Goal: Task Accomplishment & Management: Manage account settings

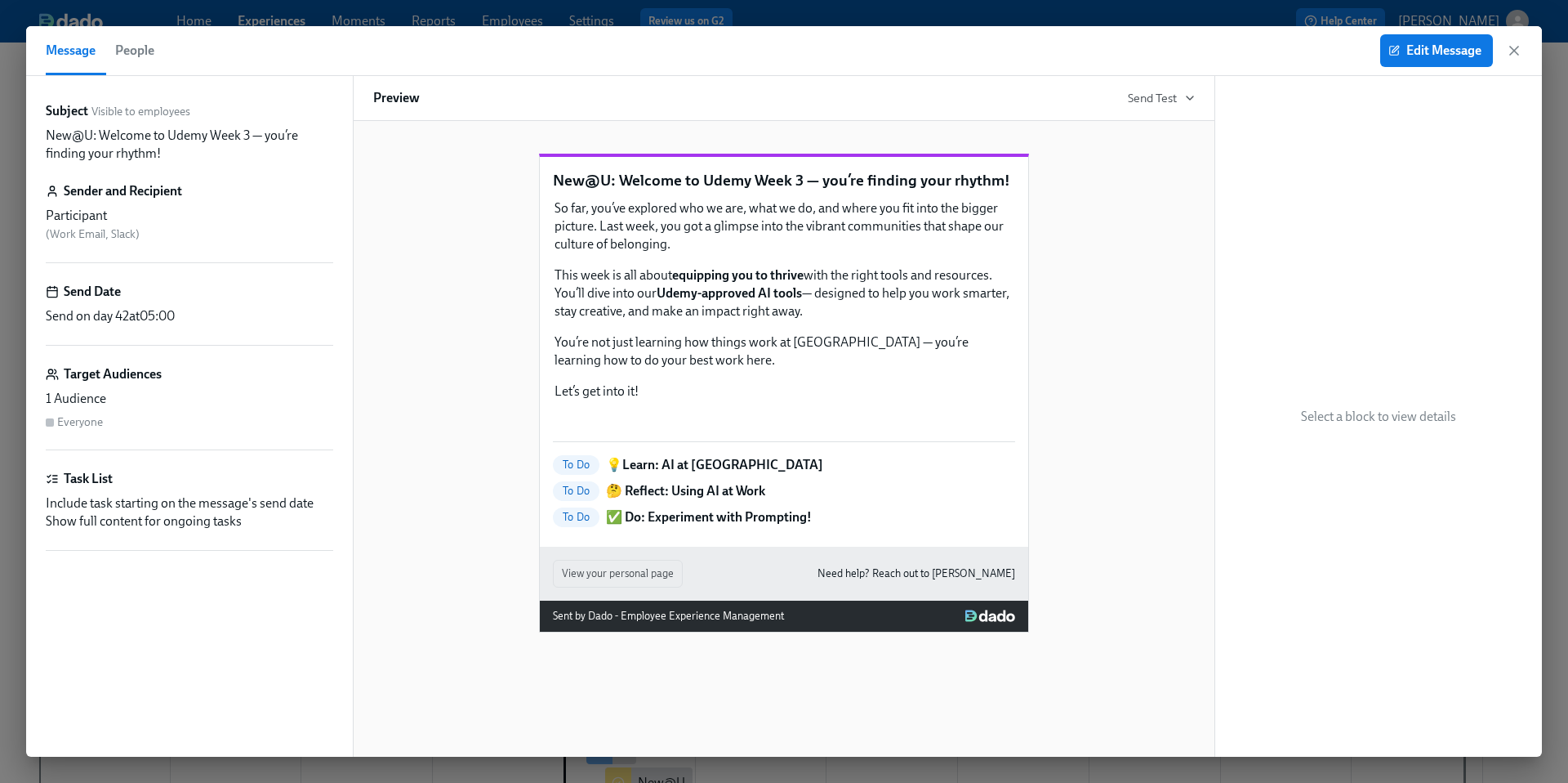
scroll to position [134, 0]
click at [1522, 54] on icon "button" at bounding box center [1513, 50] width 16 height 16
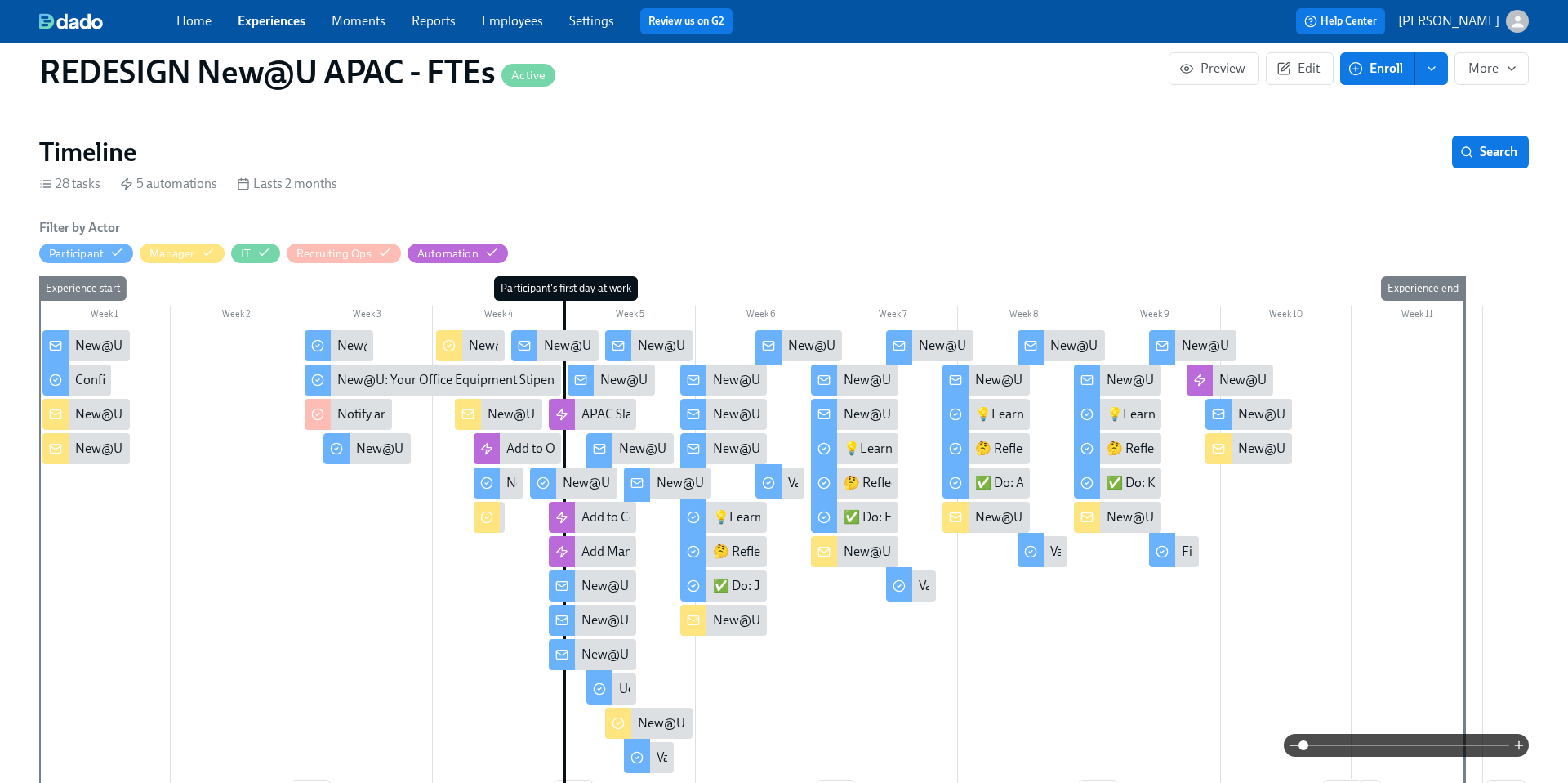
scroll to position [230, 0]
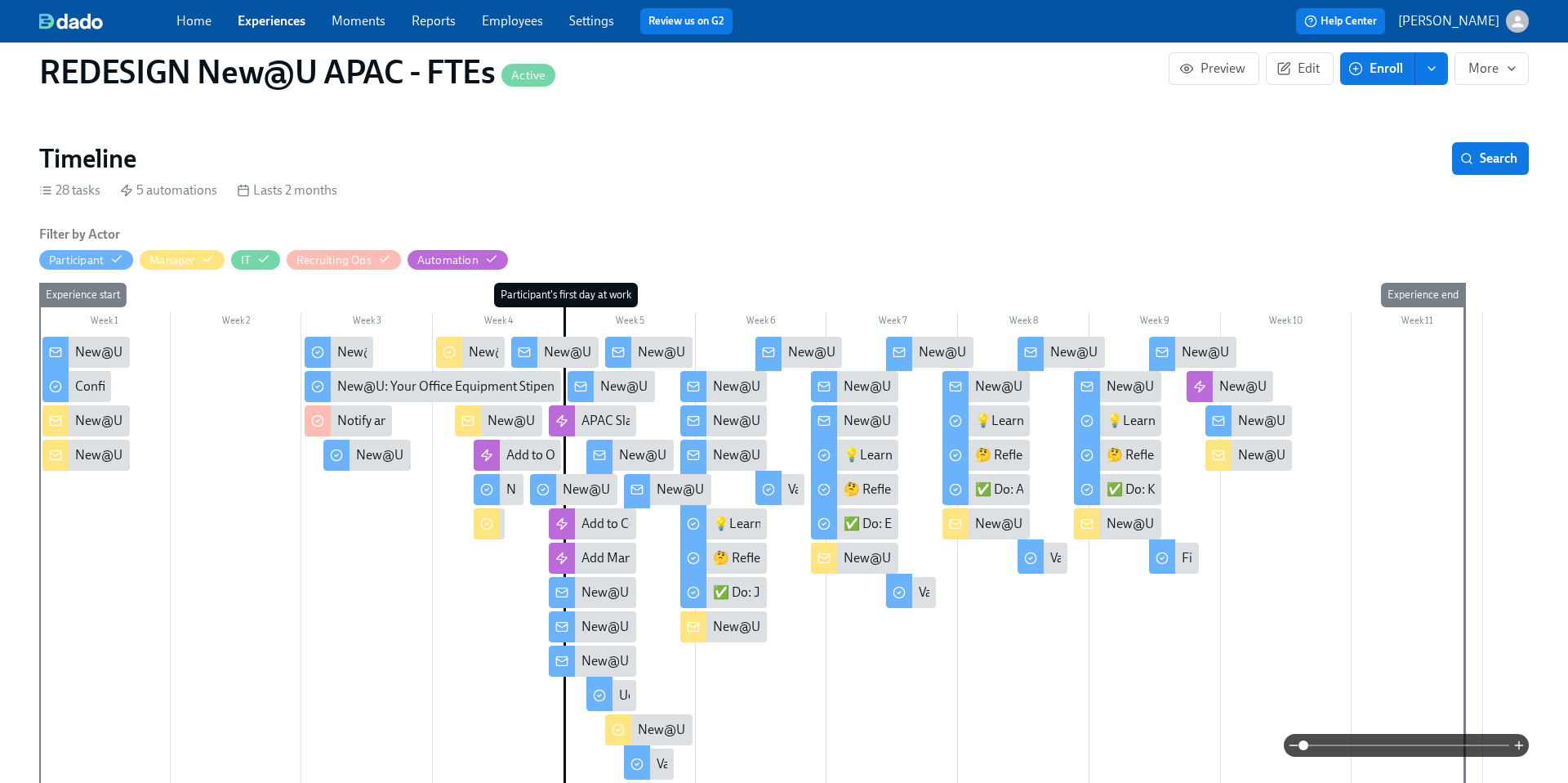
click at [273, 27] on link "Experiences" at bounding box center [271, 21] width 68 height 15
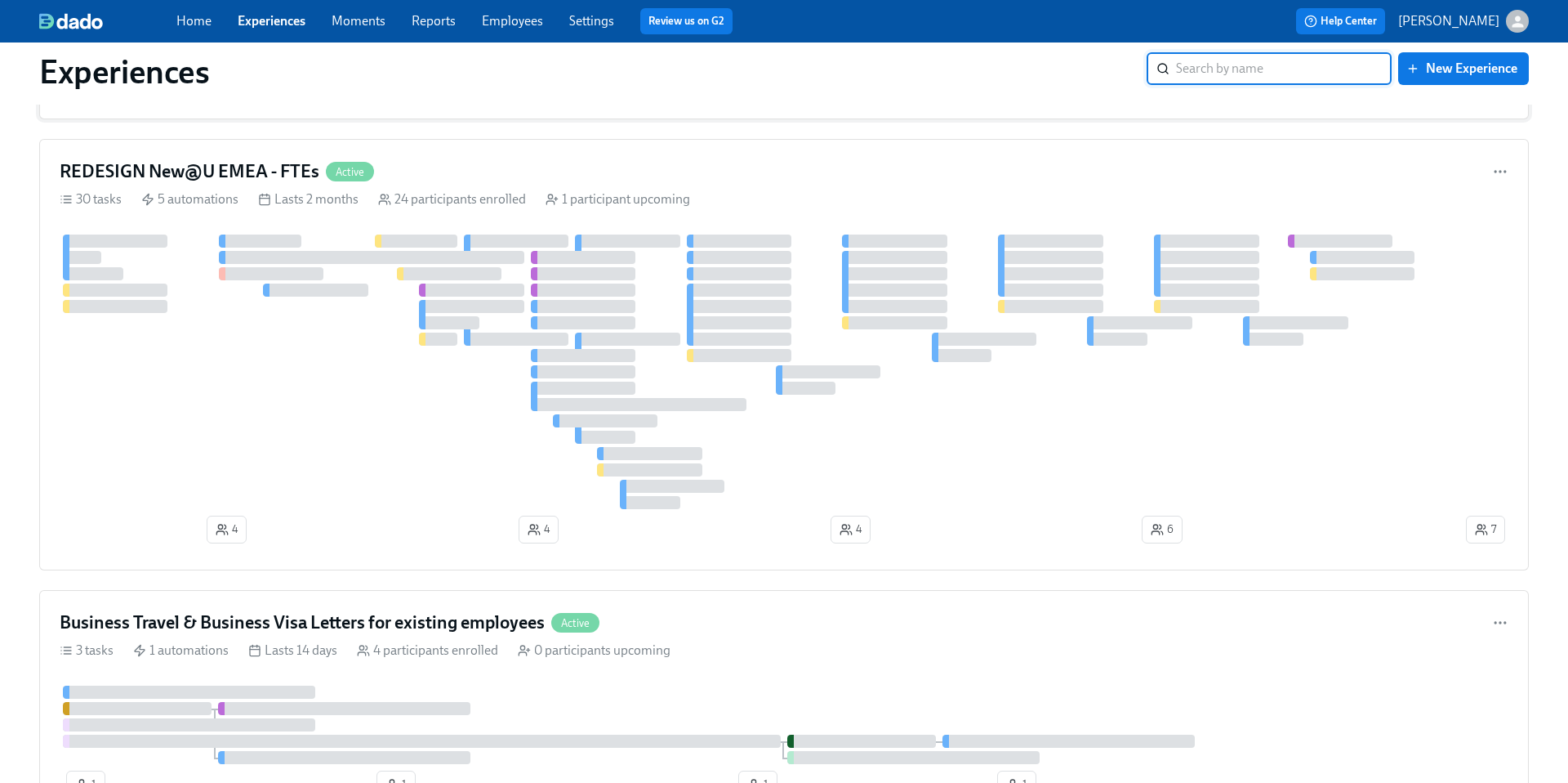
scroll to position [581, 0]
click at [262, 170] on h4 "REDESIGN New@U EMEA - FTEs" at bounding box center [189, 174] width 260 height 24
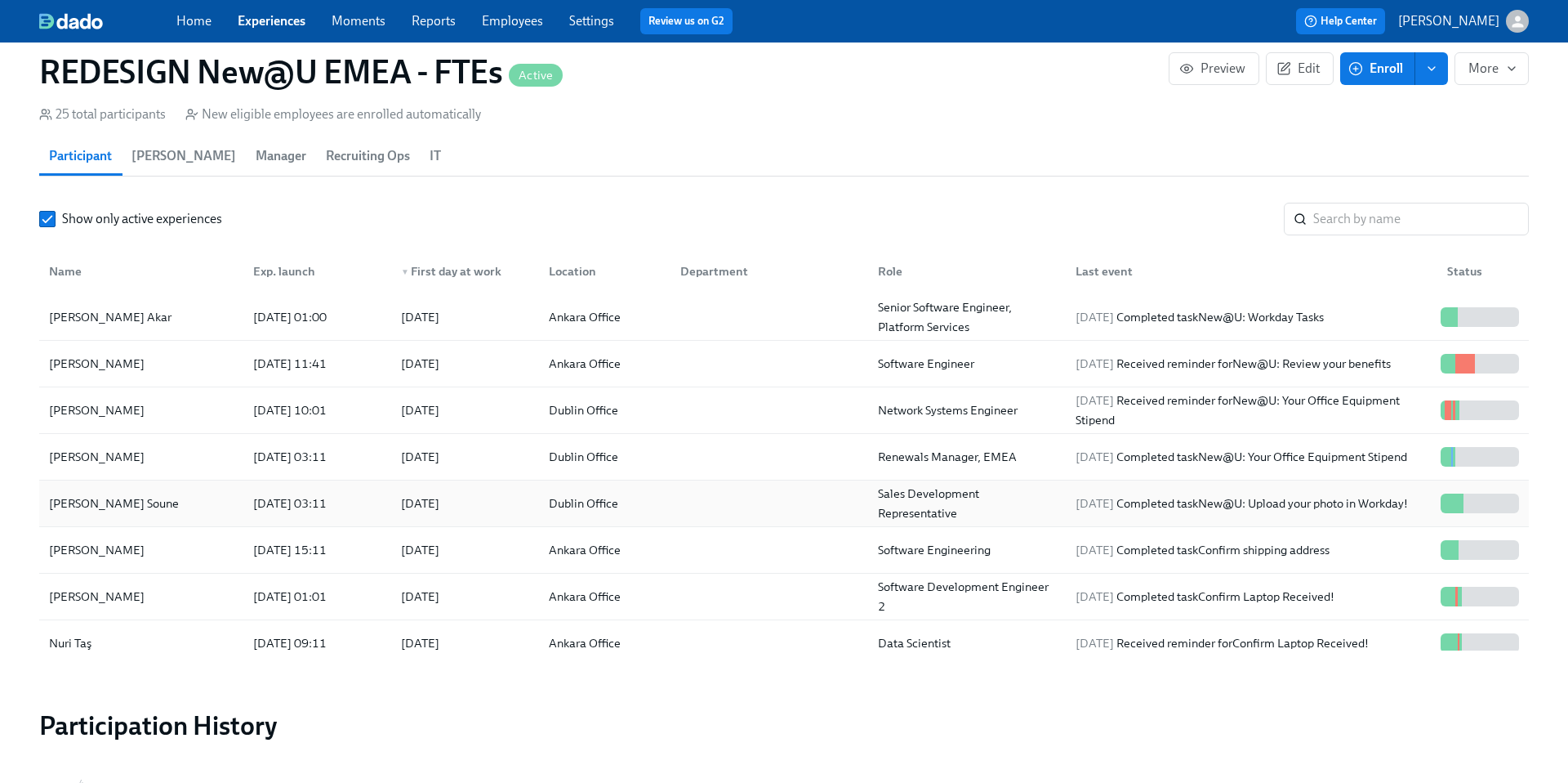
scroll to position [1704, 0]
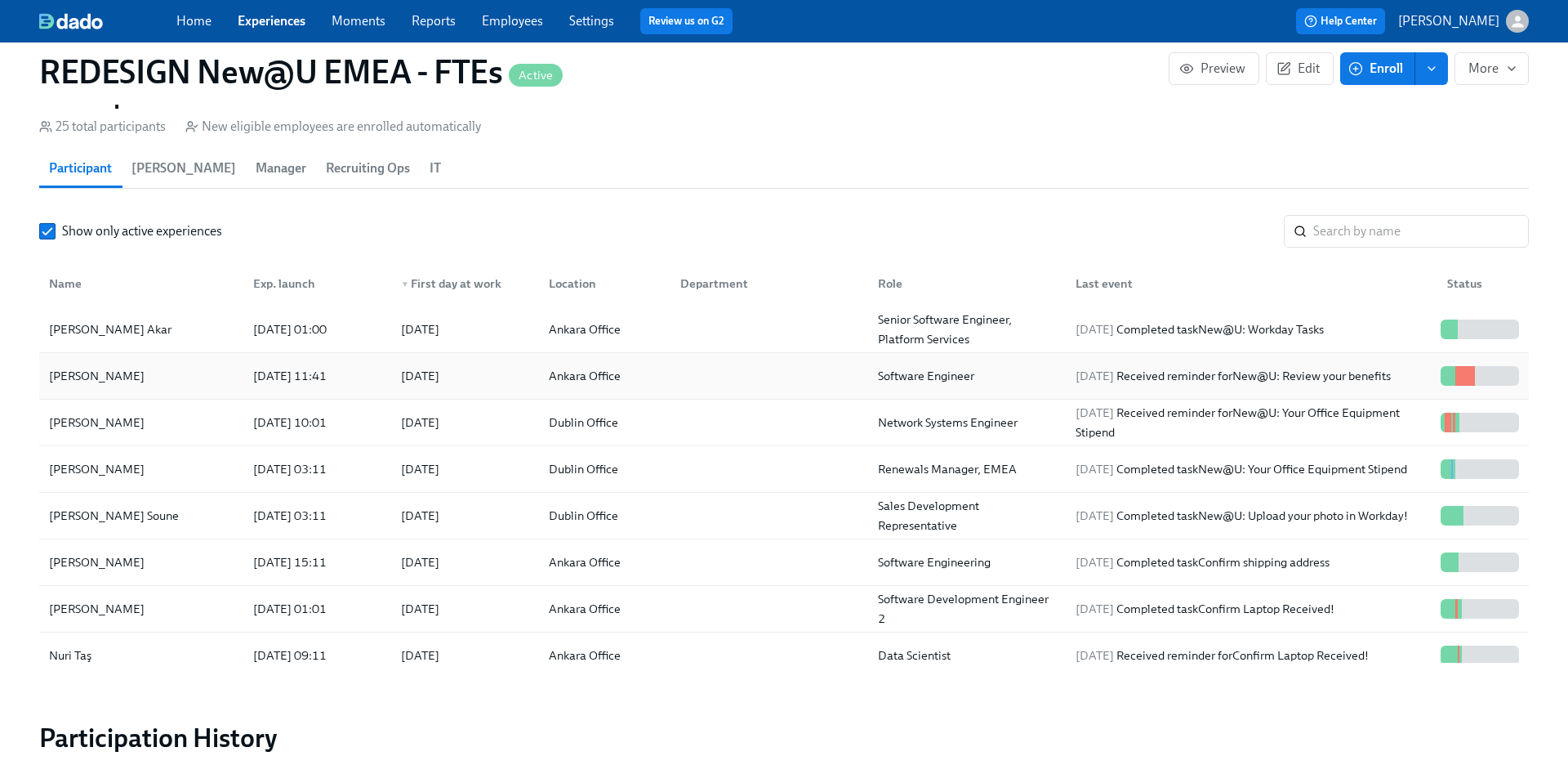
click at [97, 371] on div "[PERSON_NAME]" at bounding box center [96, 376] width 108 height 20
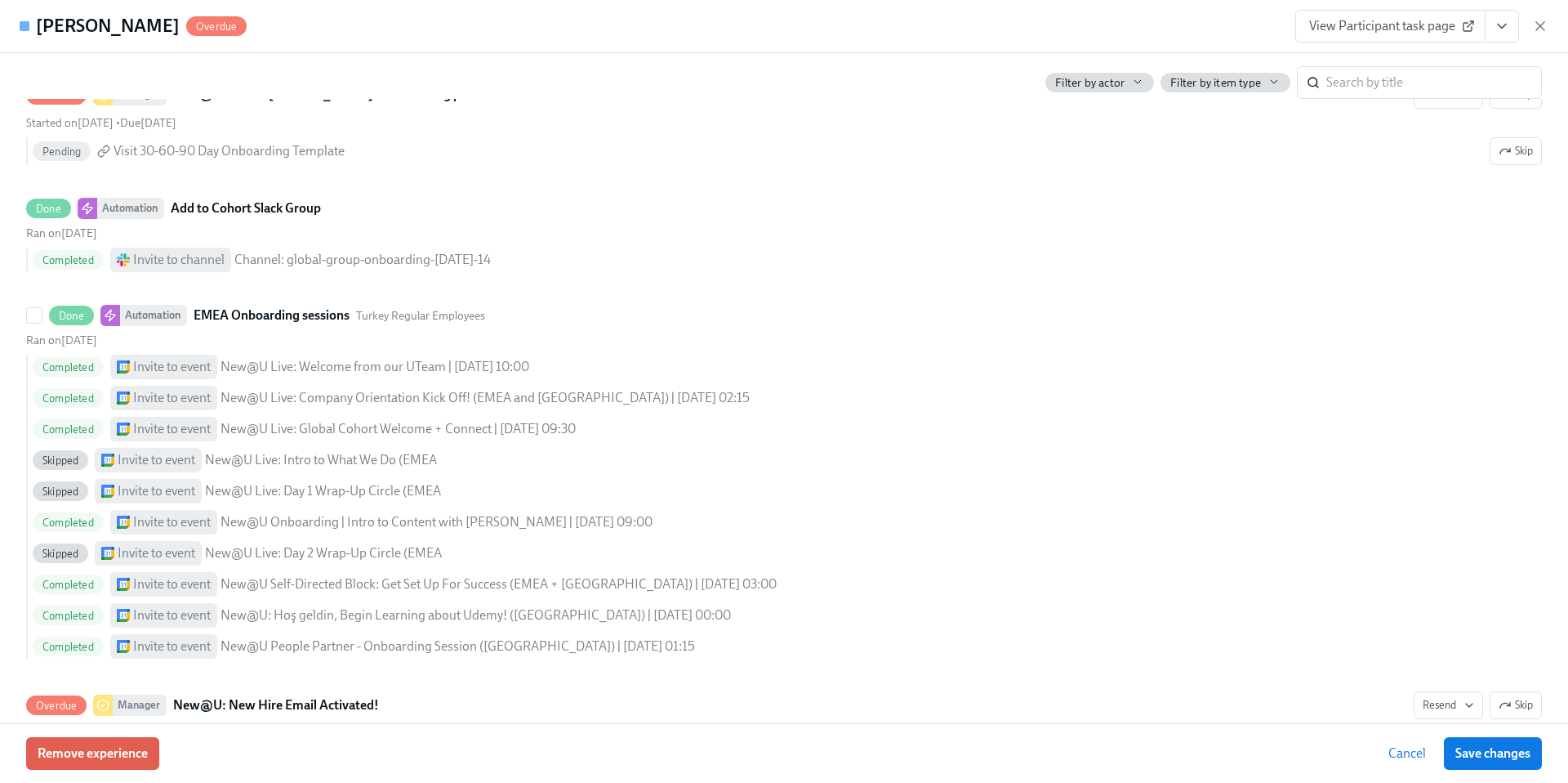
scroll to position [1703, 0]
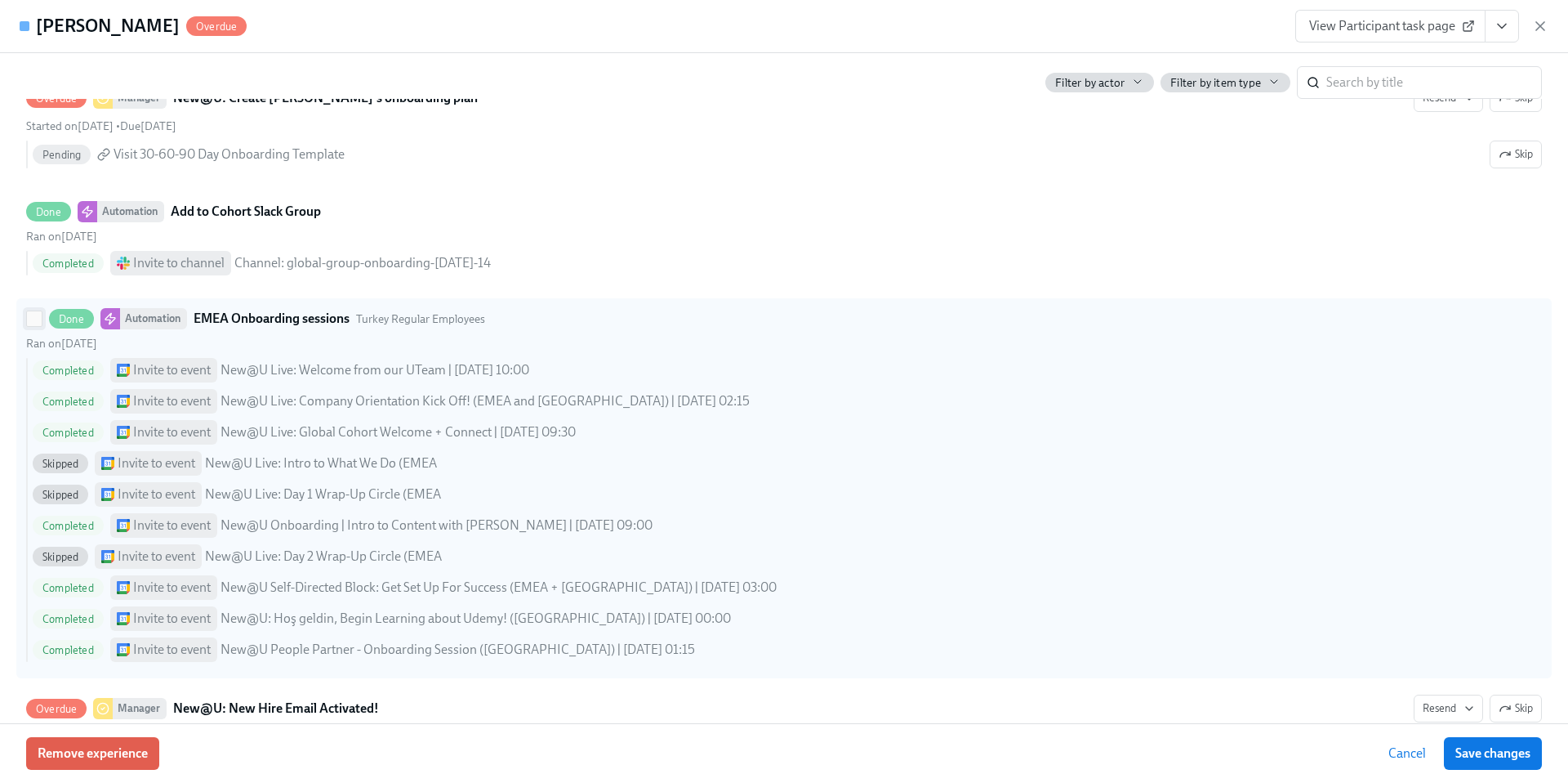
click at [35, 326] on input "Done Automation EMEA Onboarding sessions [GEOGRAPHIC_DATA] Regular Employees Ra…" at bounding box center [35, 318] width 15 height 15
checkbox input "true"
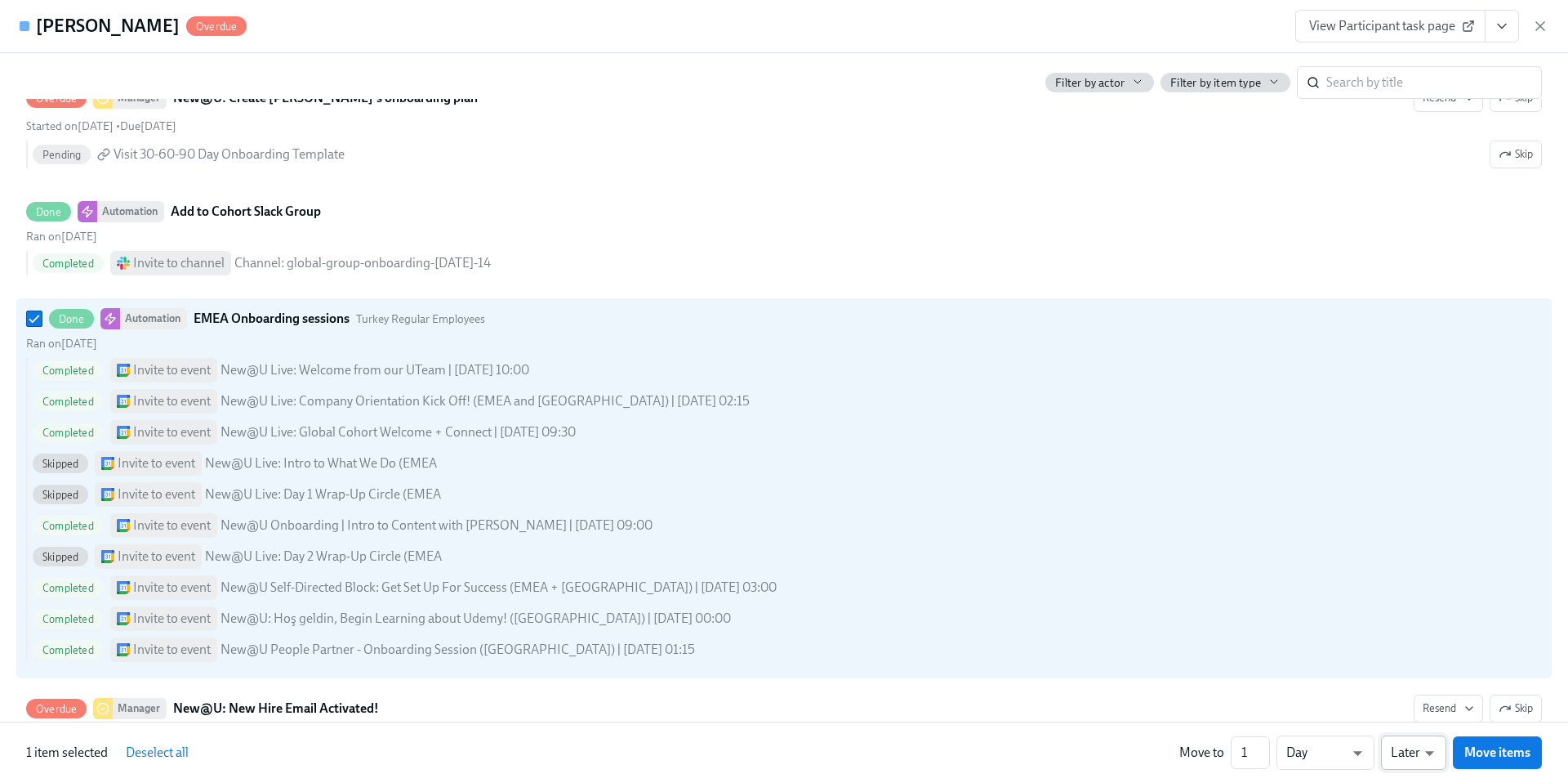
click at [1407, 748] on li "Later" at bounding box center [1414, 749] width 65 height 27
click at [1309, 751] on li "Week" at bounding box center [1326, 749] width 98 height 27
type input "w"
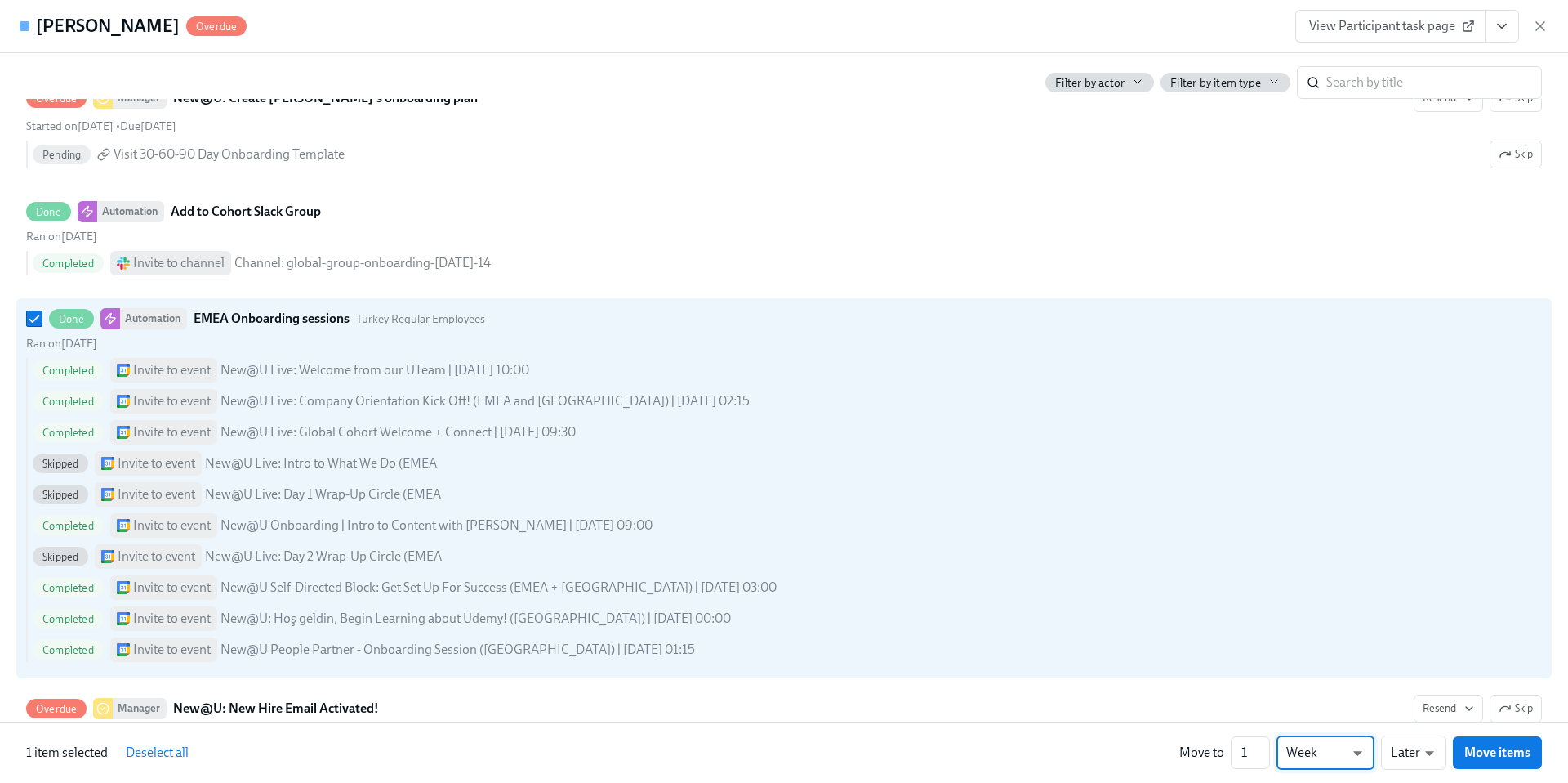
click at [1309, 750] on li "Week" at bounding box center [1326, 749] width 98 height 27
click at [1253, 752] on input "1" at bounding box center [1251, 752] width 40 height 33
type input "2"
click at [1265, 749] on input "2" at bounding box center [1251, 752] width 40 height 33
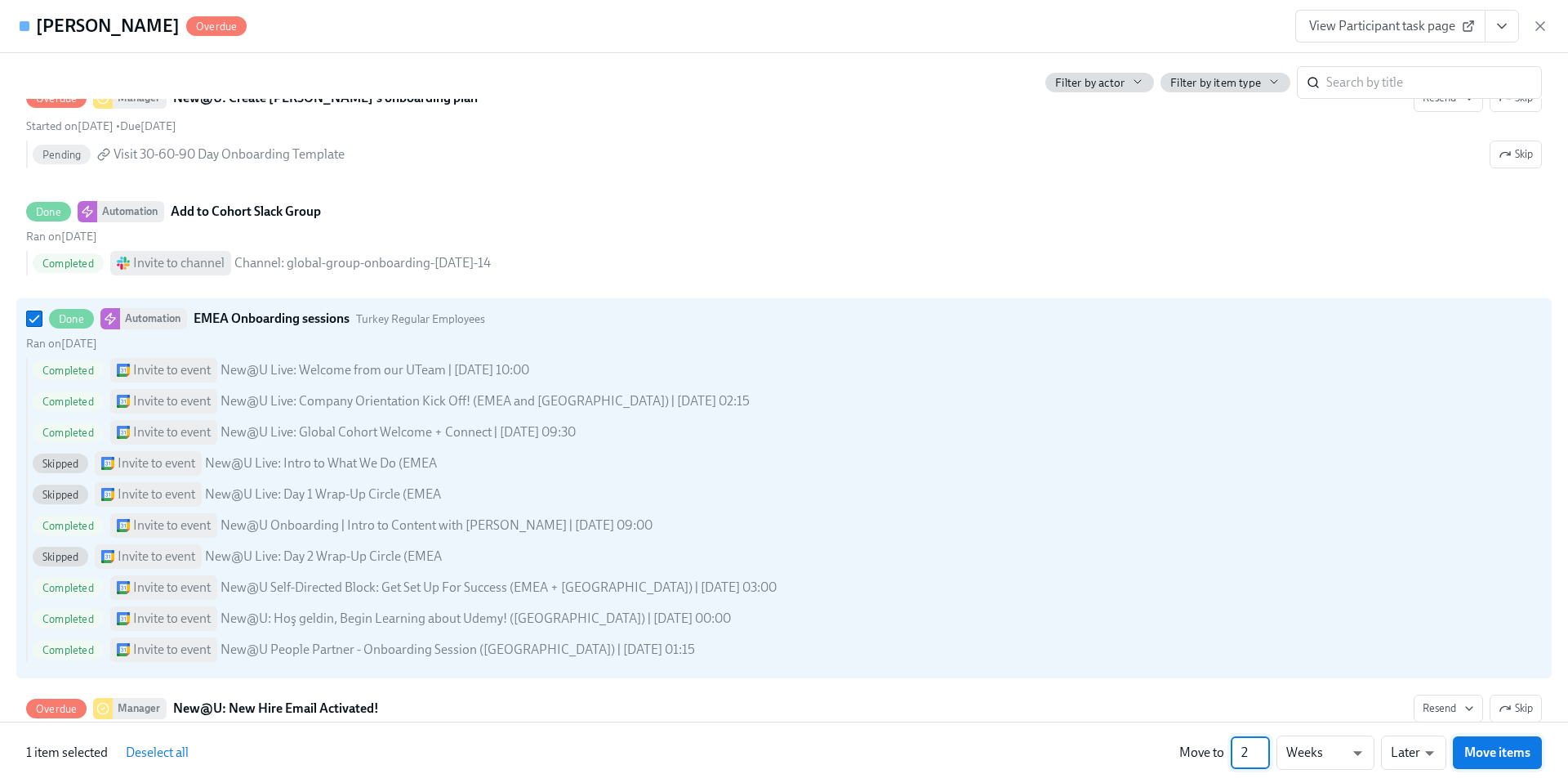
click at [1478, 756] on span "Move items" at bounding box center [1497, 752] width 66 height 16
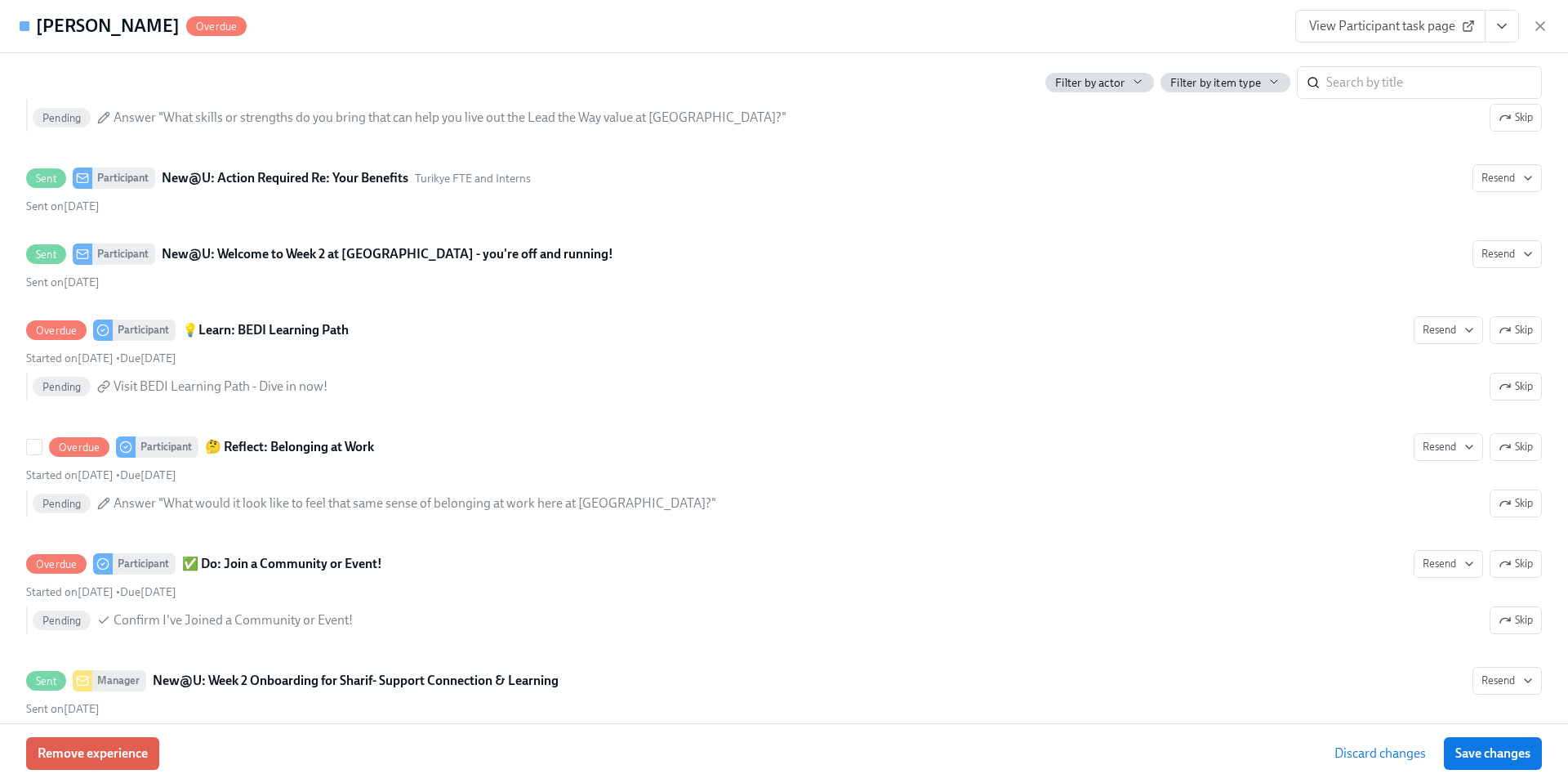
scroll to position [3640, 0]
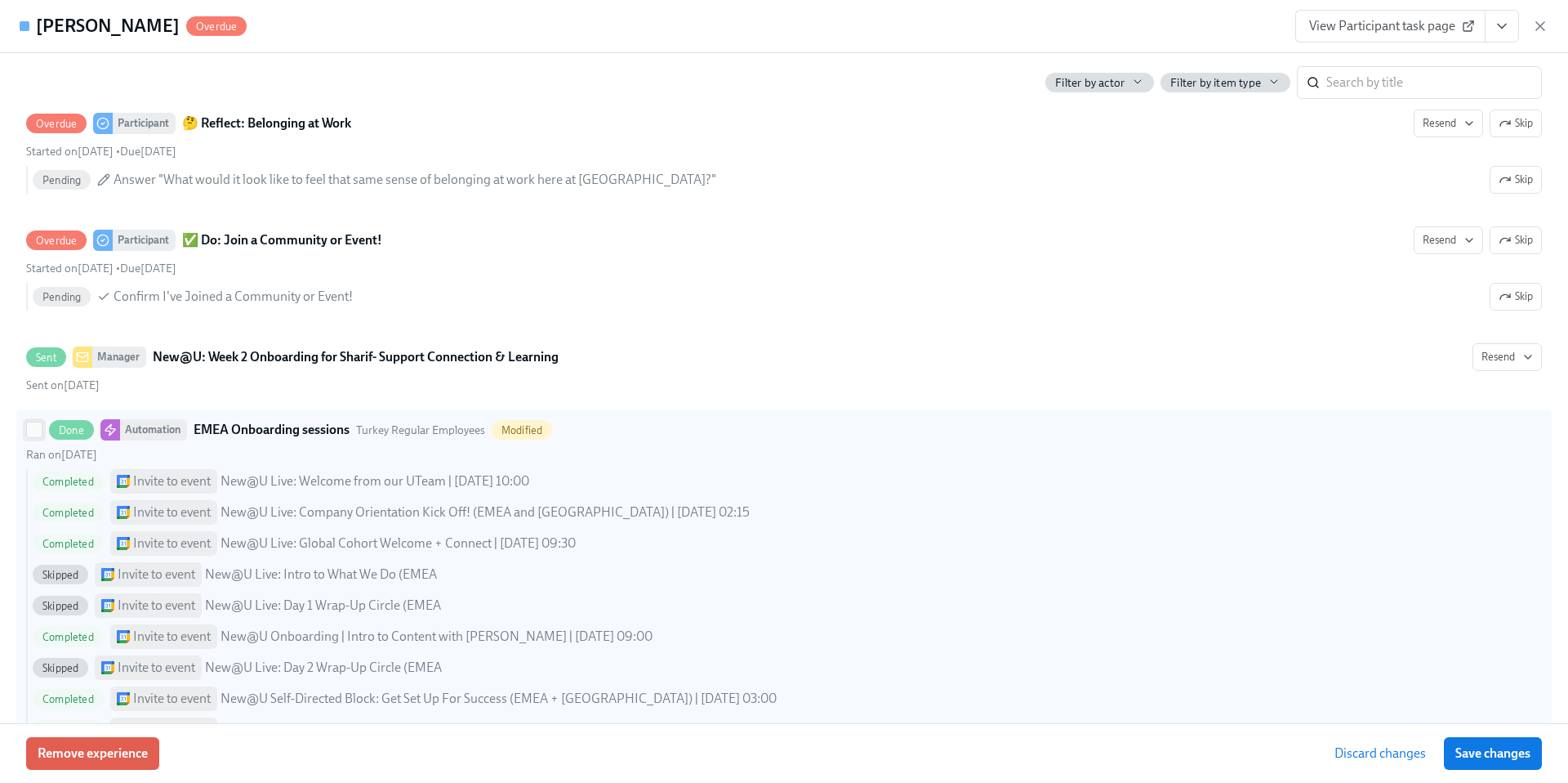
click at [28, 437] on input "Done Automation EMEA Onboarding sessions [GEOGRAPHIC_DATA] Regular Employees Mo…" at bounding box center [35, 430] width 15 height 15
checkbox input "true"
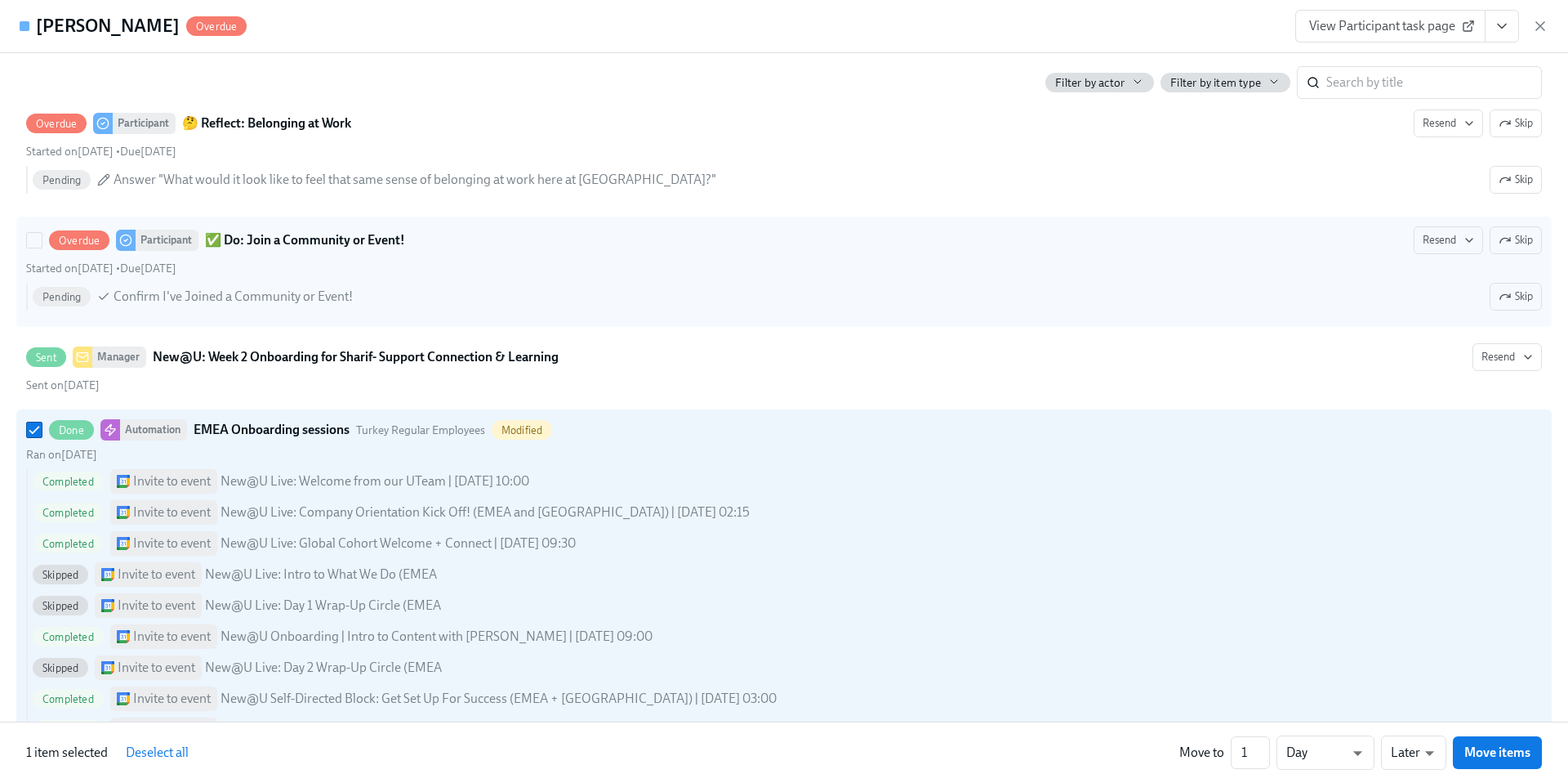
click at [784, 254] on div "Overdue Participant ✅ Do: Join a Community or Event! Resend Skip" at bounding box center [784, 239] width 1516 height 27
click at [41, 248] on input "Overdue Participant ✅ Do: Join a Community or Event! Resend Skip Started on [DA…" at bounding box center [35, 240] width 15 height 15
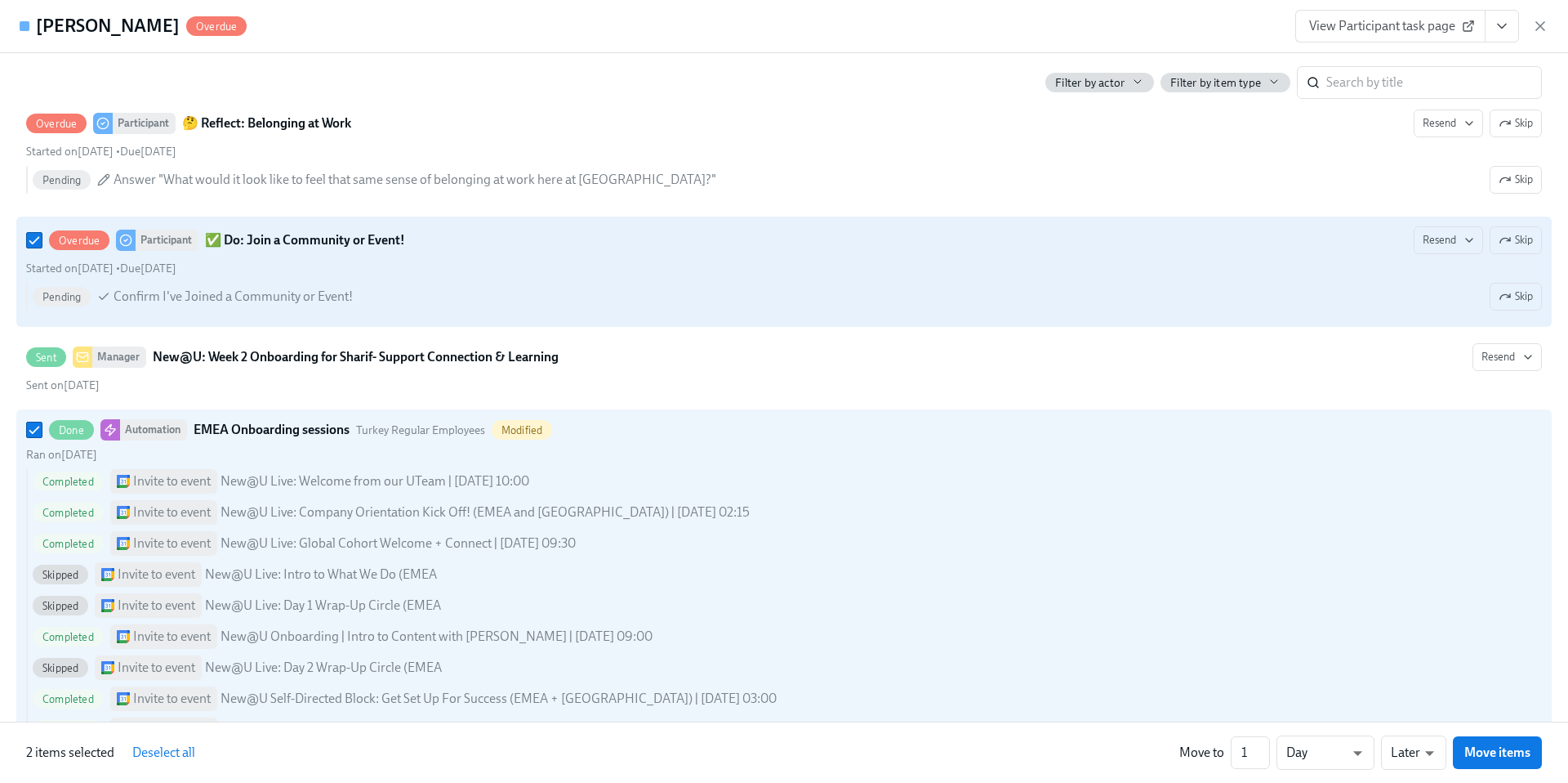
click at [791, 317] on div "Pending Confirm I've Joined a Community or Event! Skip" at bounding box center [784, 300] width 1516 height 34
click at [41, 248] on input "Overdue Participant ✅ Do: Join a Community or Event! Resend Skip Started on [DA…" at bounding box center [35, 240] width 15 height 15
checkbox input "false"
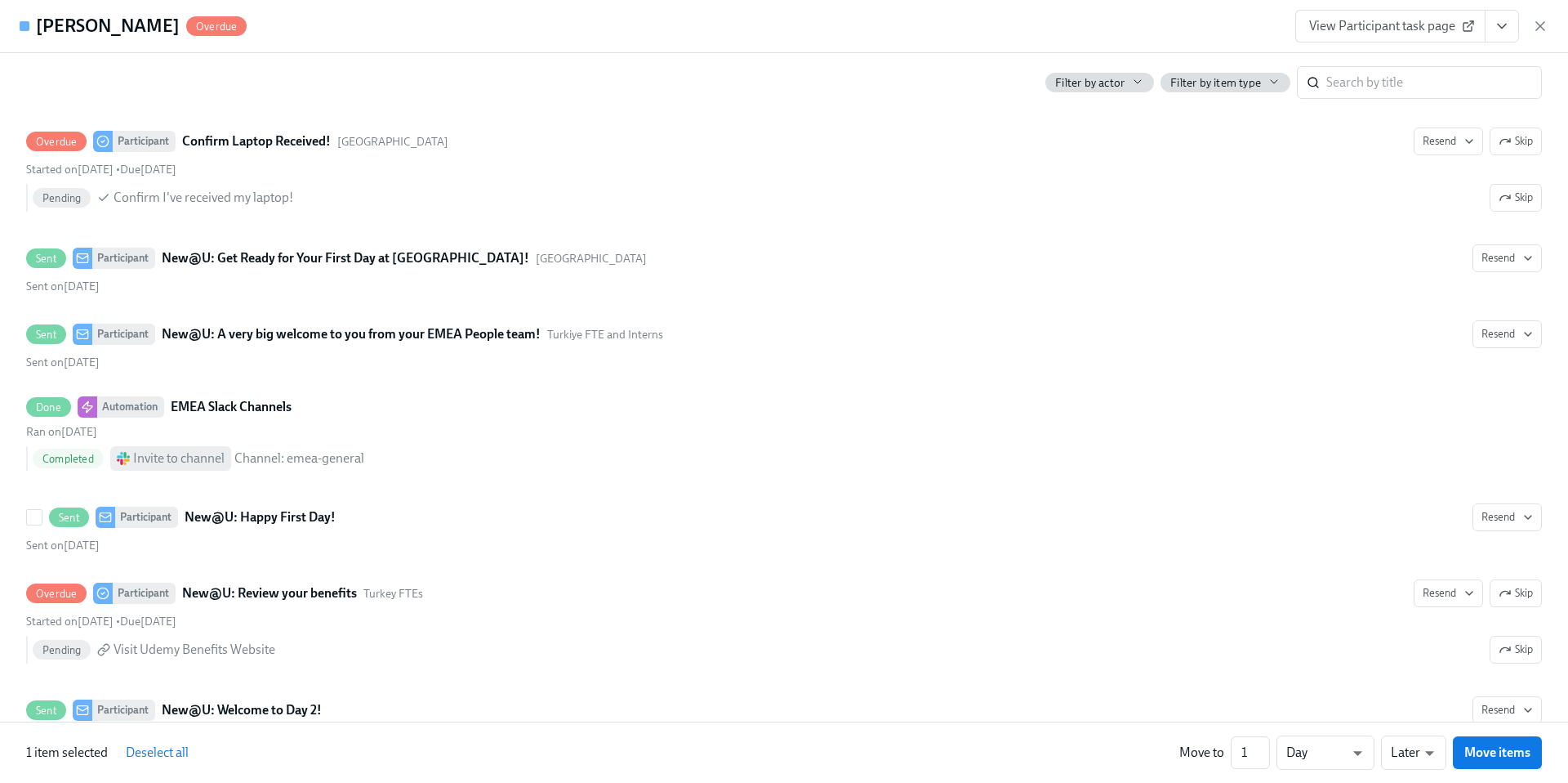
scroll to position [1887, 0]
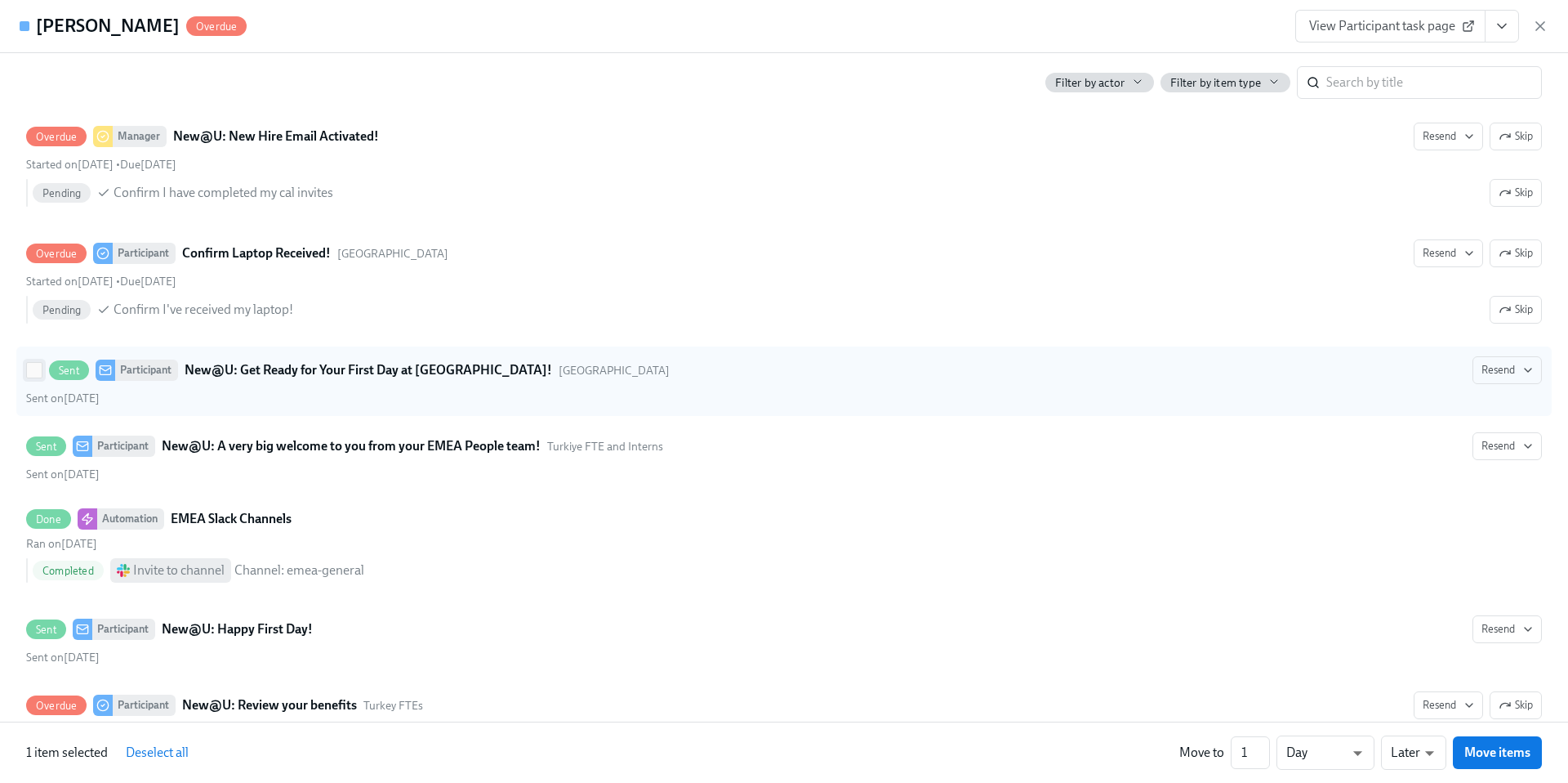
click at [29, 378] on input "Sent Participant New@U: Get Ready for Your First Day at [GEOGRAPHIC_DATA]! Anka…" at bounding box center [35, 370] width 15 height 15
checkbox input "true"
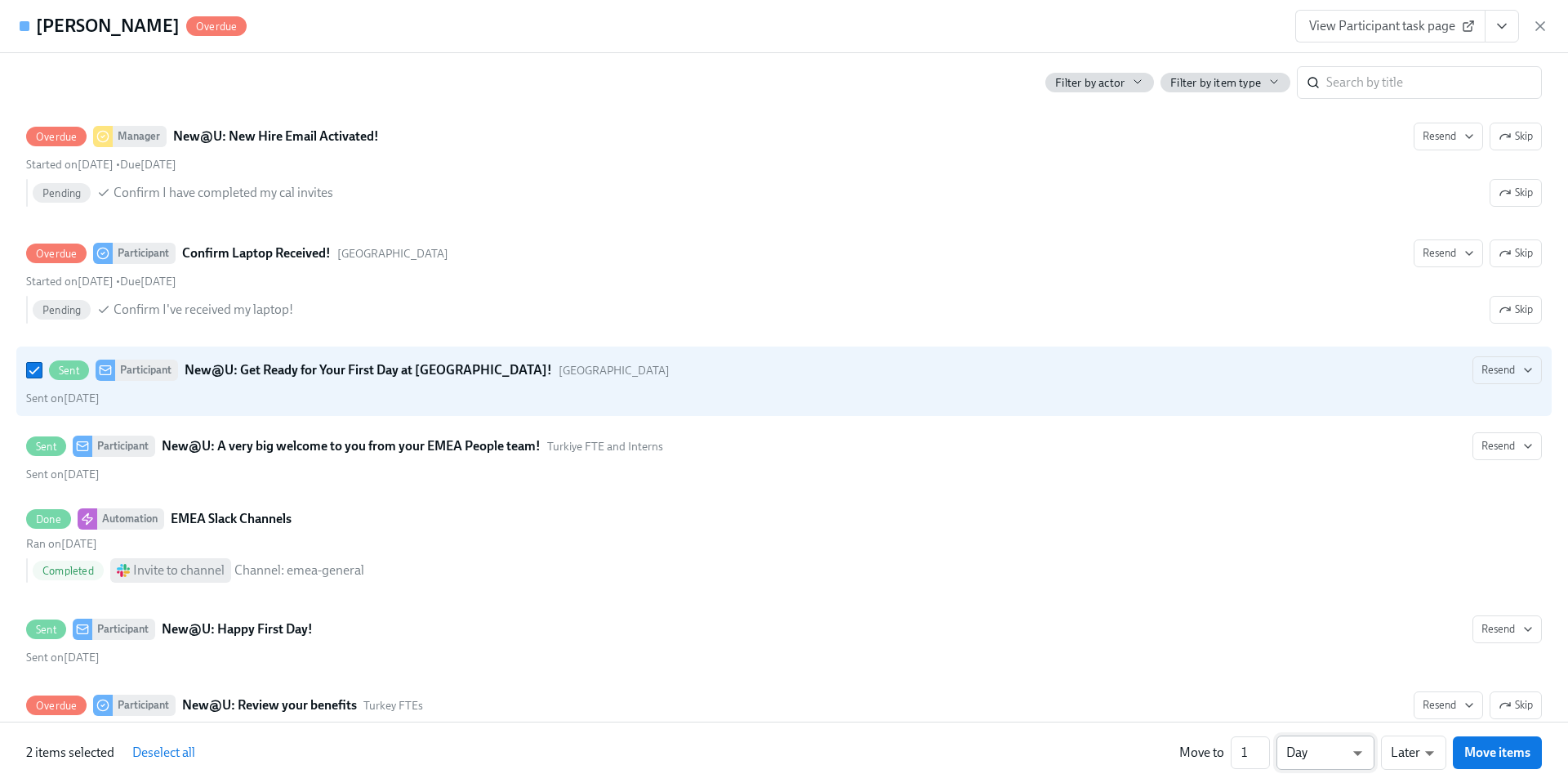
click at [1324, 748] on li "Week" at bounding box center [1326, 749] width 98 height 27
type input "w"
click at [1261, 748] on input "2" at bounding box center [1251, 752] width 40 height 33
click at [1261, 748] on input "3" at bounding box center [1251, 752] width 40 height 33
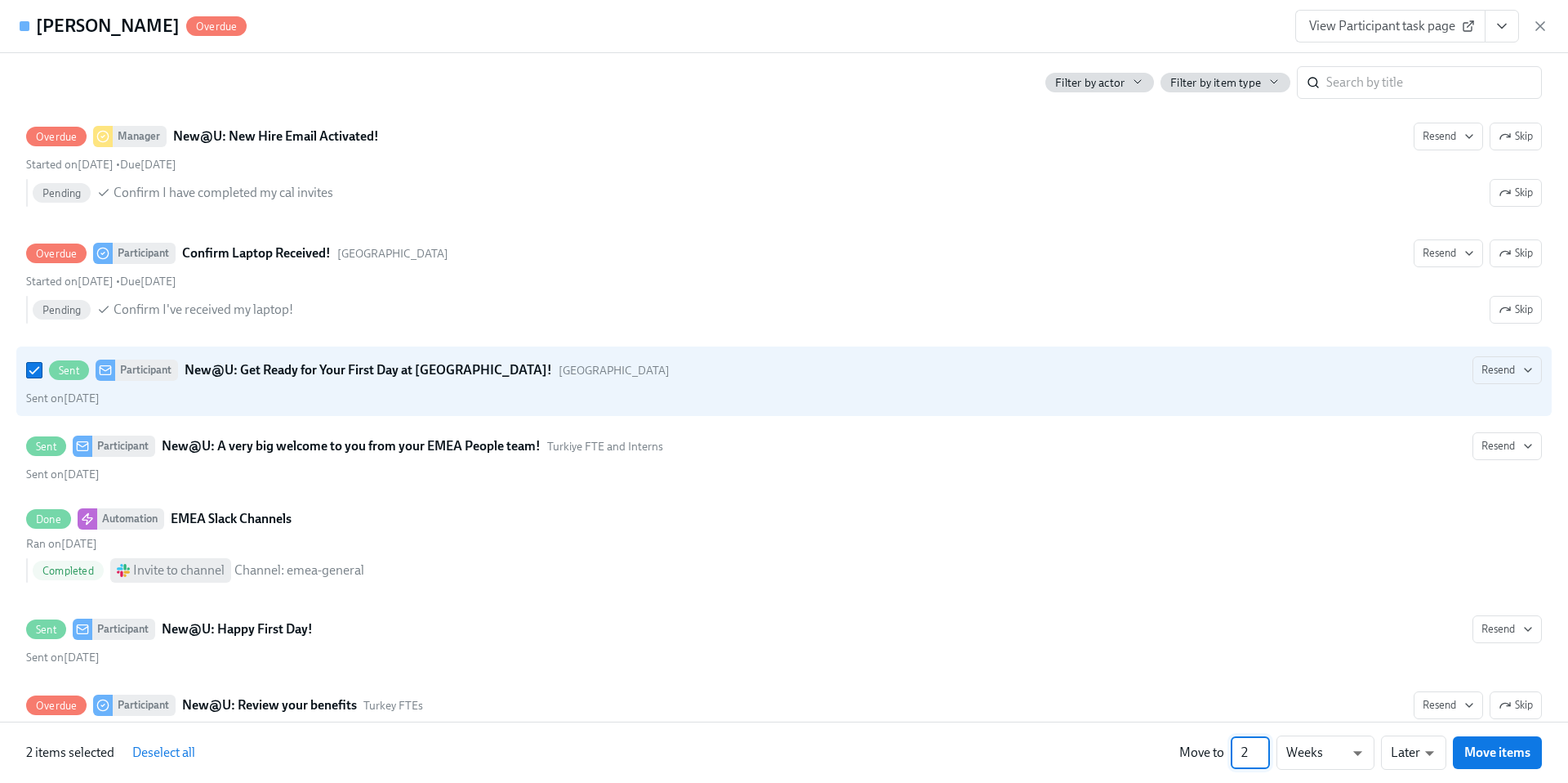
type input "2"
click at [1263, 757] on input "2" at bounding box center [1251, 752] width 40 height 33
click at [1474, 751] on span "Move items" at bounding box center [1497, 752] width 66 height 16
checkbox input "false"
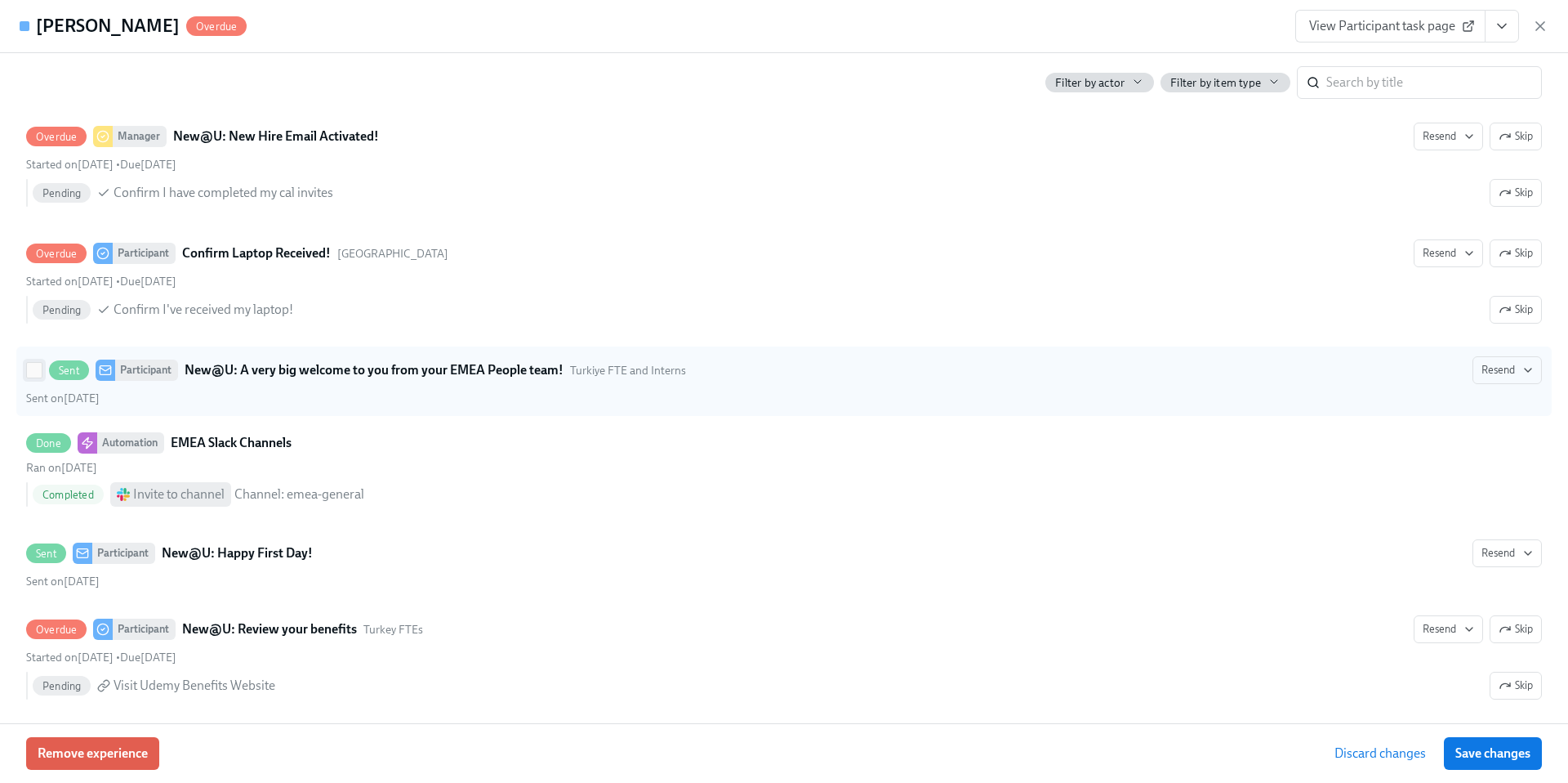
click at [35, 378] on input "Sent Participant New@U: A very big welcome to you from your EMEA People team! T…" at bounding box center [35, 370] width 15 height 15
checkbox input "true"
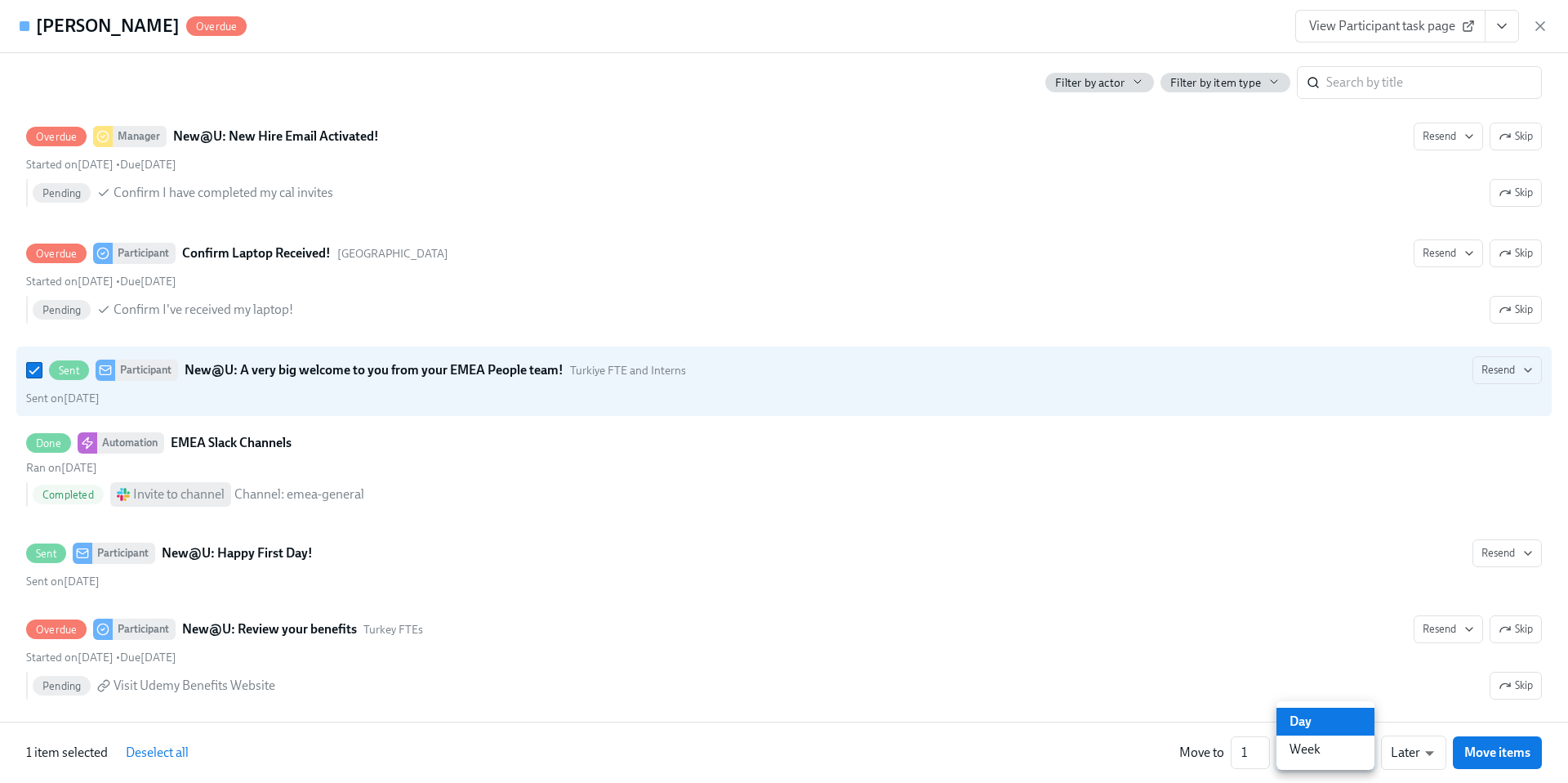
click at [1322, 748] on li "Week" at bounding box center [1326, 749] width 98 height 27
type input "w"
type input "2"
click at [1264, 744] on input "2" at bounding box center [1251, 752] width 40 height 33
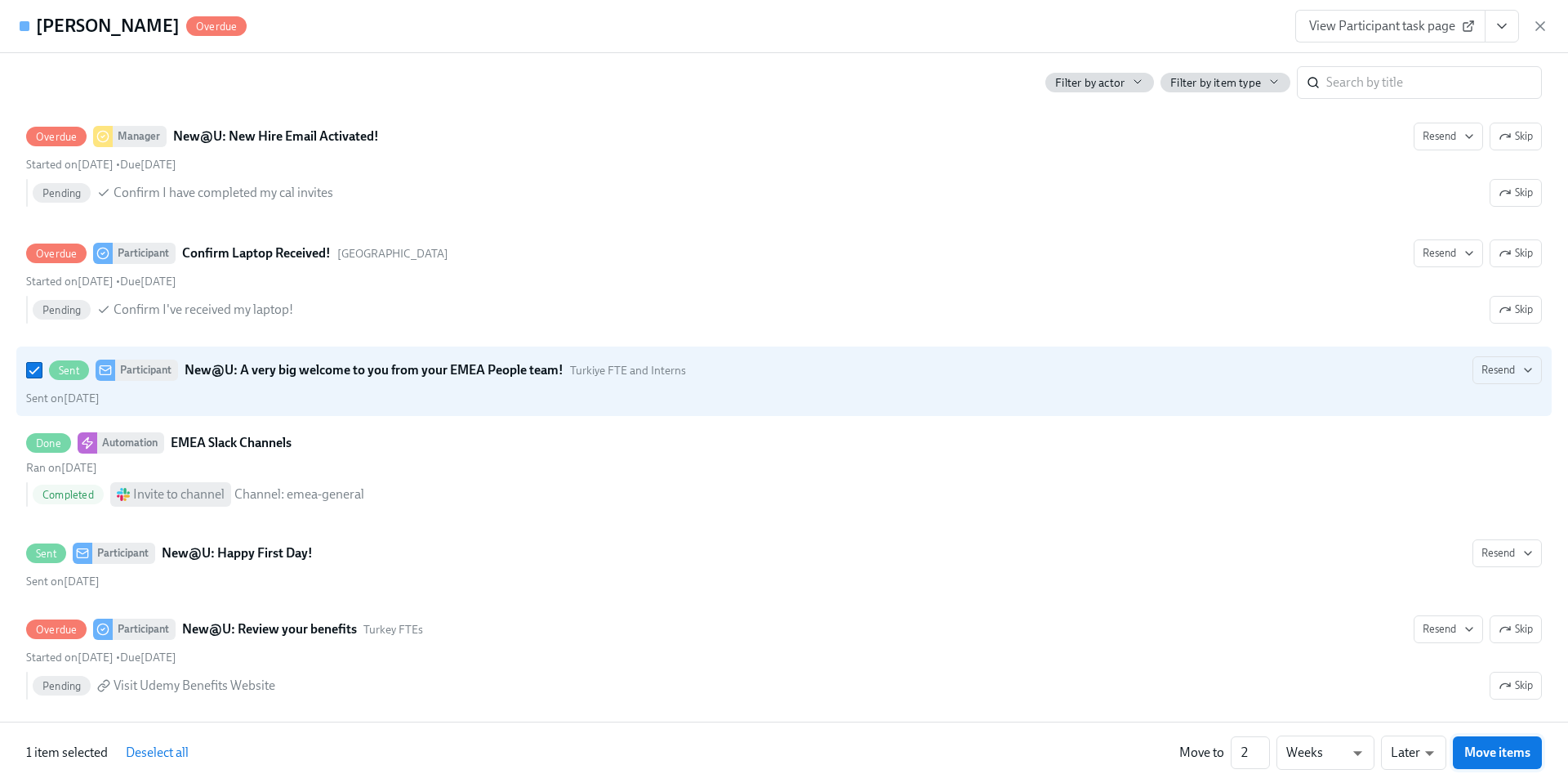
click at [1474, 750] on span "Move items" at bounding box center [1497, 752] width 66 height 16
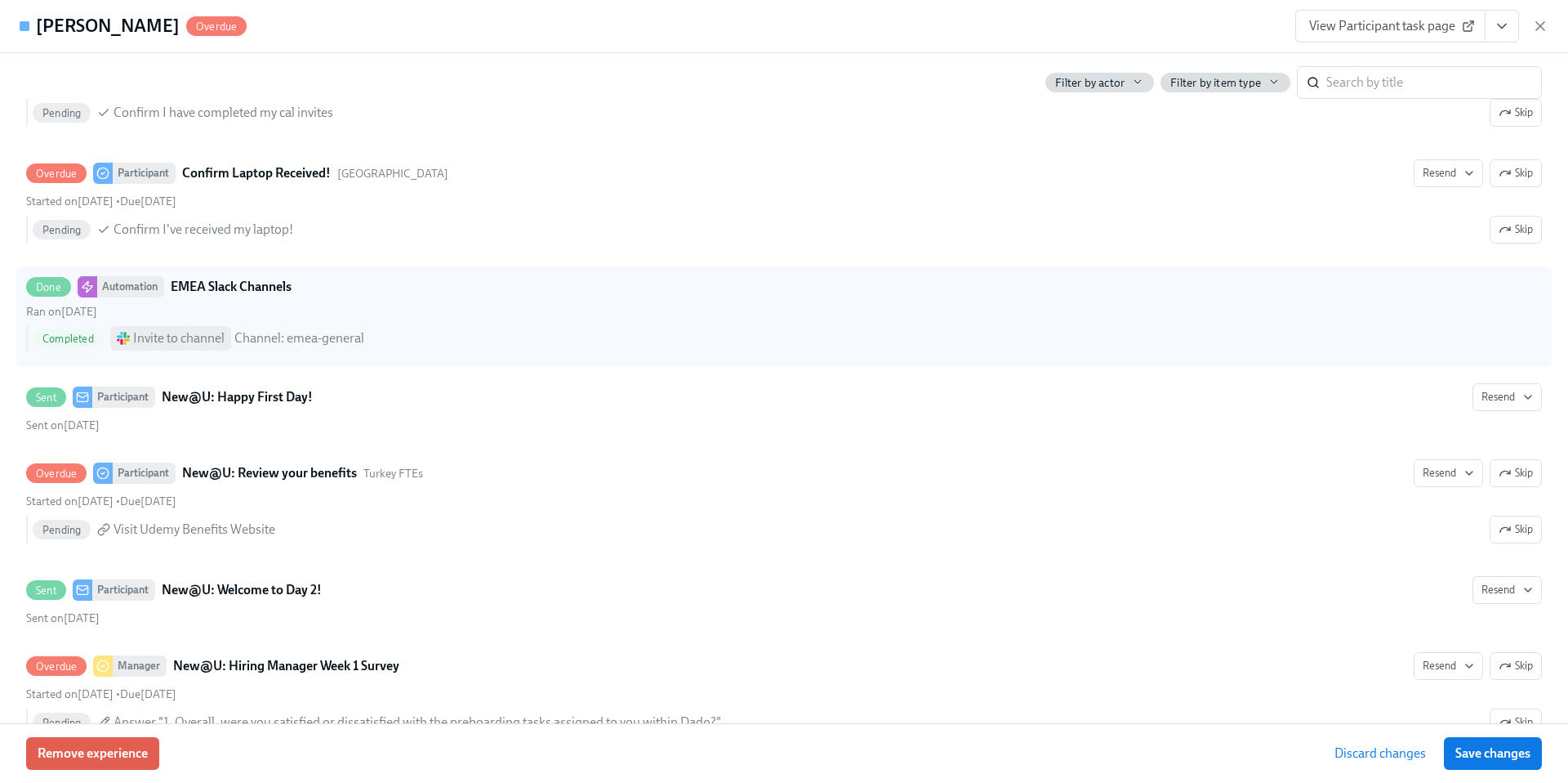
scroll to position [1934, 0]
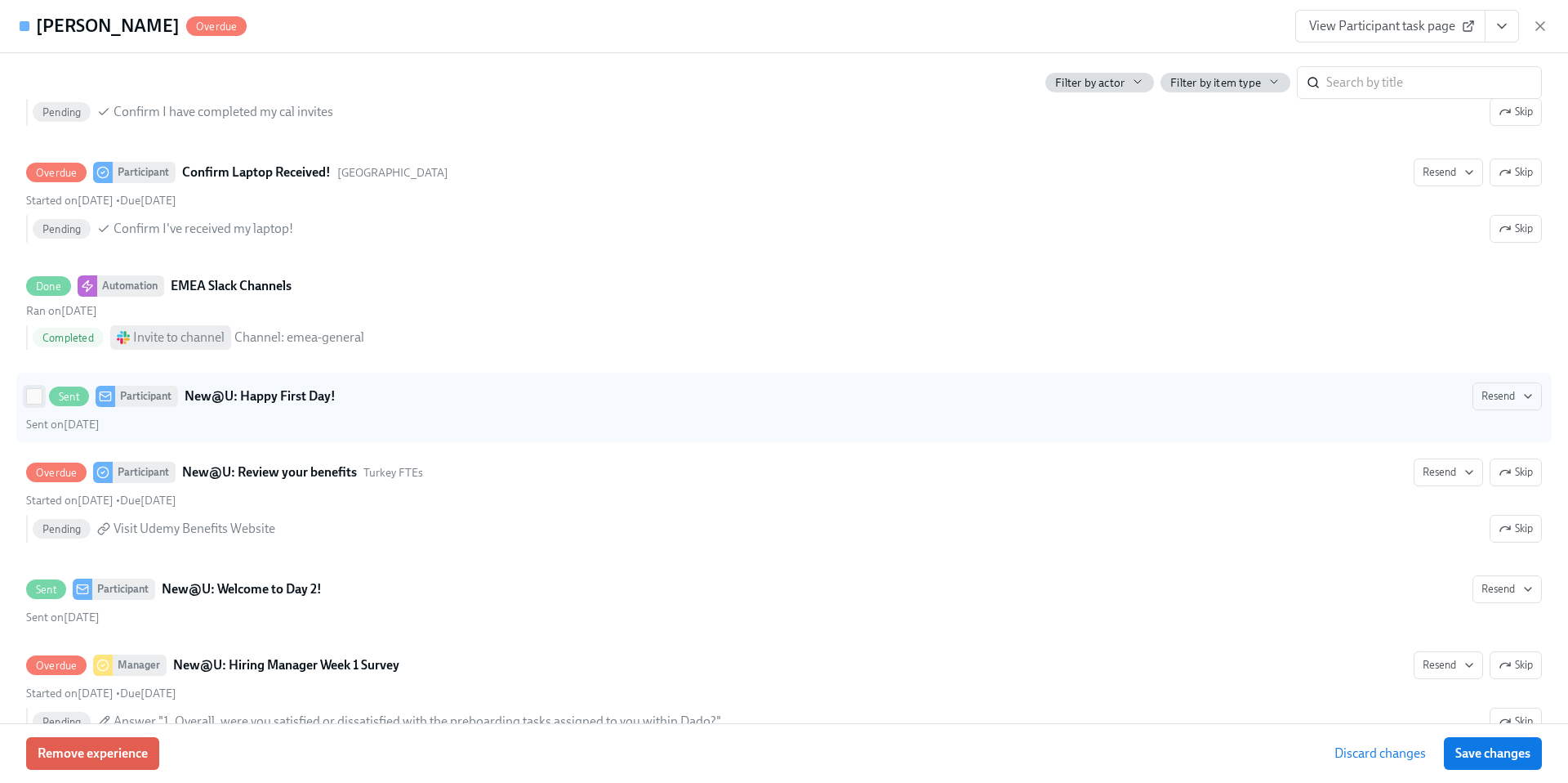
click at [29, 403] on input "Sent Participant New@U: Happy First Day! Resend Sent on [DATE]" at bounding box center [35, 397] width 15 height 15
checkbox input "true"
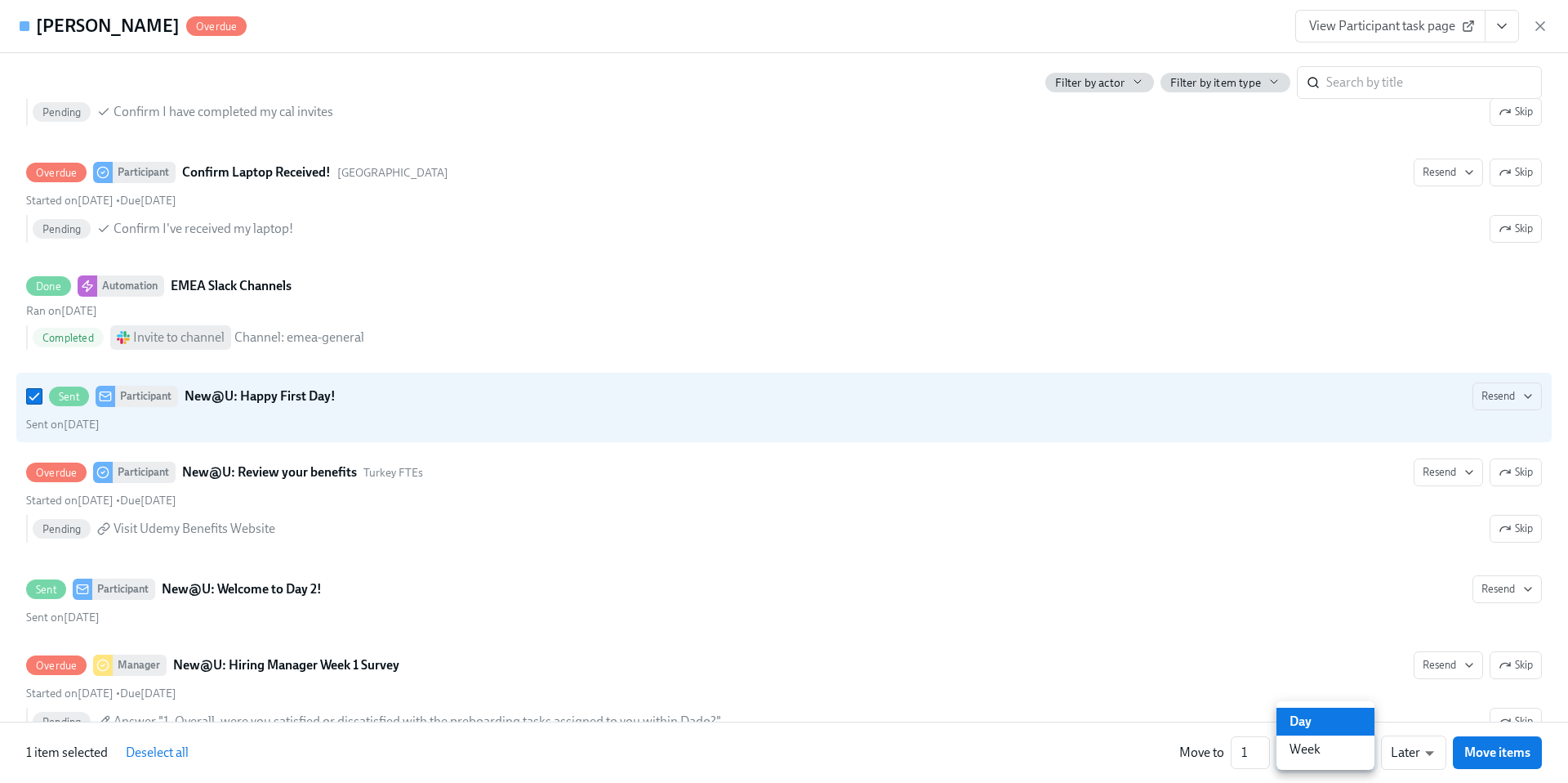
click at [1312, 752] on li "Week" at bounding box center [1326, 749] width 98 height 27
type input "w"
type input "2"
click at [1264, 747] on input "2" at bounding box center [1251, 752] width 40 height 33
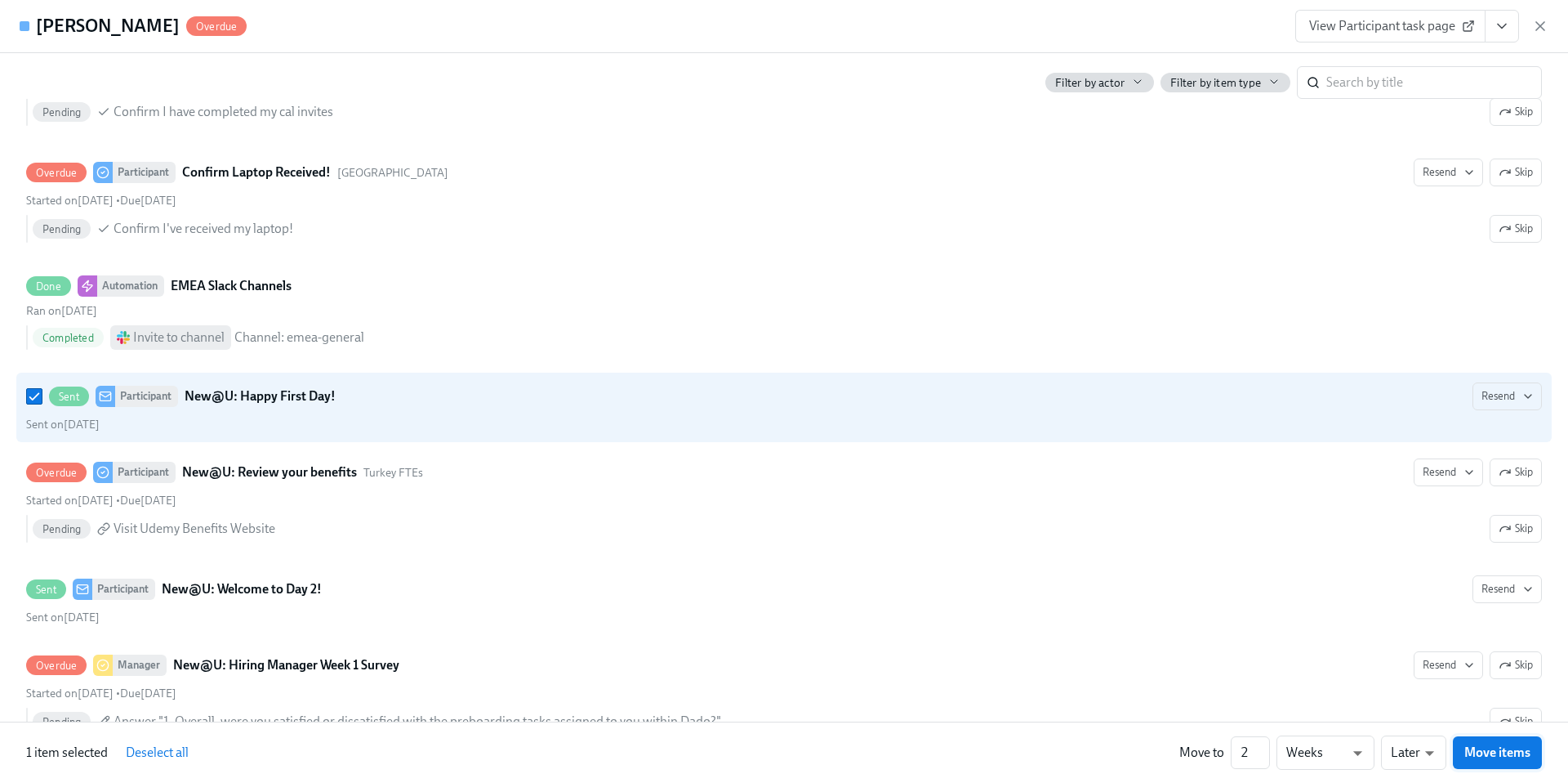
click at [1464, 750] on span "Move items" at bounding box center [1497, 752] width 66 height 16
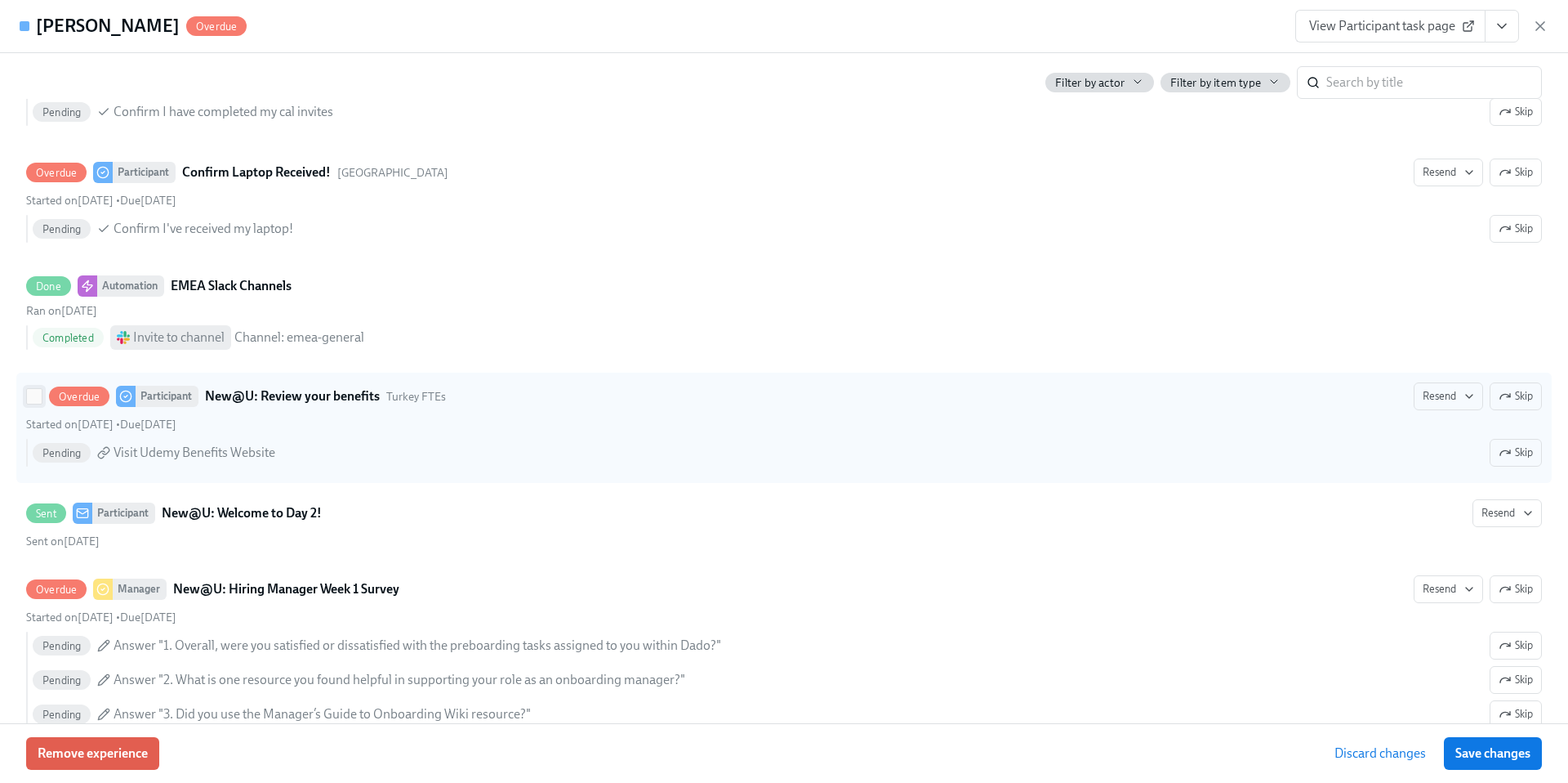
click at [37, 403] on input "Overdue Participant New@U: Review your benefits Turkey FTEs Resend Skip Started…" at bounding box center [35, 397] width 15 height 15
checkbox input "true"
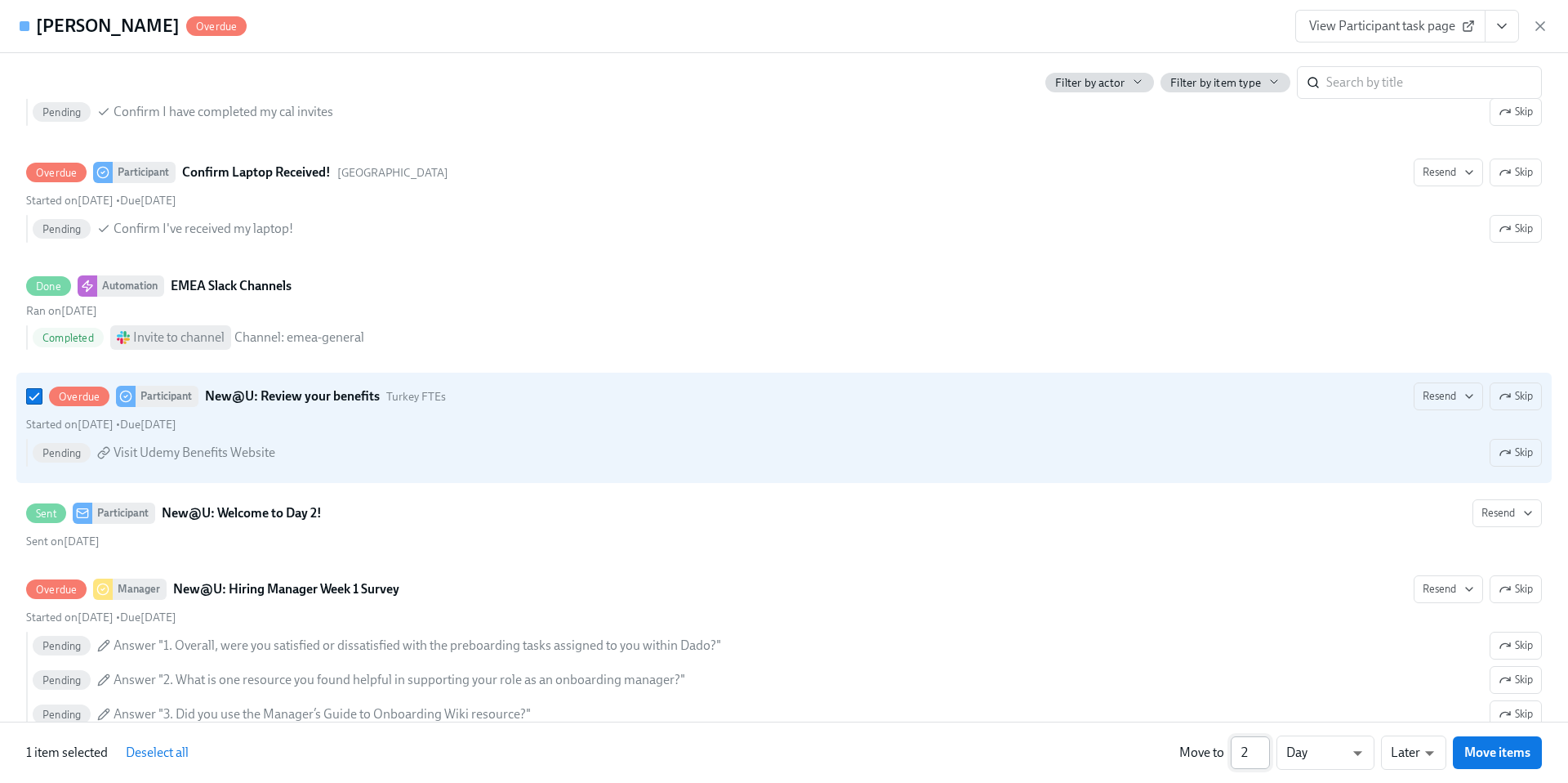
click at [1263, 749] on input "2" at bounding box center [1251, 752] width 40 height 33
click at [1263, 749] on input "3" at bounding box center [1251, 752] width 40 height 33
type input "2"
click at [1263, 758] on input "2" at bounding box center [1251, 752] width 40 height 33
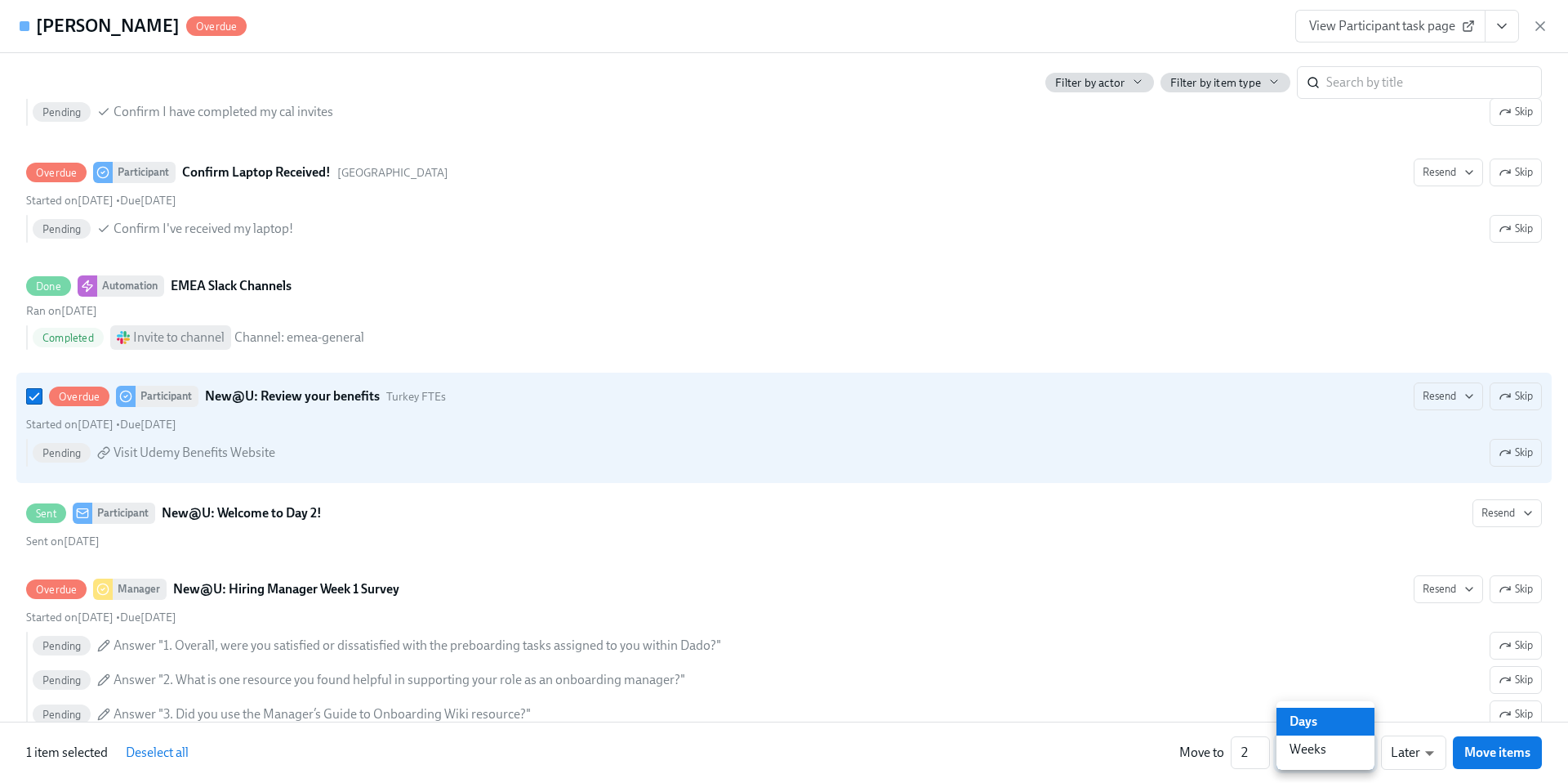
click at [1331, 748] on li "Weeks" at bounding box center [1326, 749] width 98 height 27
type input "w"
click at [1474, 757] on span "Move items" at bounding box center [1497, 752] width 66 height 16
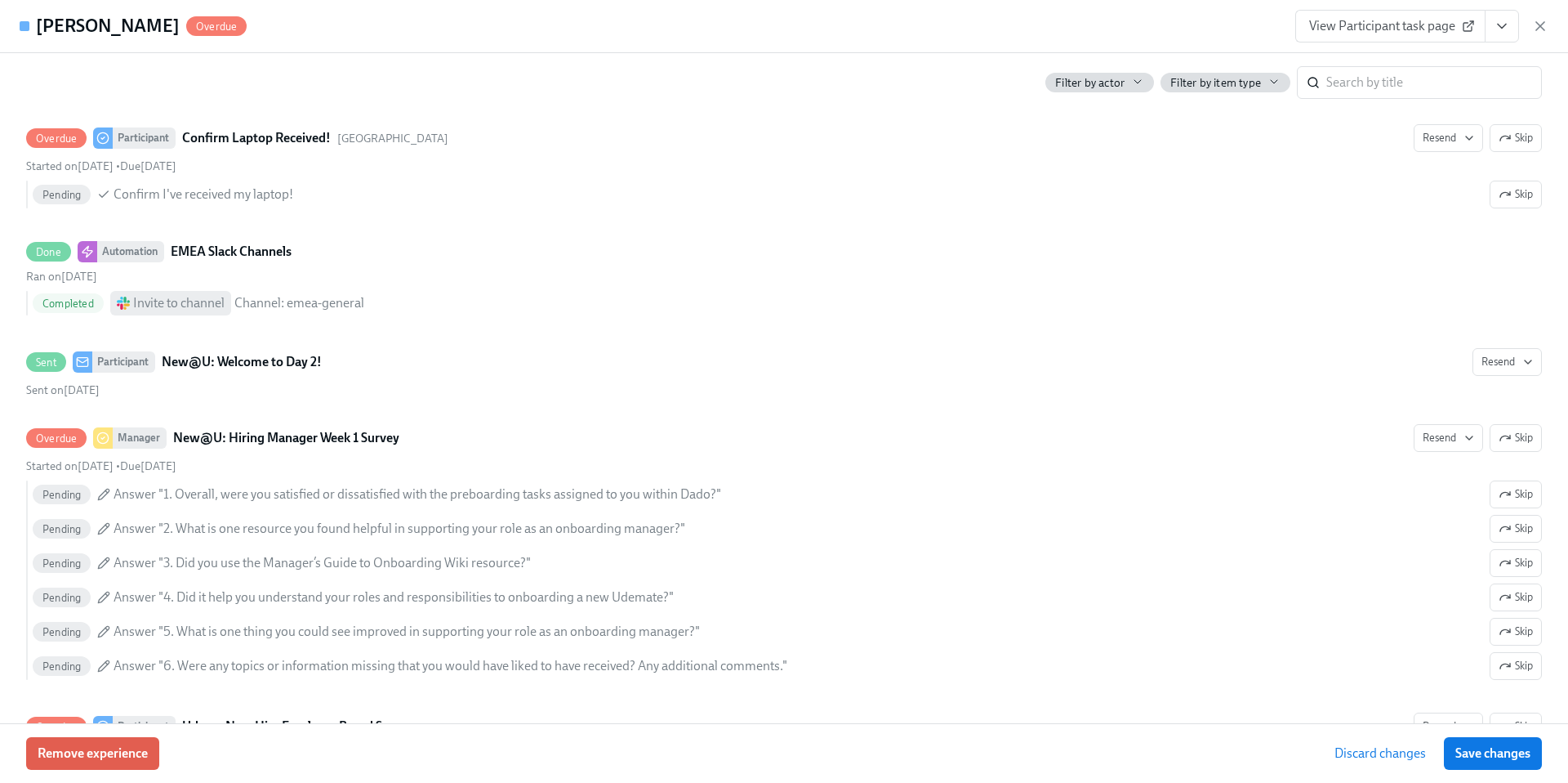
scroll to position [1900, 0]
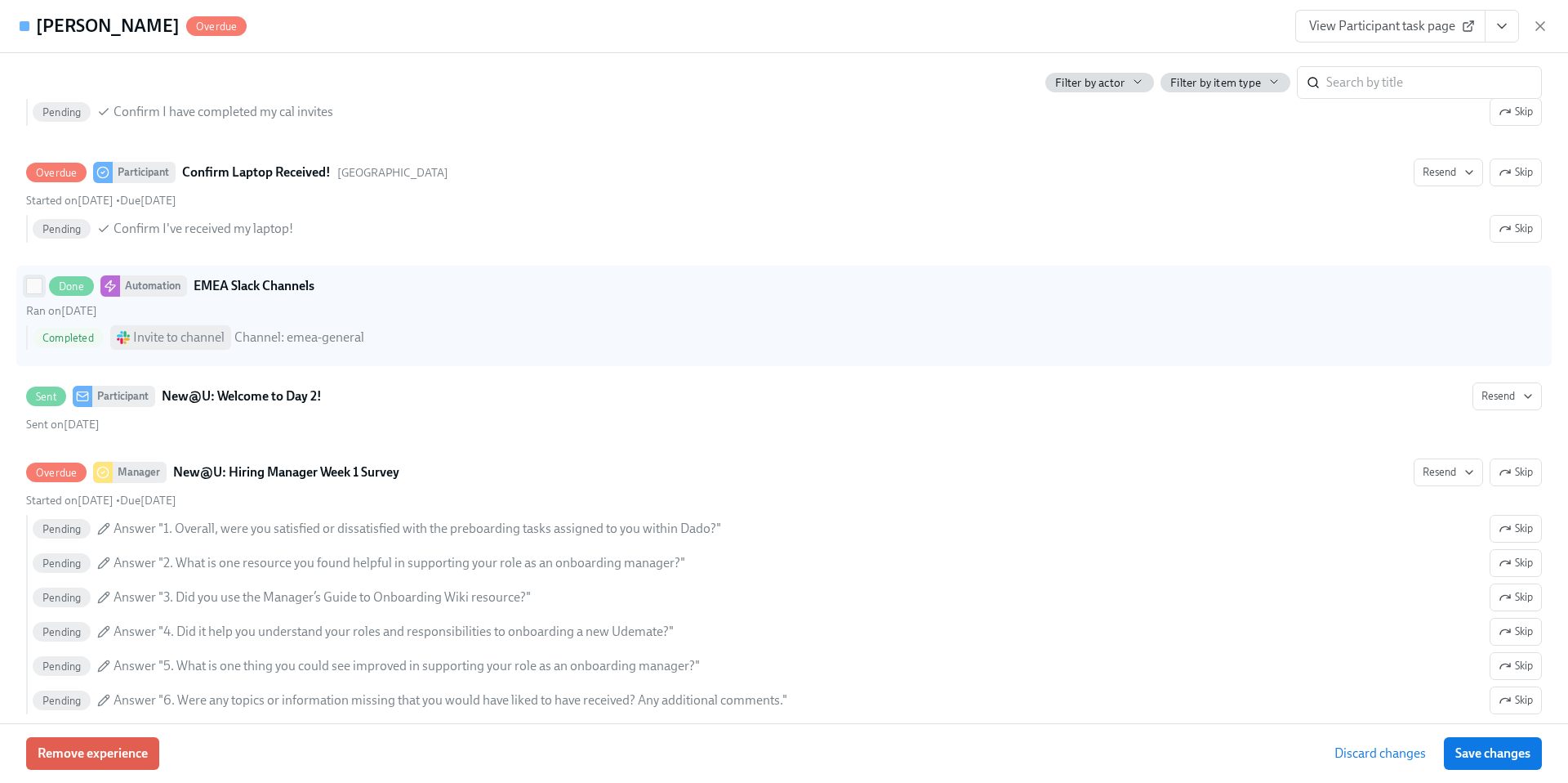
click at [34, 293] on input "Done Automation EMEA Slack Channels Ran on [DATE] Completed Invite to channel C…" at bounding box center [35, 286] width 15 height 15
checkbox input "true"
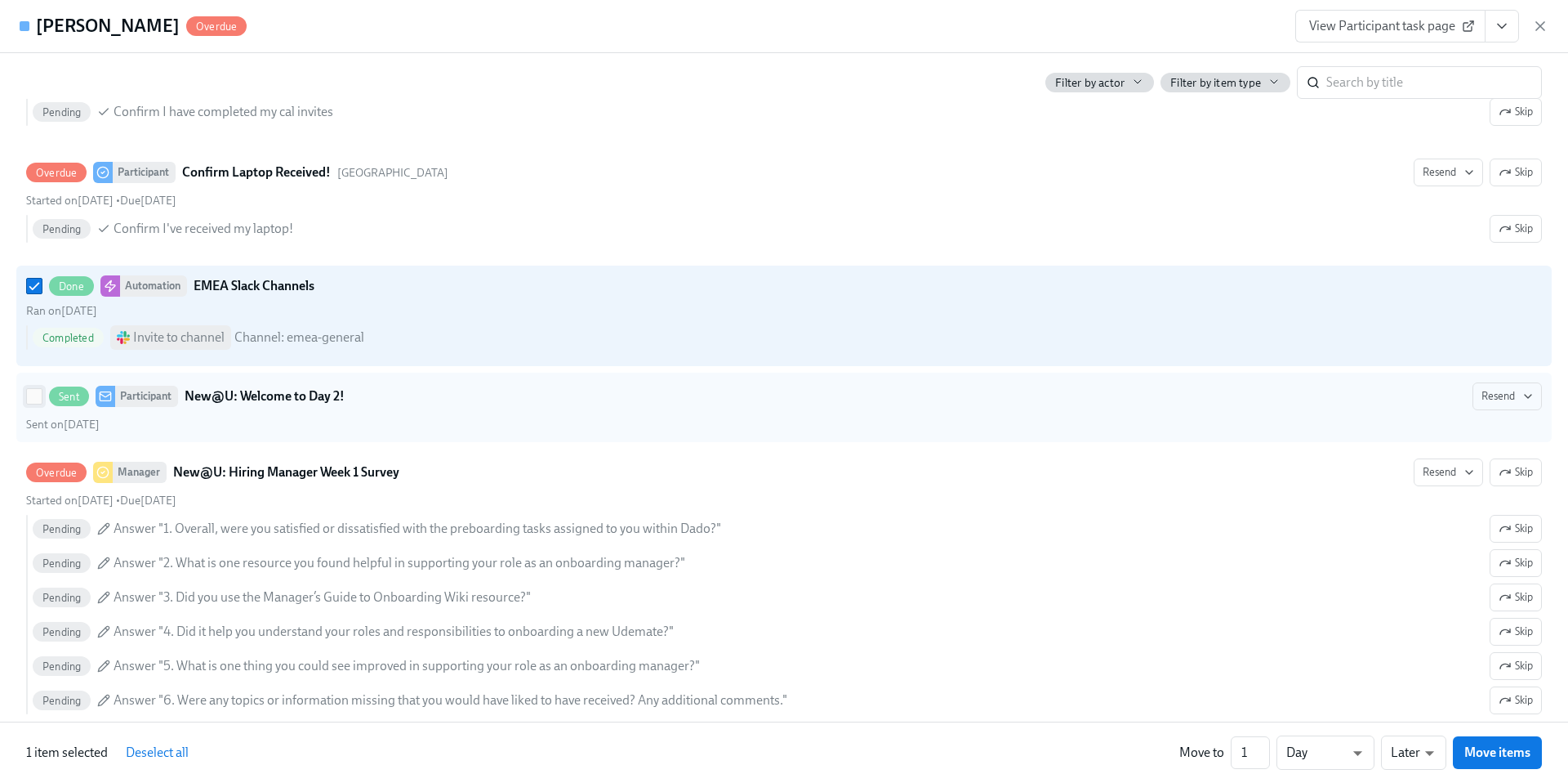
click at [34, 403] on input "Sent Participant New@U: Welcome to Day 2! Resend Sent on [DATE]" at bounding box center [35, 397] width 15 height 15
checkbox input "true"
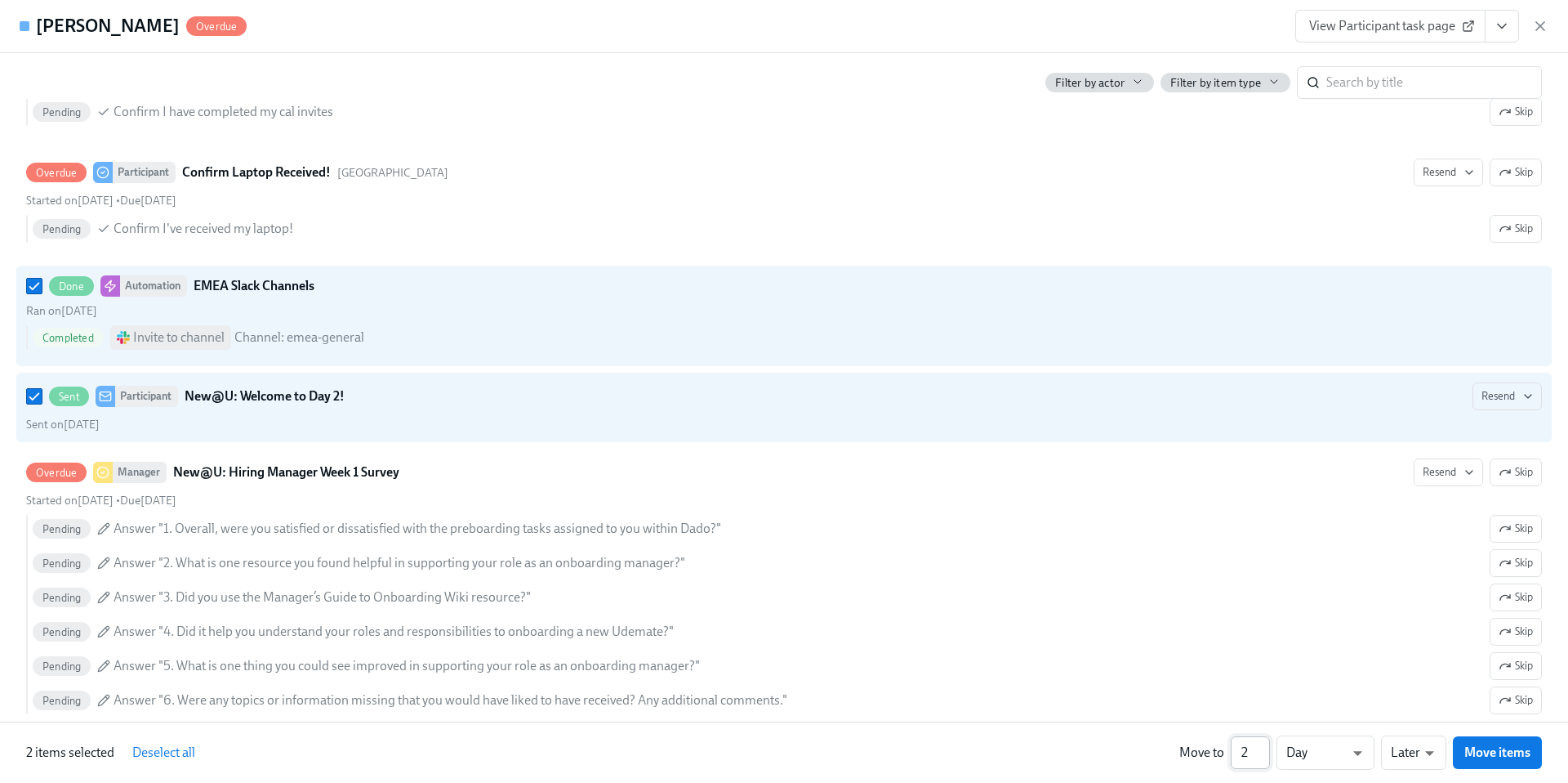
type input "2"
click at [1263, 747] on input "2" at bounding box center [1251, 752] width 40 height 33
click at [1333, 745] on li "Weeks" at bounding box center [1326, 749] width 98 height 27
type input "w"
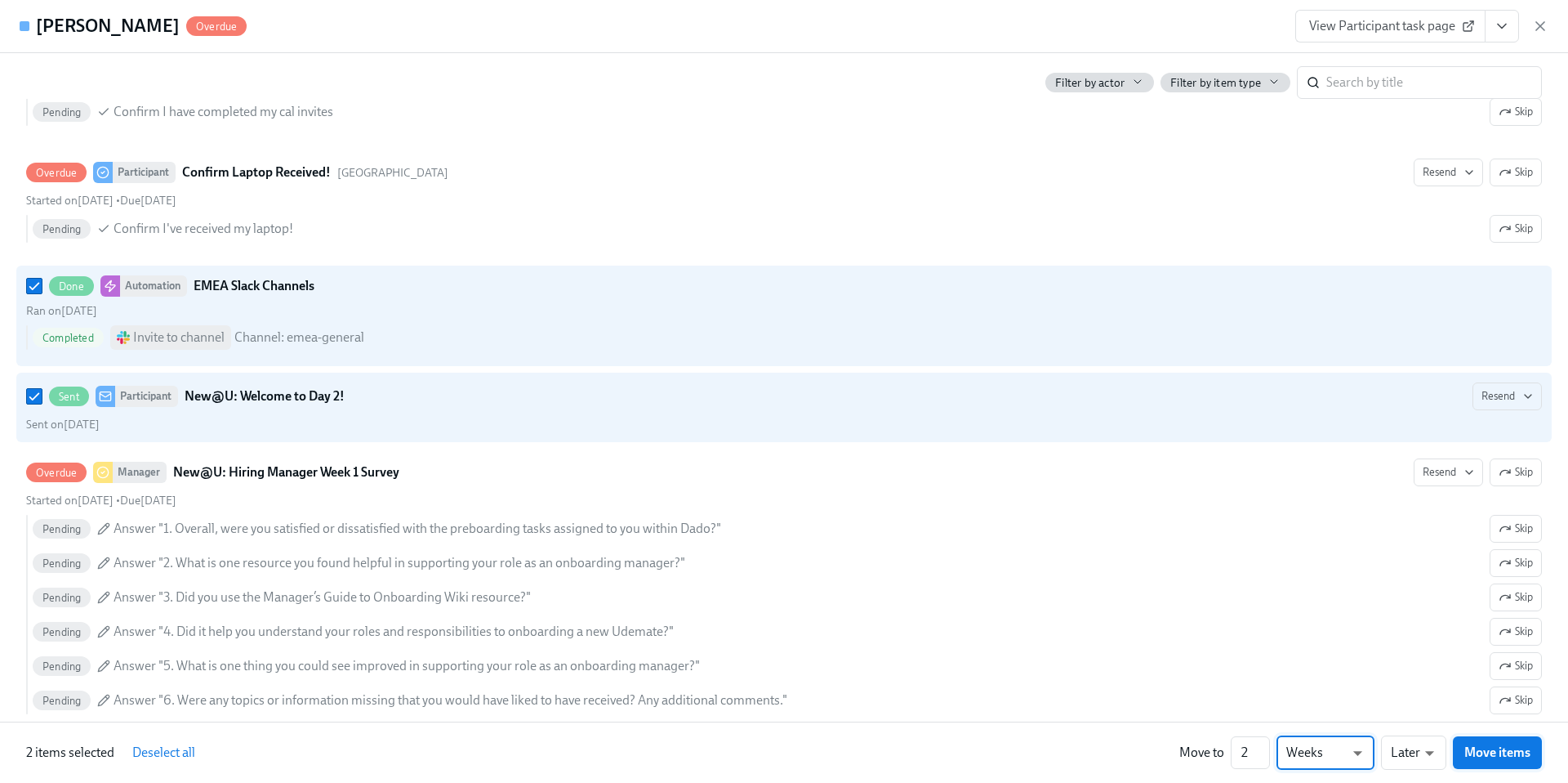
click at [1475, 755] on span "Move items" at bounding box center [1497, 752] width 66 height 16
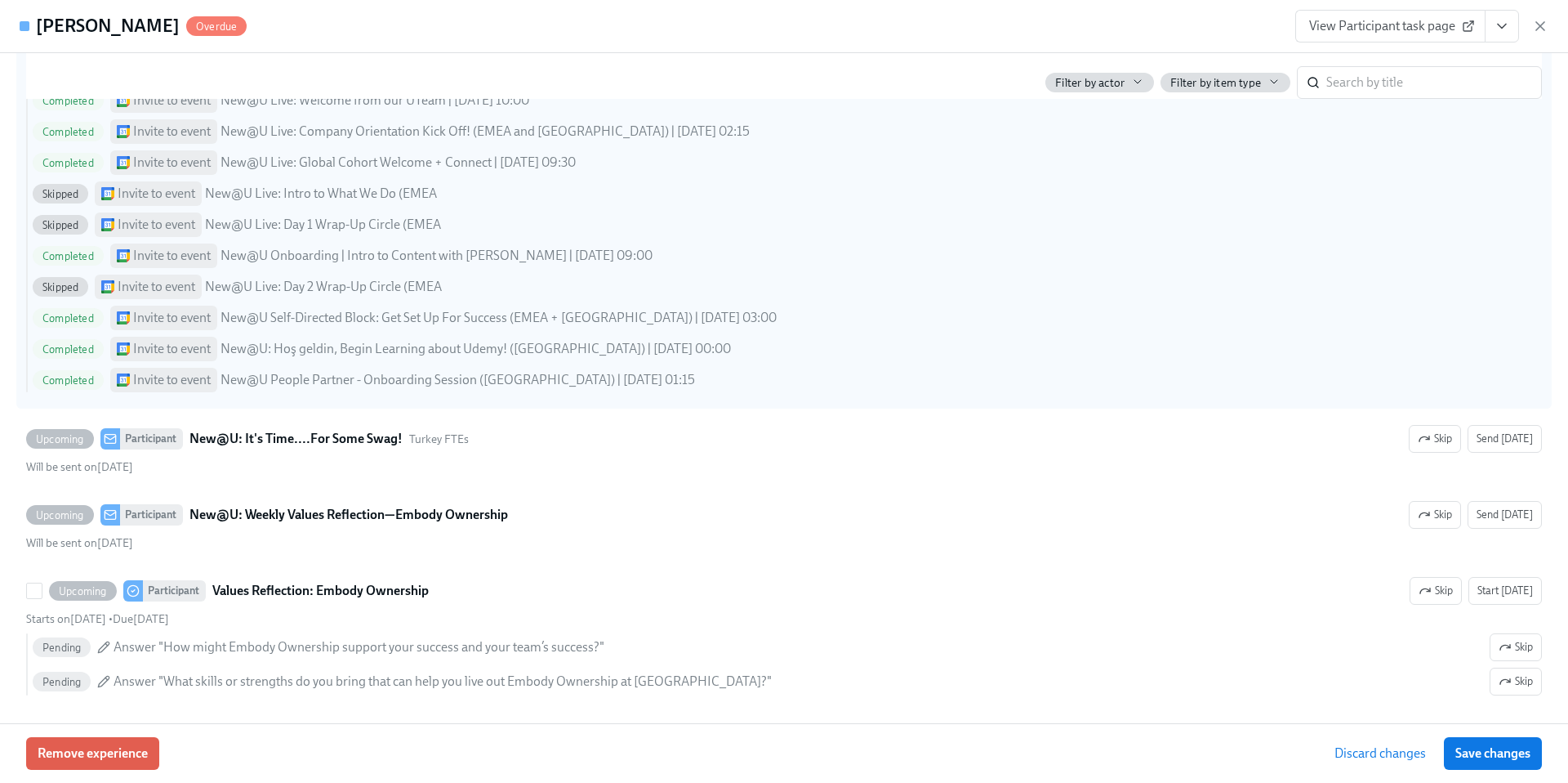
scroll to position [4083, 0]
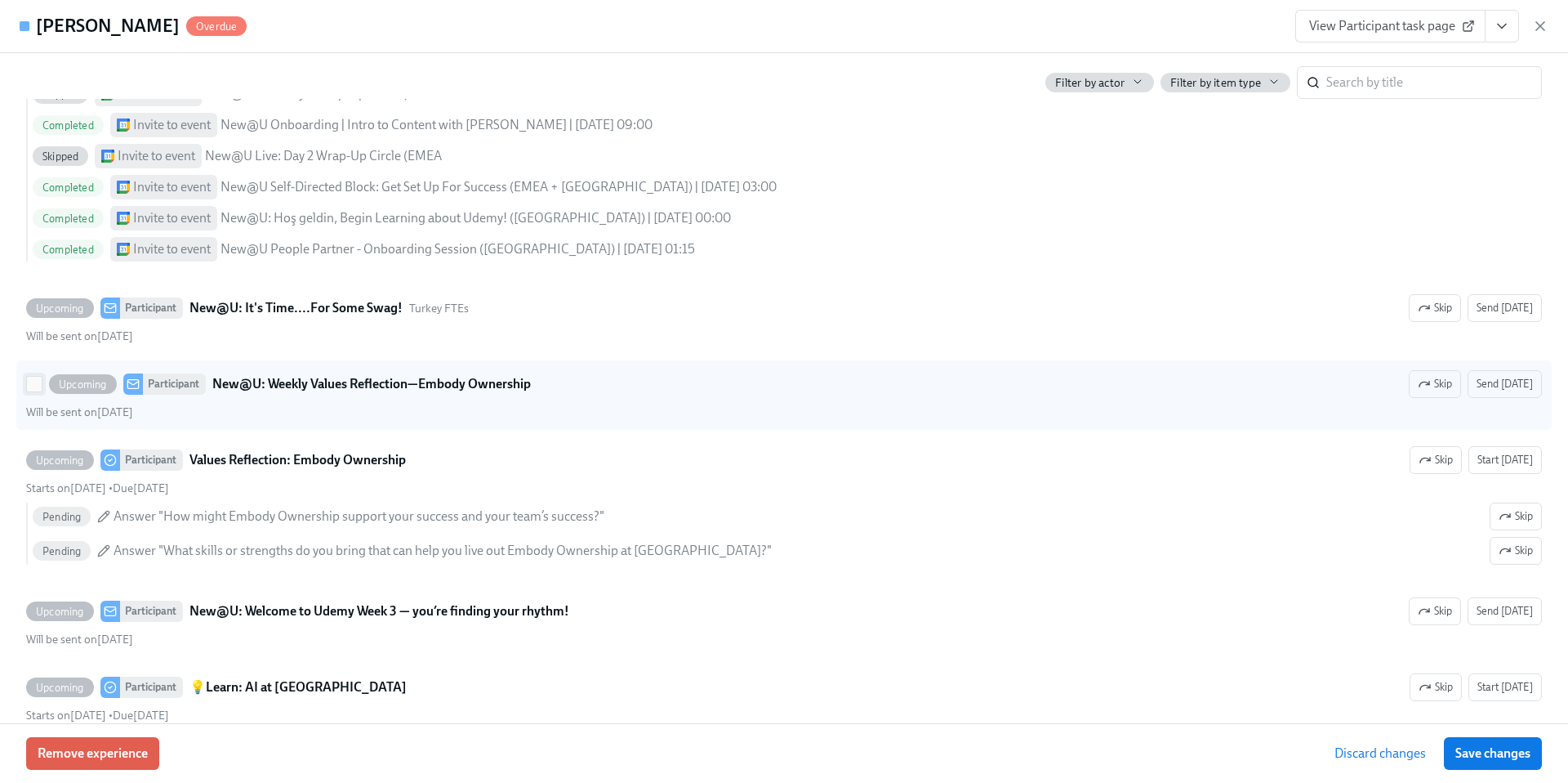
click at [34, 391] on input "Upcoming Participant New@U: Weekly Values Reflection—Embody Ownership Skip Send…" at bounding box center [35, 384] width 15 height 15
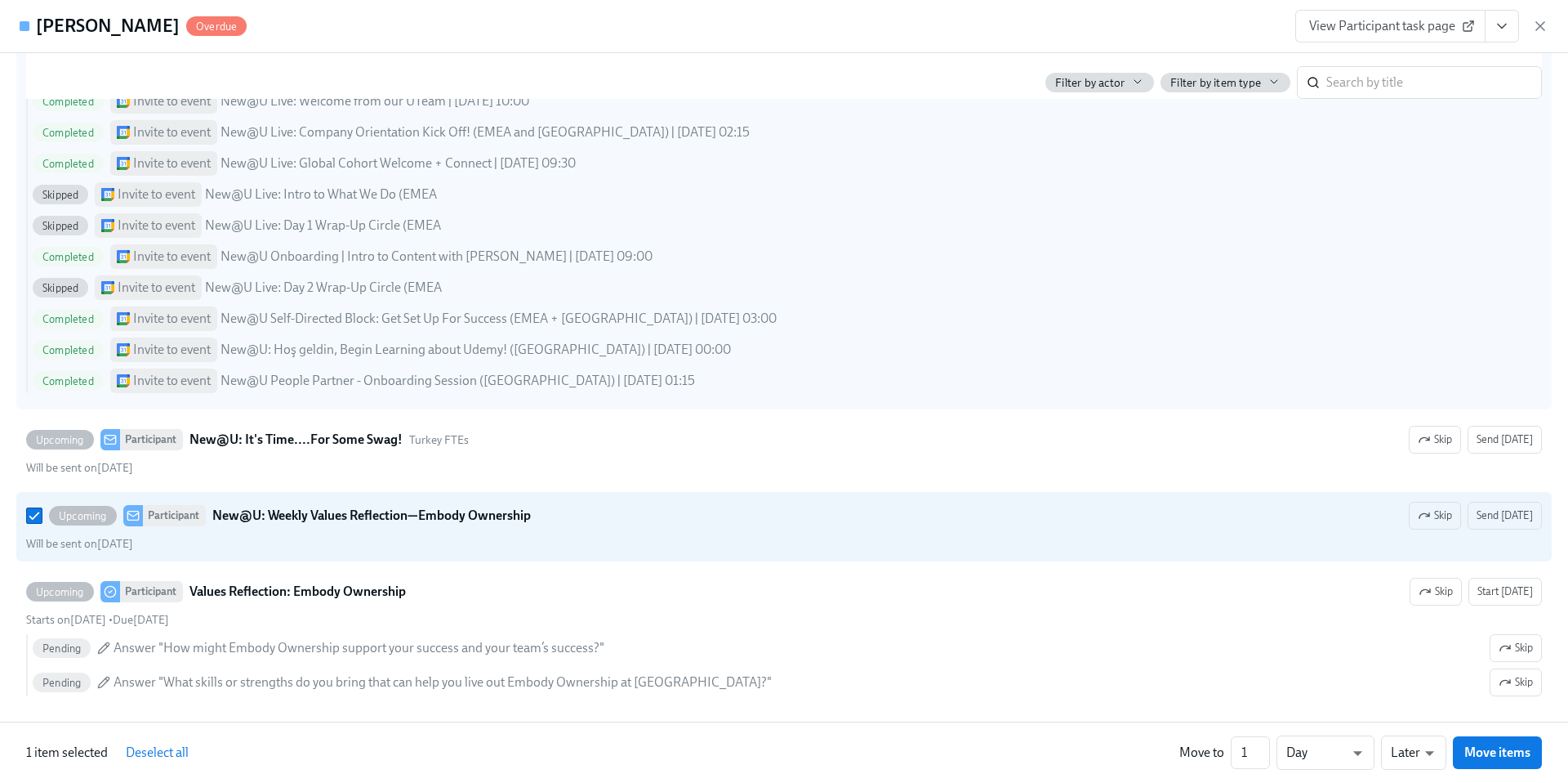
scroll to position [3950, 0]
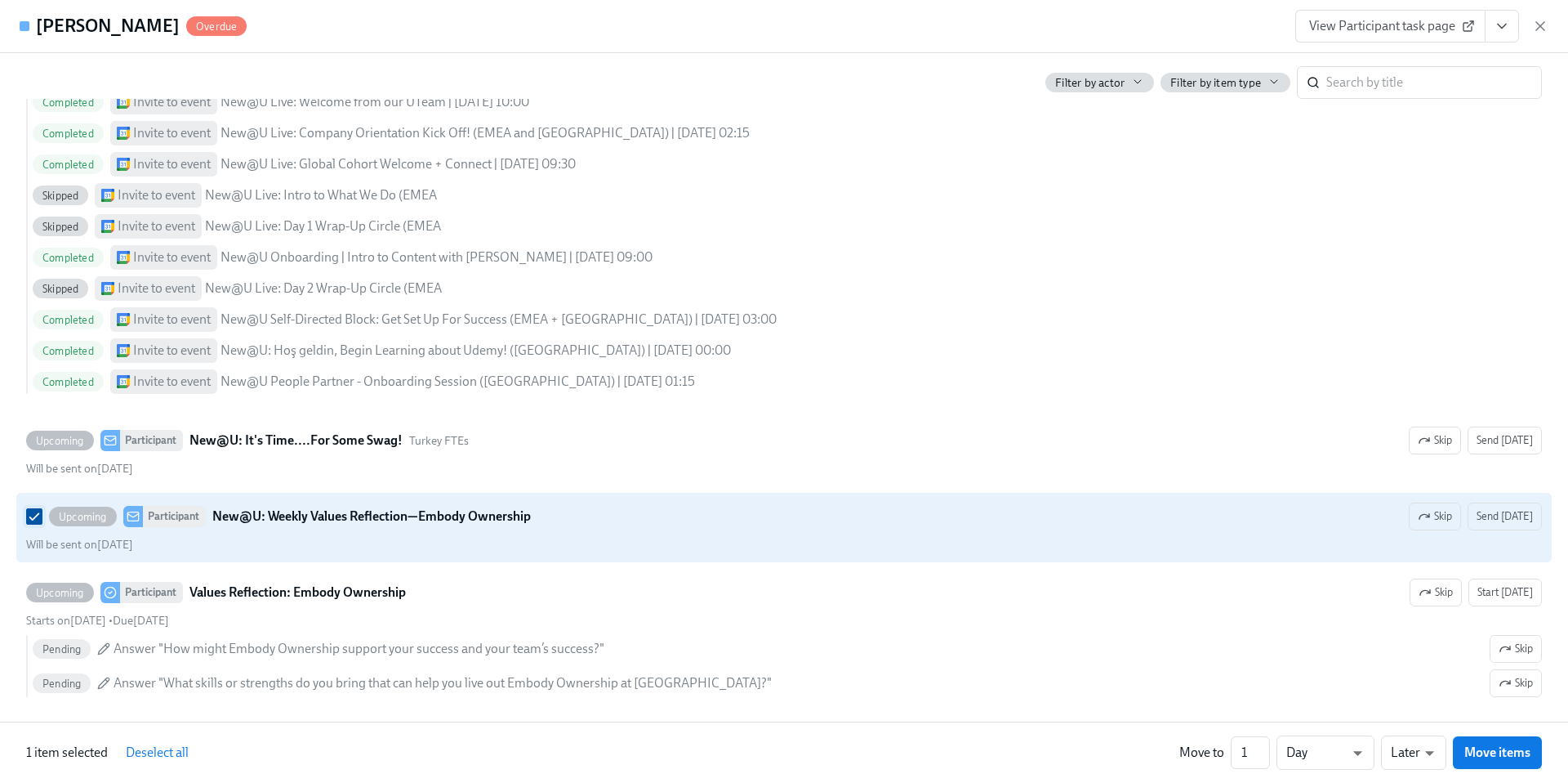
click at [31, 524] on input "Upcoming Participant New@U: Weekly Values Reflection—Embody Ownership Skip Send…" at bounding box center [35, 516] width 15 height 15
checkbox input "false"
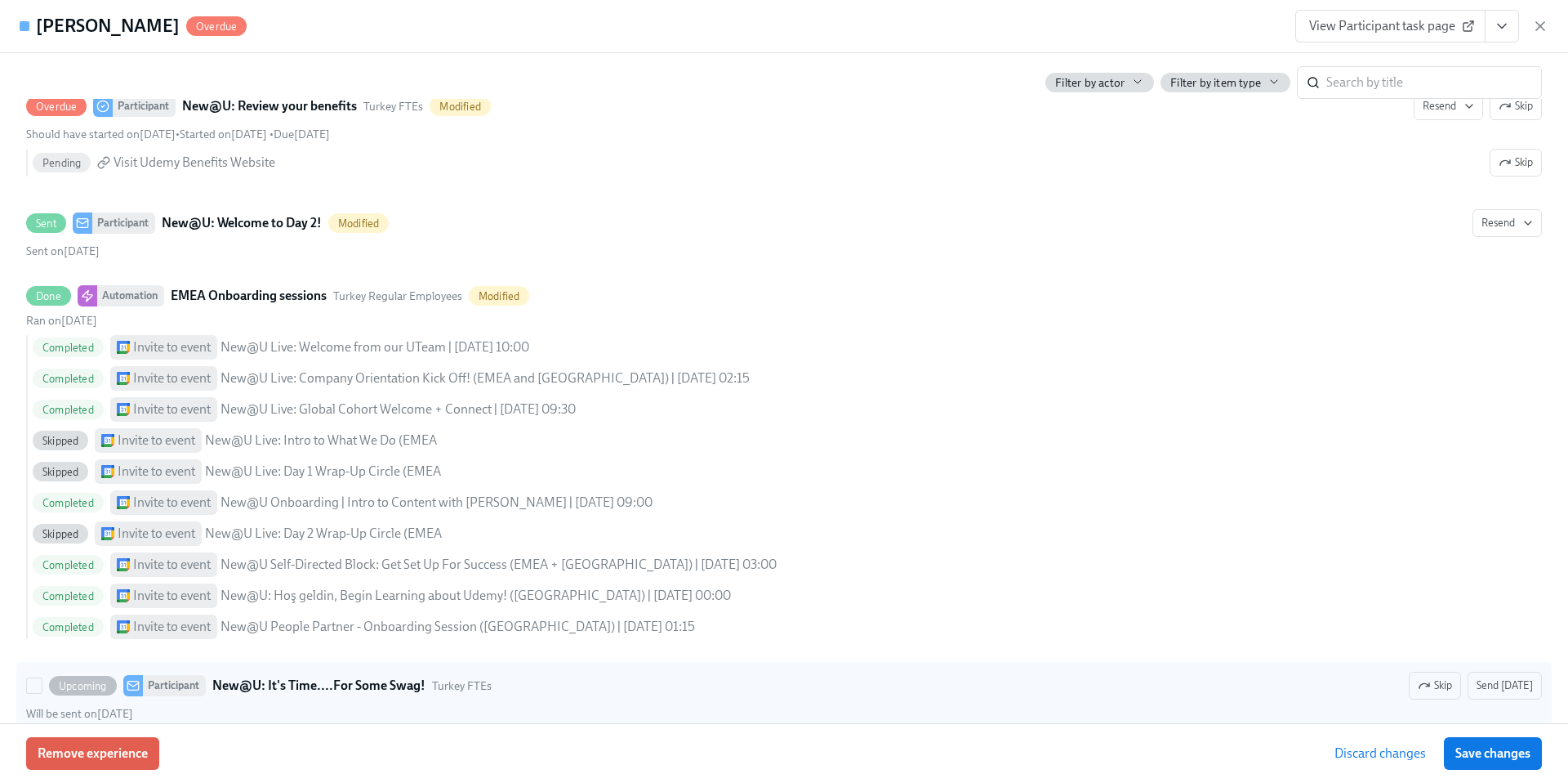
scroll to position [3705, 0]
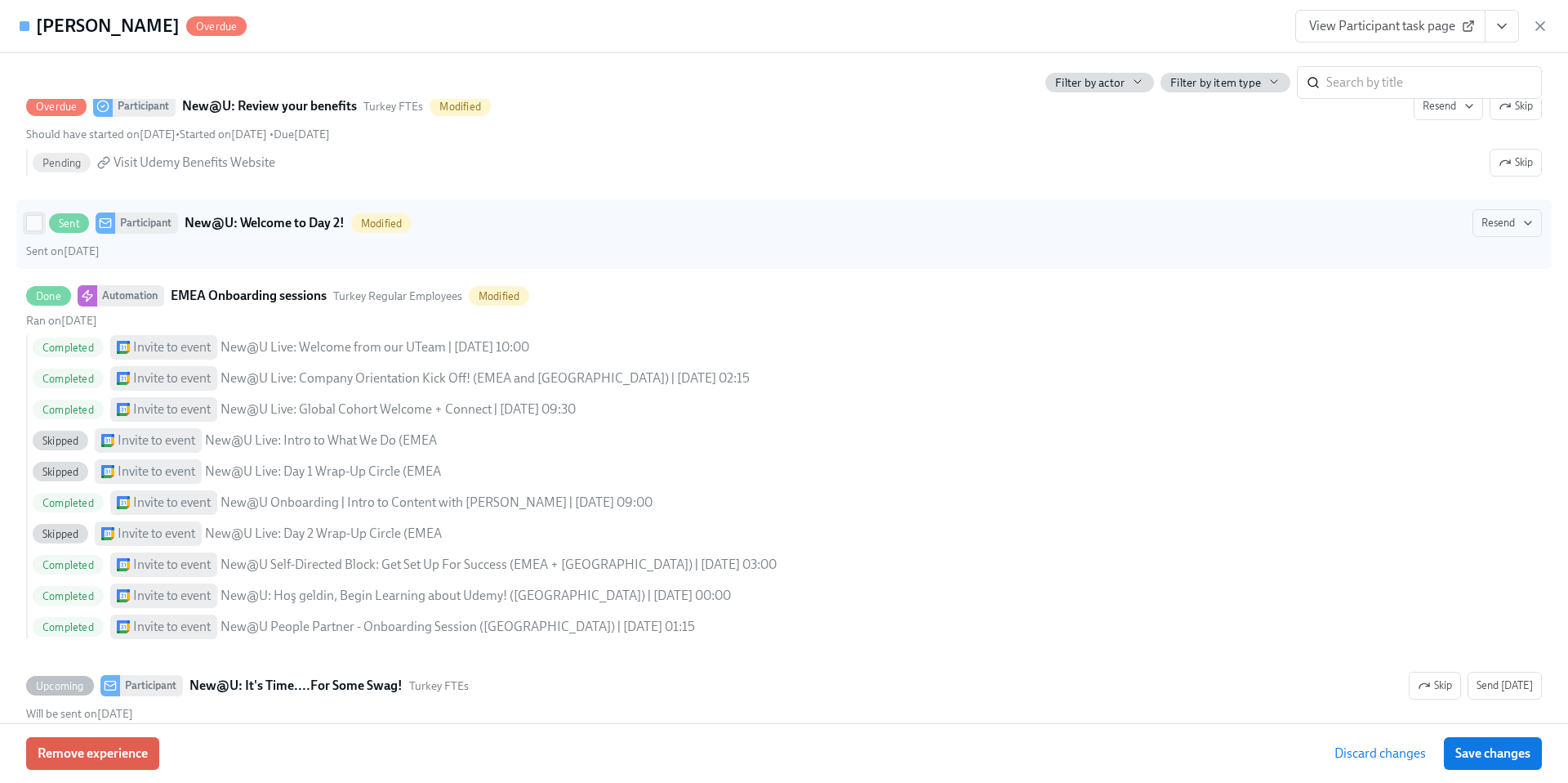
click at [33, 231] on input "Sent Participant New@U: Welcome to Day 2! Modified Resend Sent on [DATE]" at bounding box center [35, 223] width 15 height 15
checkbox input "true"
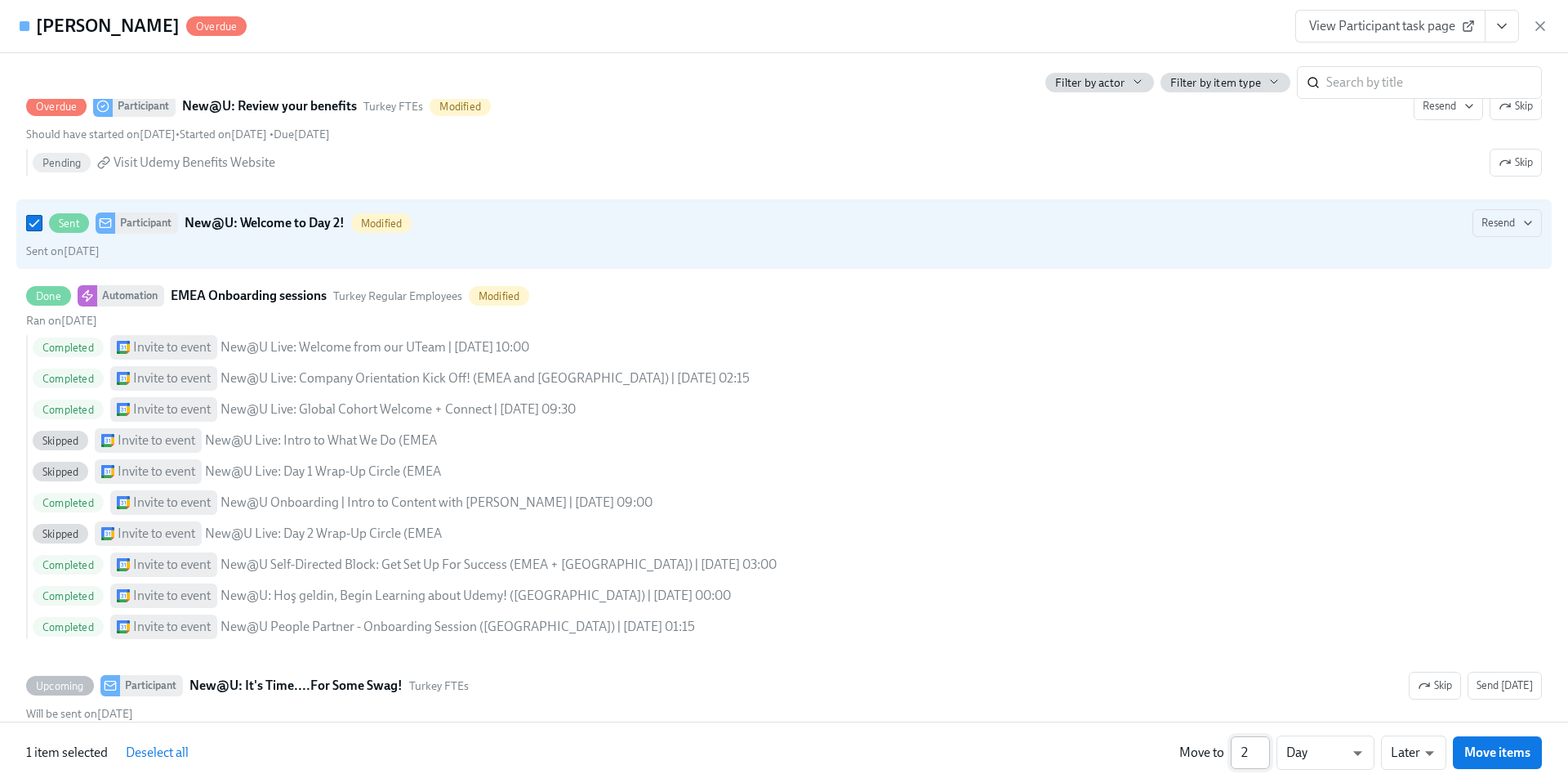
type input "2"
click at [1265, 747] on input "2" at bounding box center [1251, 752] width 40 height 33
click at [1327, 751] on li "Weeks" at bounding box center [1326, 749] width 98 height 27
type input "w"
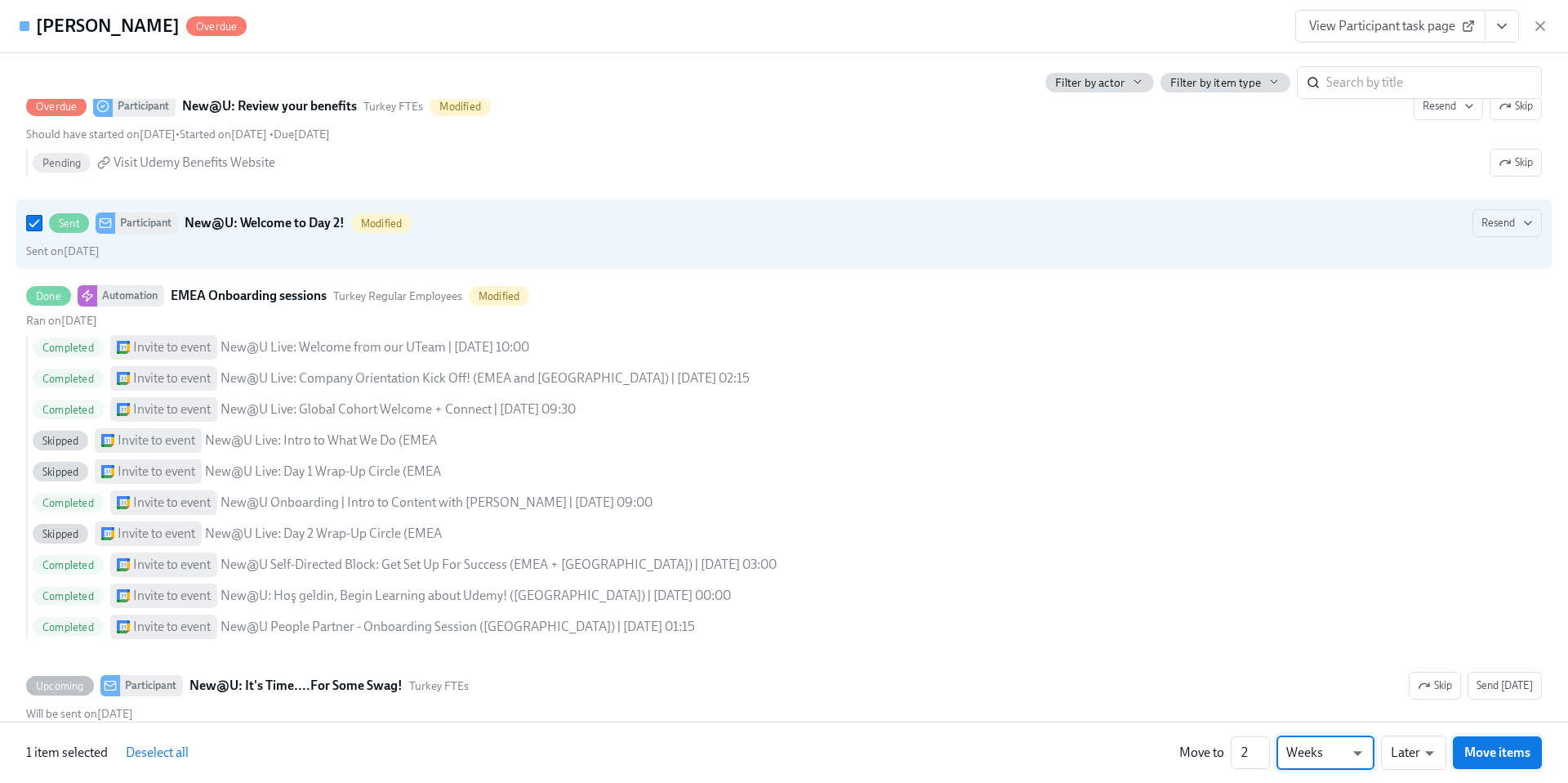
click at [1467, 752] on span "Move items" at bounding box center [1497, 752] width 66 height 16
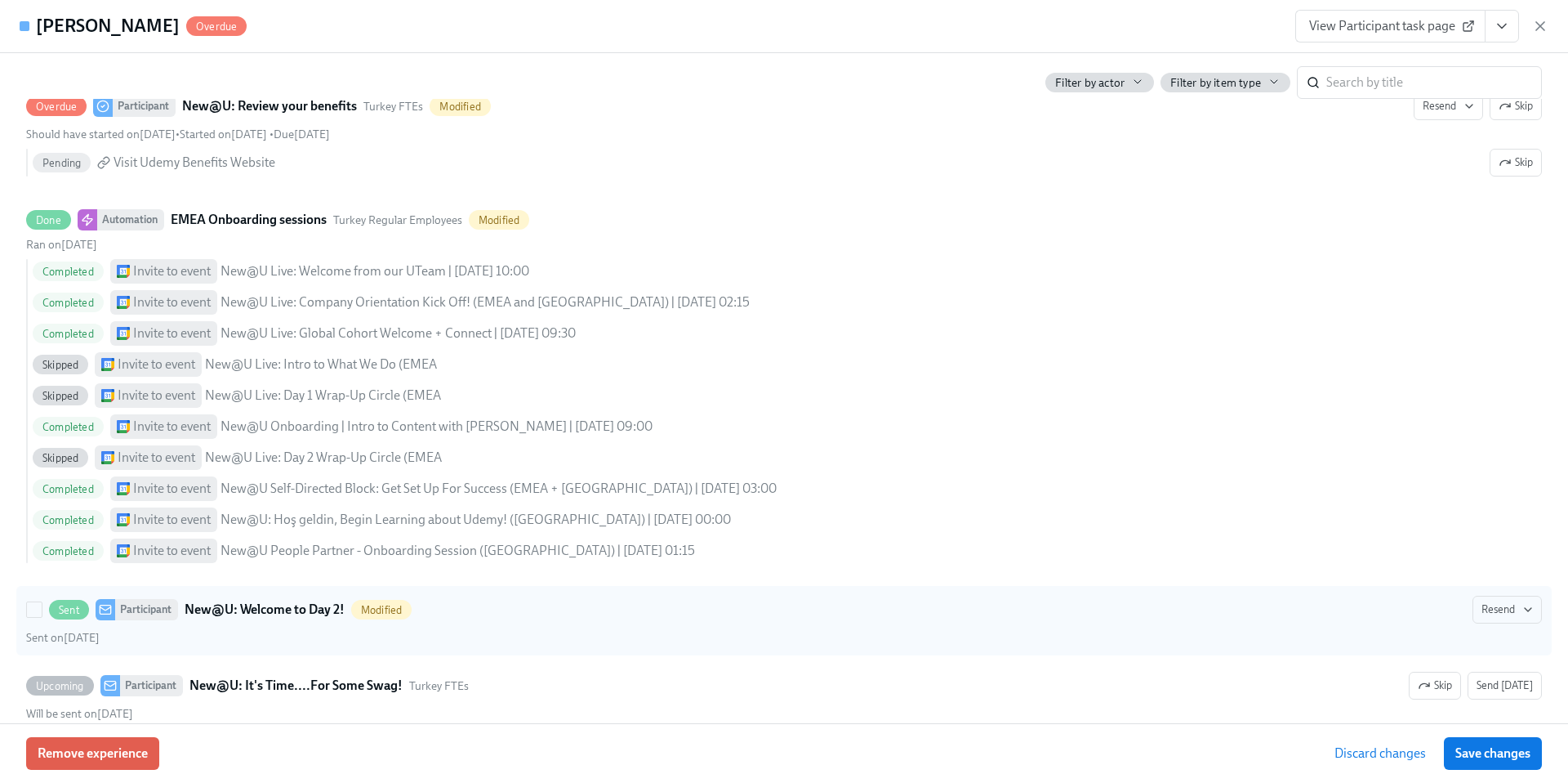
scroll to position [3813, 0]
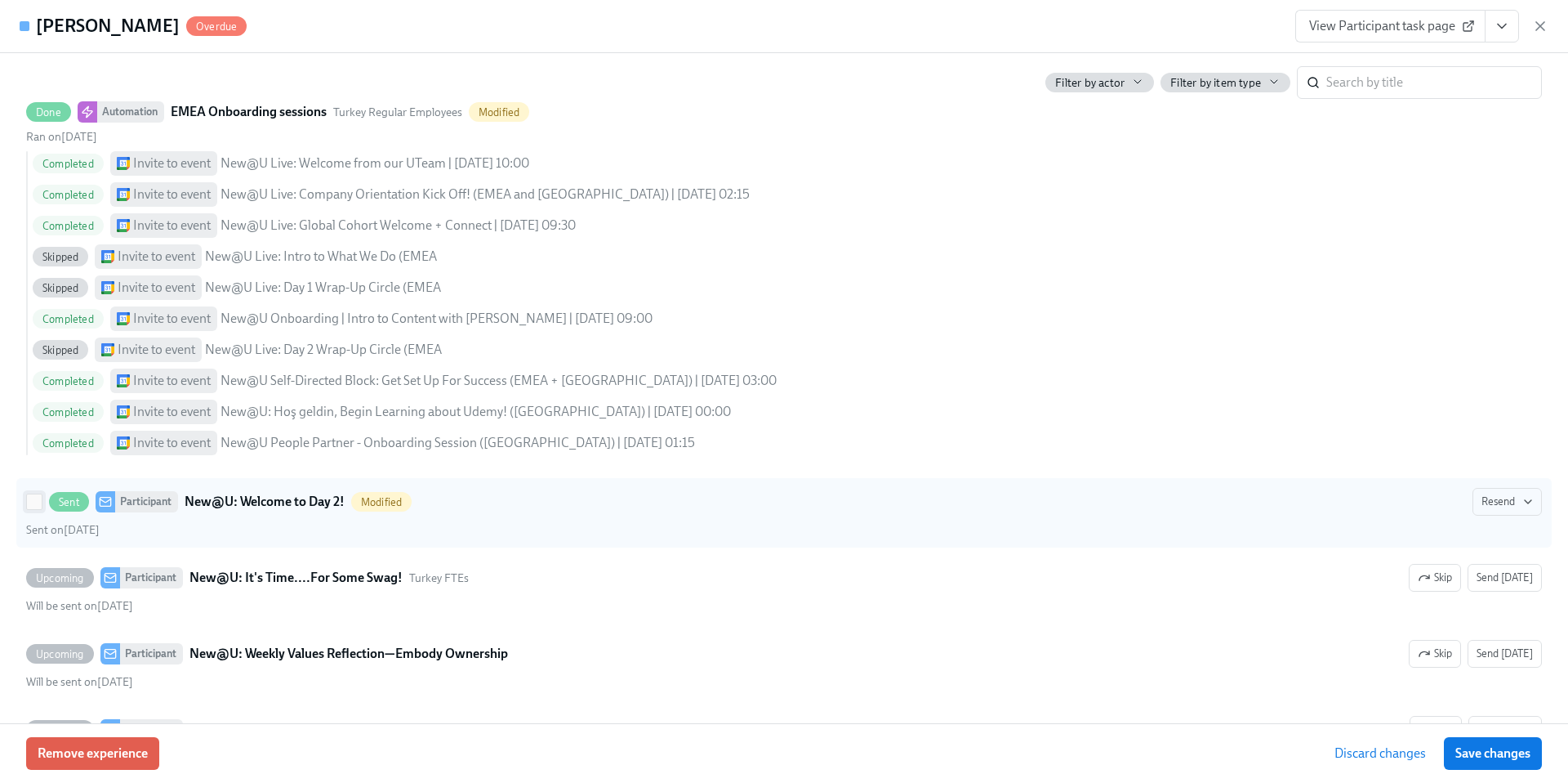
click at [34, 509] on input "Sent Participant New@U: Welcome to Day 2! Modified Resend Sent on [DATE]" at bounding box center [35, 502] width 15 height 15
checkbox input "true"
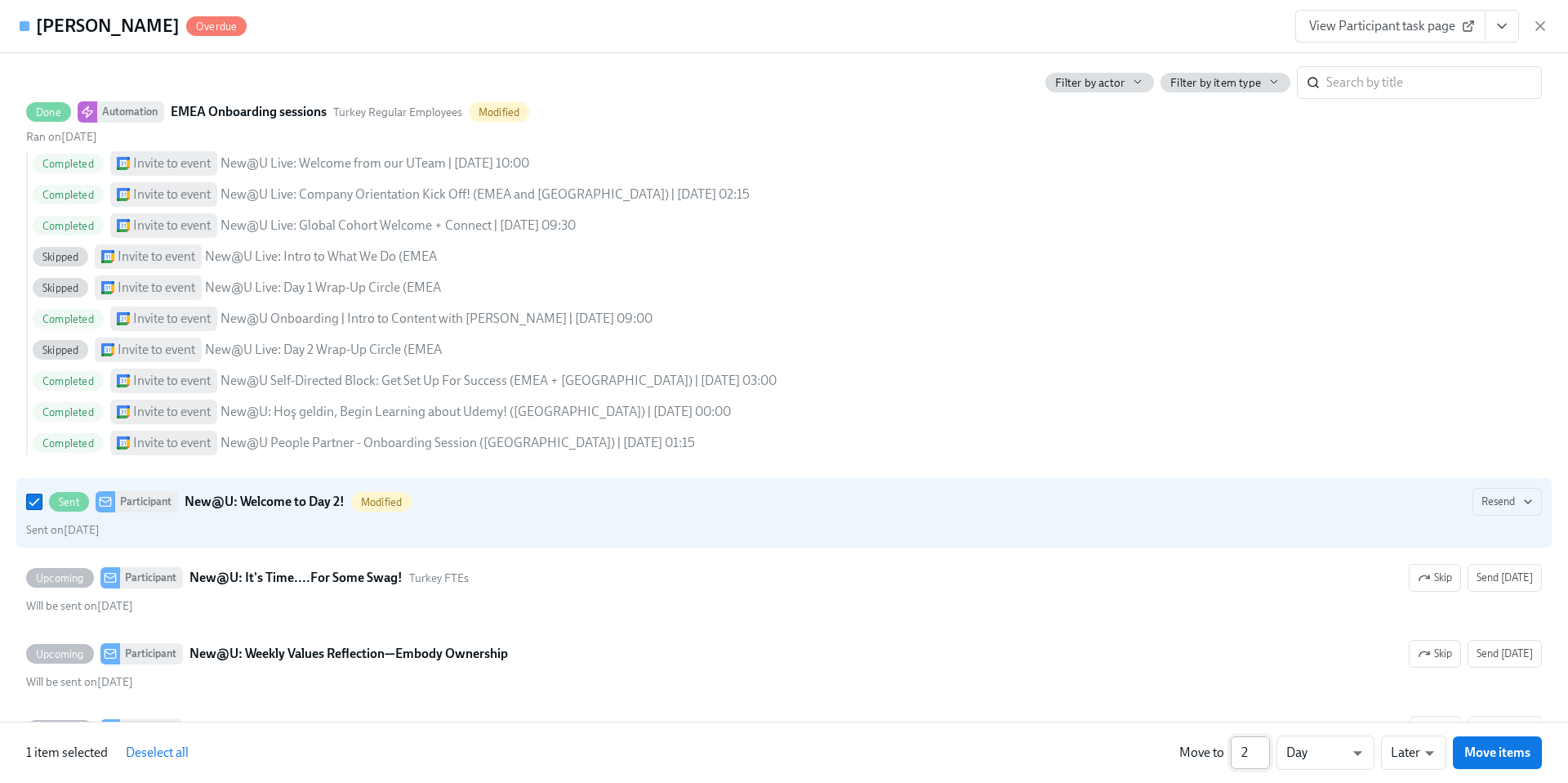
click at [1263, 748] on input "2" at bounding box center [1251, 752] width 40 height 33
click at [1263, 748] on input "3" at bounding box center [1251, 752] width 40 height 33
type input "4"
click at [1263, 748] on input "4" at bounding box center [1251, 752] width 40 height 33
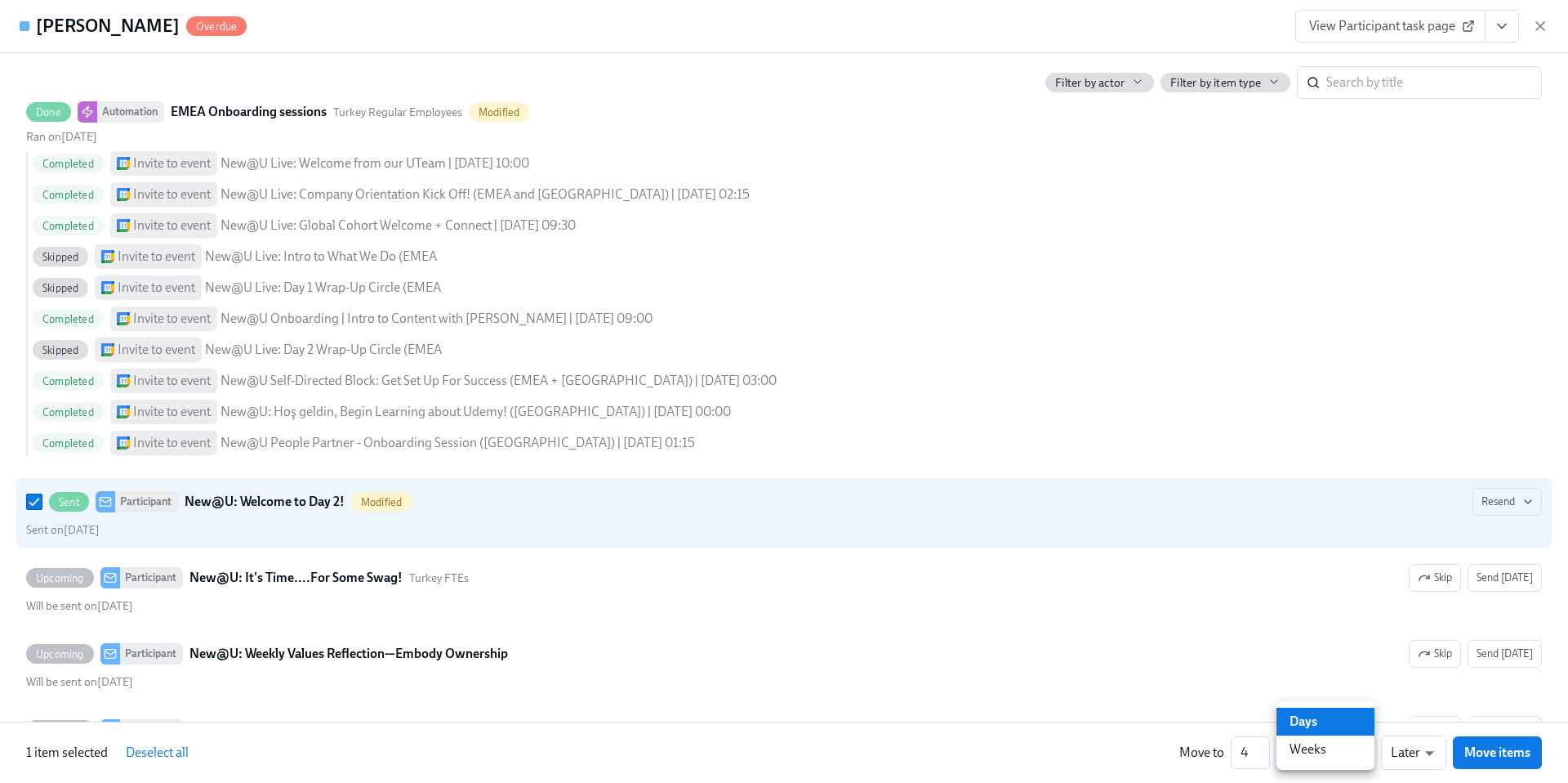
click at [1326, 752] on li "Weeks" at bounding box center [1326, 749] width 98 height 27
type input "w"
click at [1483, 752] on span "Move items" at bounding box center [1497, 752] width 66 height 16
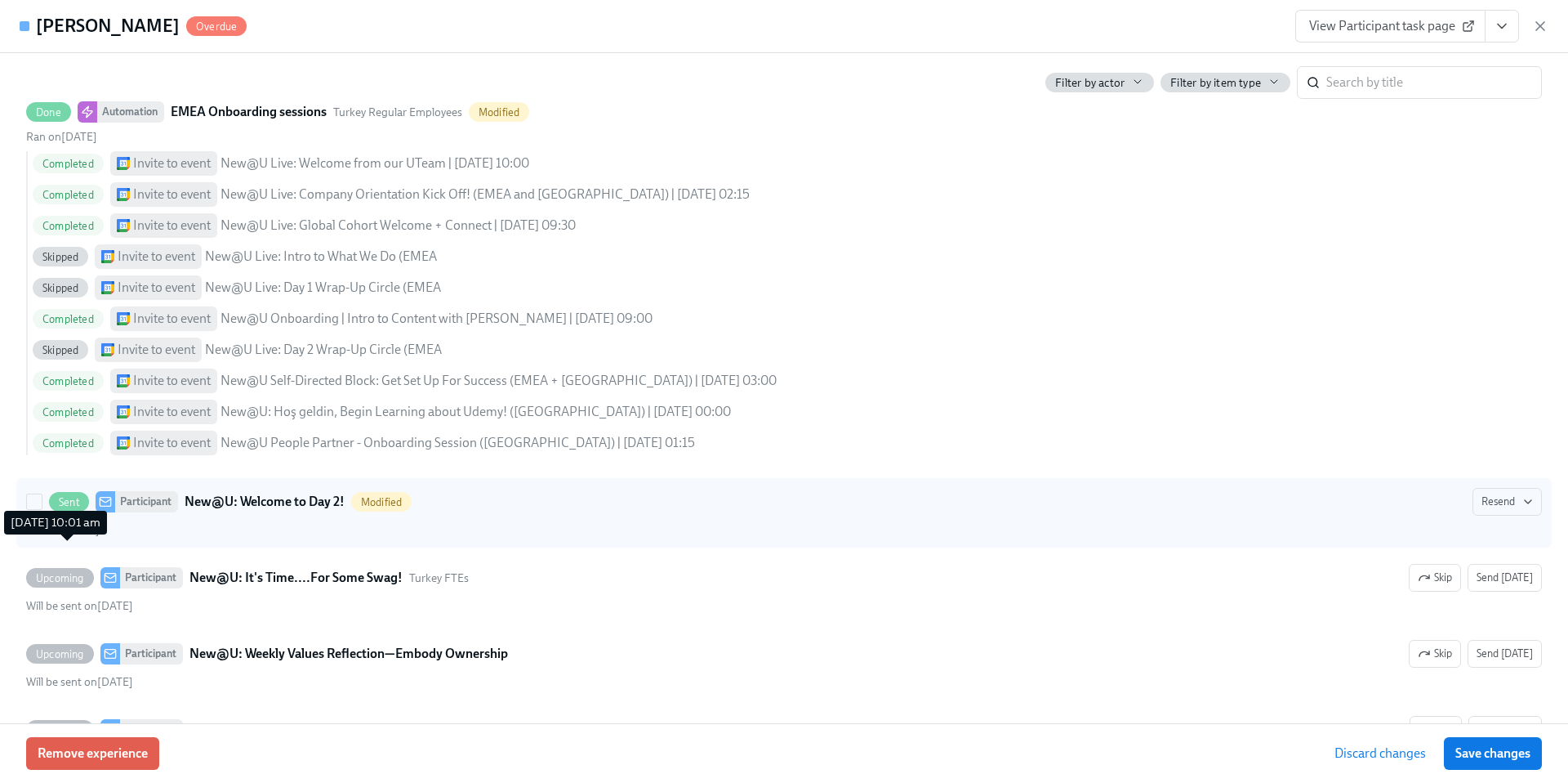
click at [49, 537] on span "Sent on [DATE]" at bounding box center [63, 530] width 73 height 14
click at [41, 509] on input "Sent Participant New@U: Welcome to Day 2! Modified Resend Sent on [DATE]" at bounding box center [35, 502] width 15 height 15
checkbox input "true"
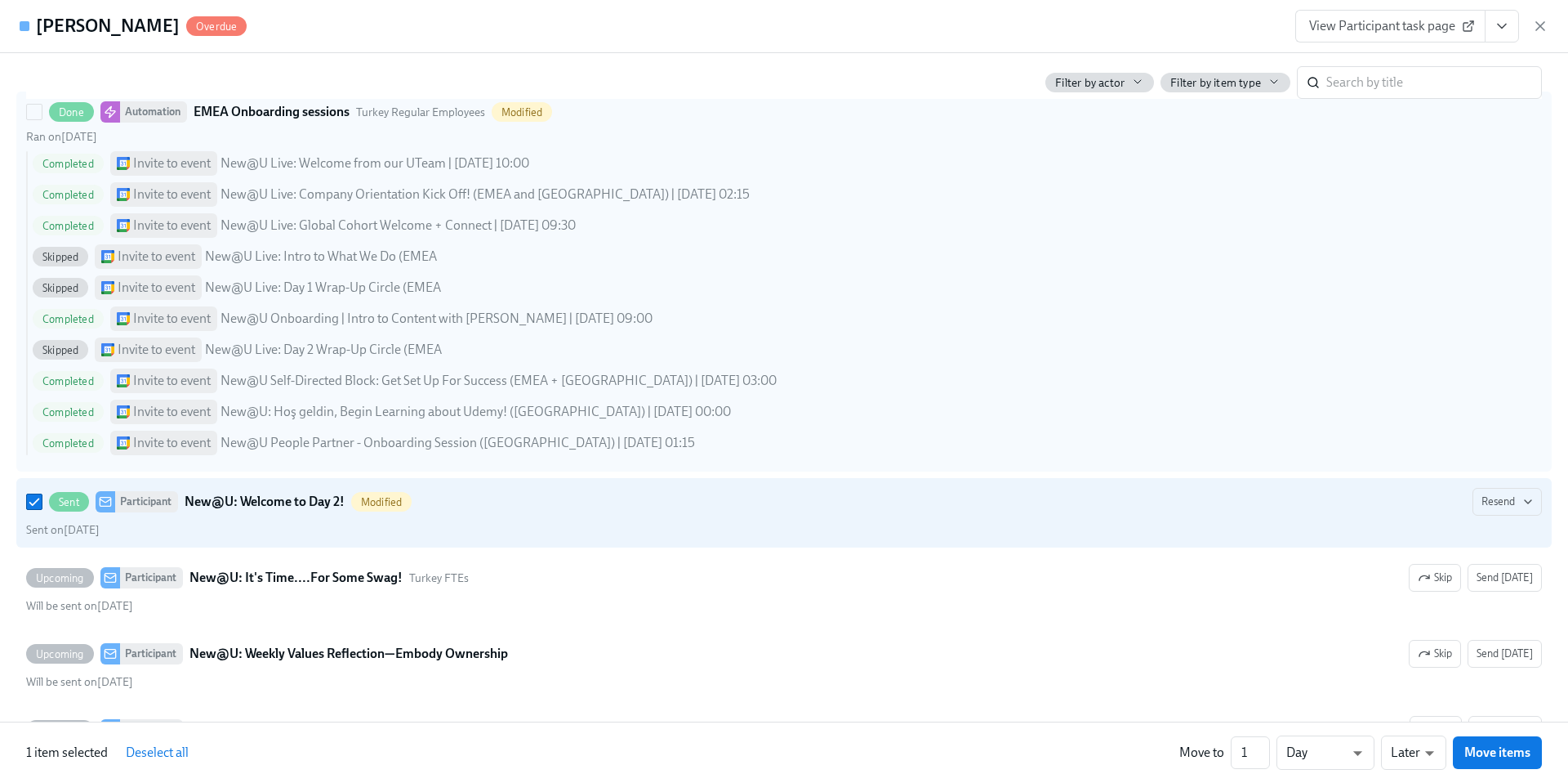
click at [1059, 391] on div "Completed Invite to event New@U Self-Directed Block: Get Set Up For Success (EM…" at bounding box center [787, 381] width 1510 height 24
click at [41, 120] on input "Done Automation EMEA Onboarding sessions [GEOGRAPHIC_DATA] Regular Employees Mo…" at bounding box center [35, 112] width 15 height 15
checkbox input "true"
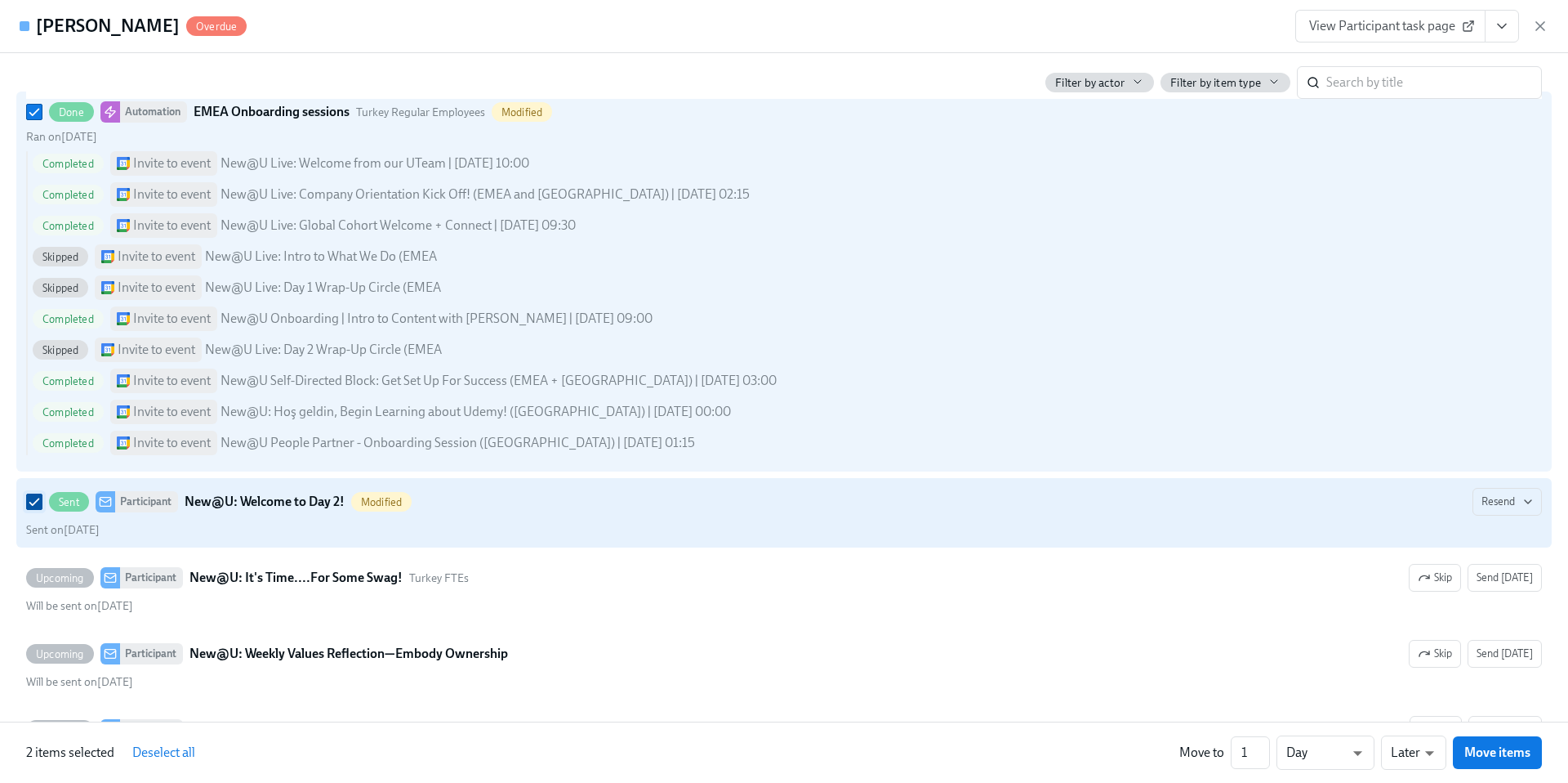
click at [38, 509] on input "Sent Participant New@U: Welcome to Day 2! Modified Resend Sent on [DATE]" at bounding box center [35, 502] width 15 height 15
checkbox input "false"
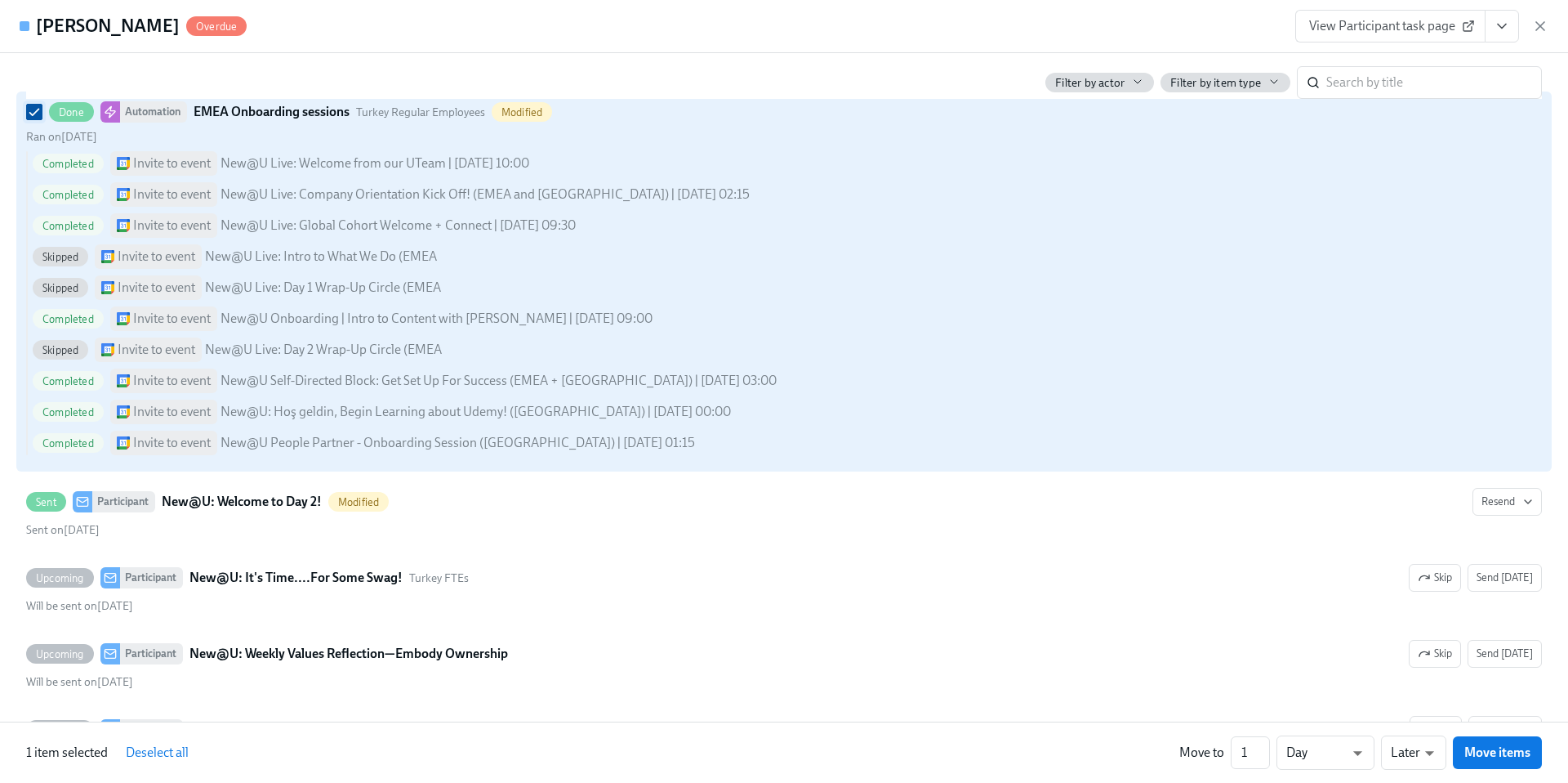
click at [30, 120] on input "Done Automation EMEA Onboarding sessions [GEOGRAPHIC_DATA] Regular Employees Mo…" at bounding box center [35, 112] width 15 height 15
checkbox input "false"
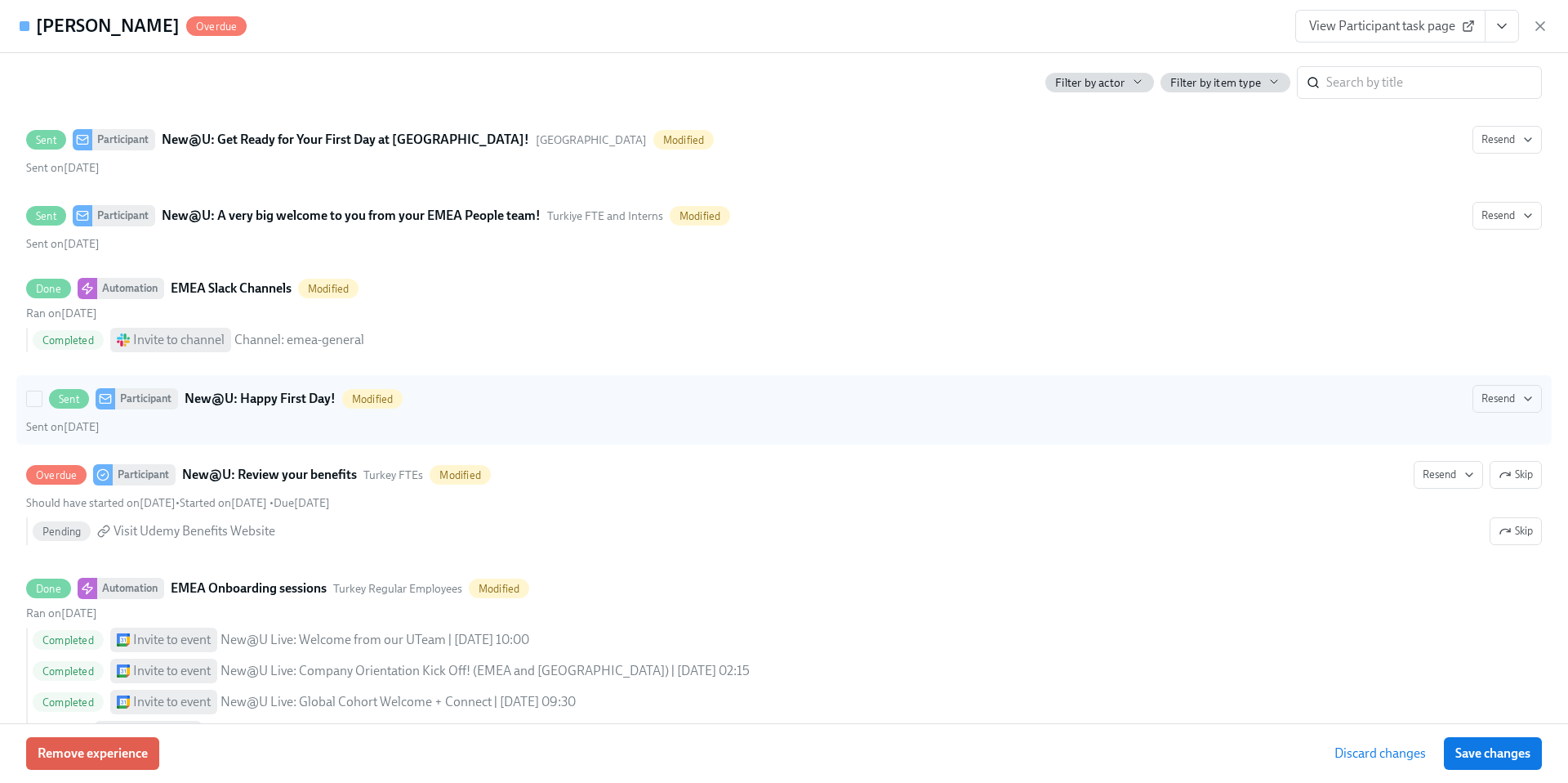
scroll to position [3254, 0]
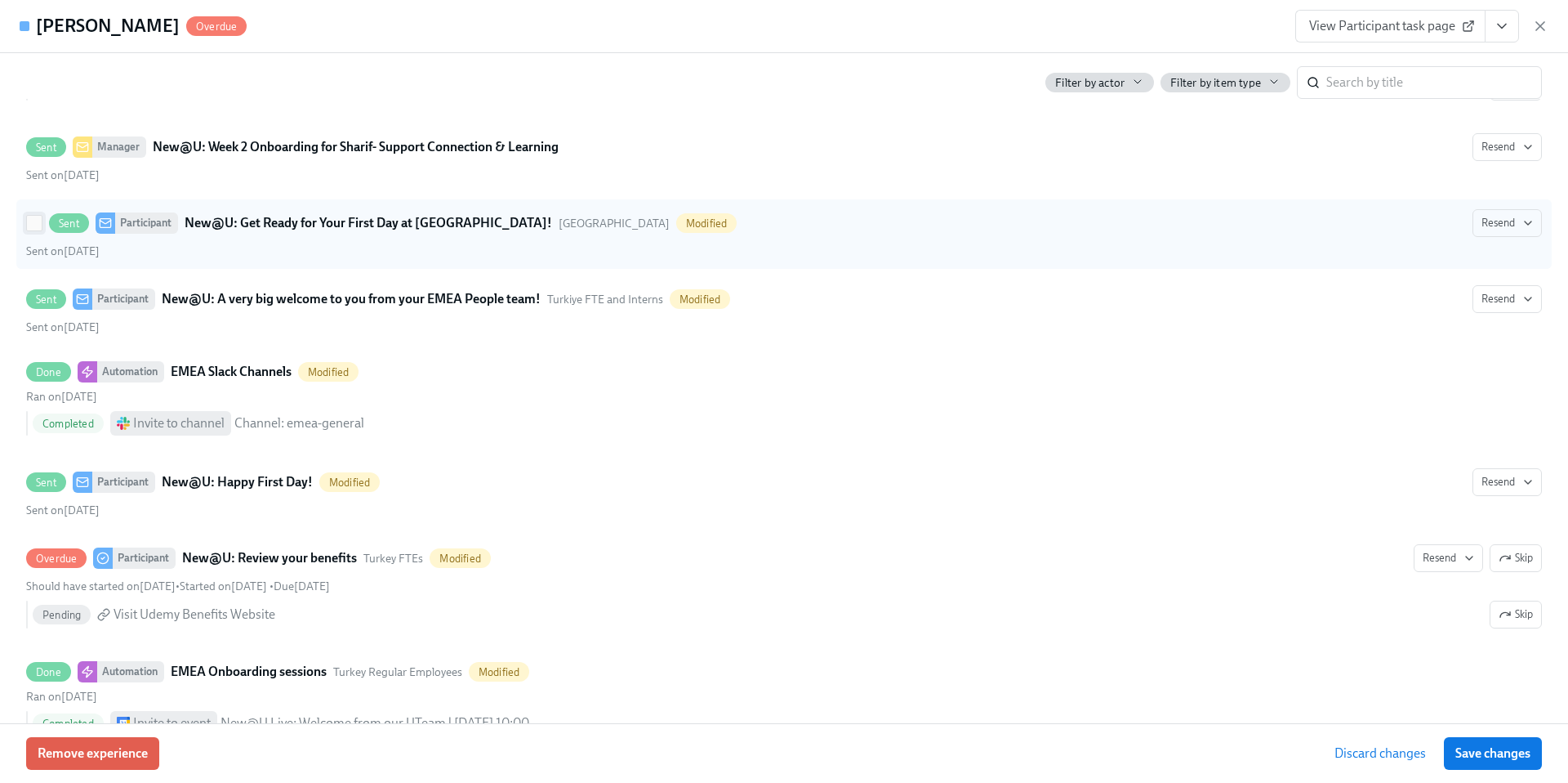
click at [33, 231] on input "Sent Participant New@U: Get Ready for Your First Day at [GEOGRAPHIC_DATA]! [GEO…" at bounding box center [35, 223] width 15 height 15
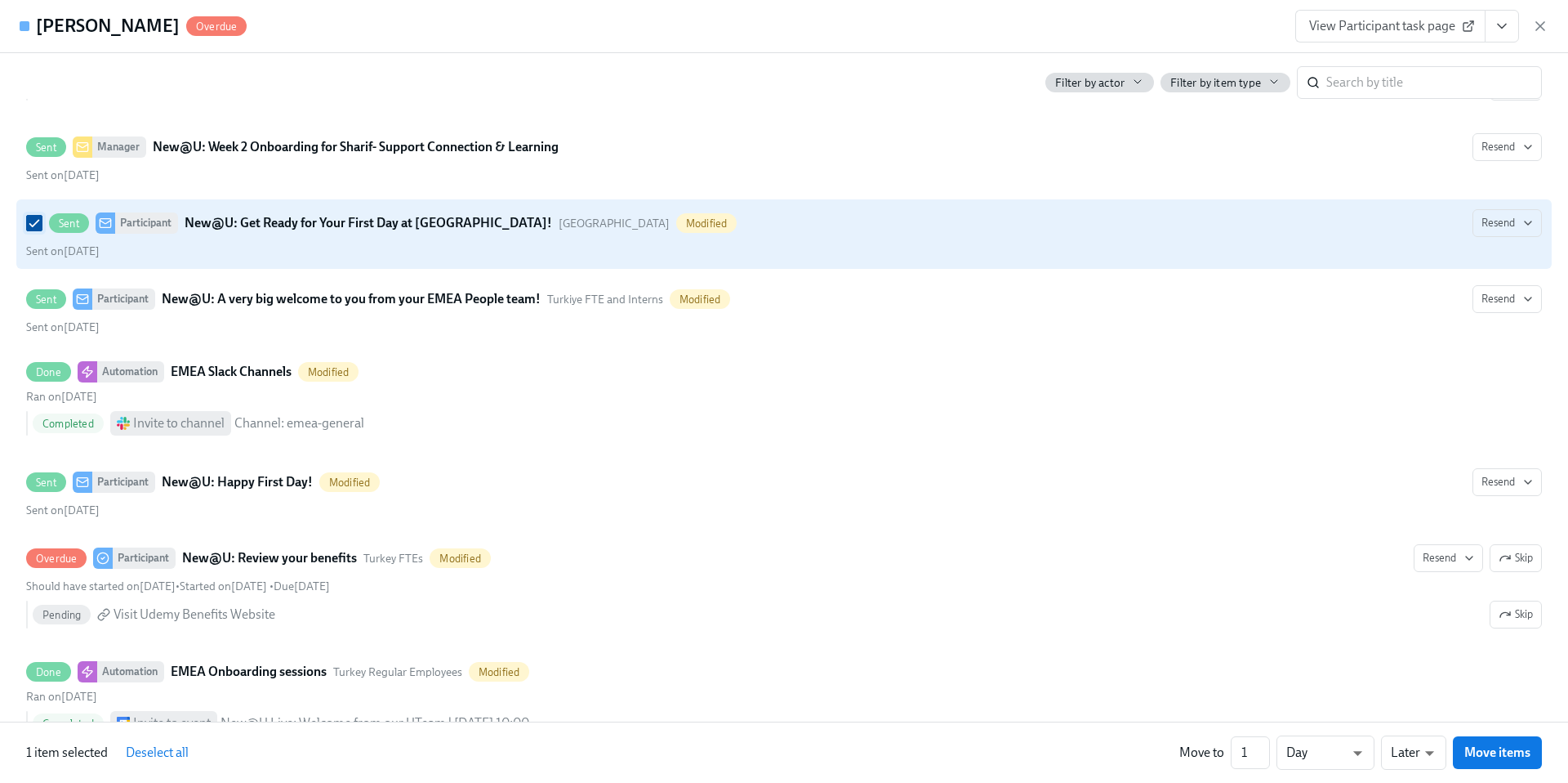
click at [33, 231] on input "Sent Participant New@U: Get Ready for Your First Day at [GEOGRAPHIC_DATA]! [GEO…" at bounding box center [35, 223] width 15 height 15
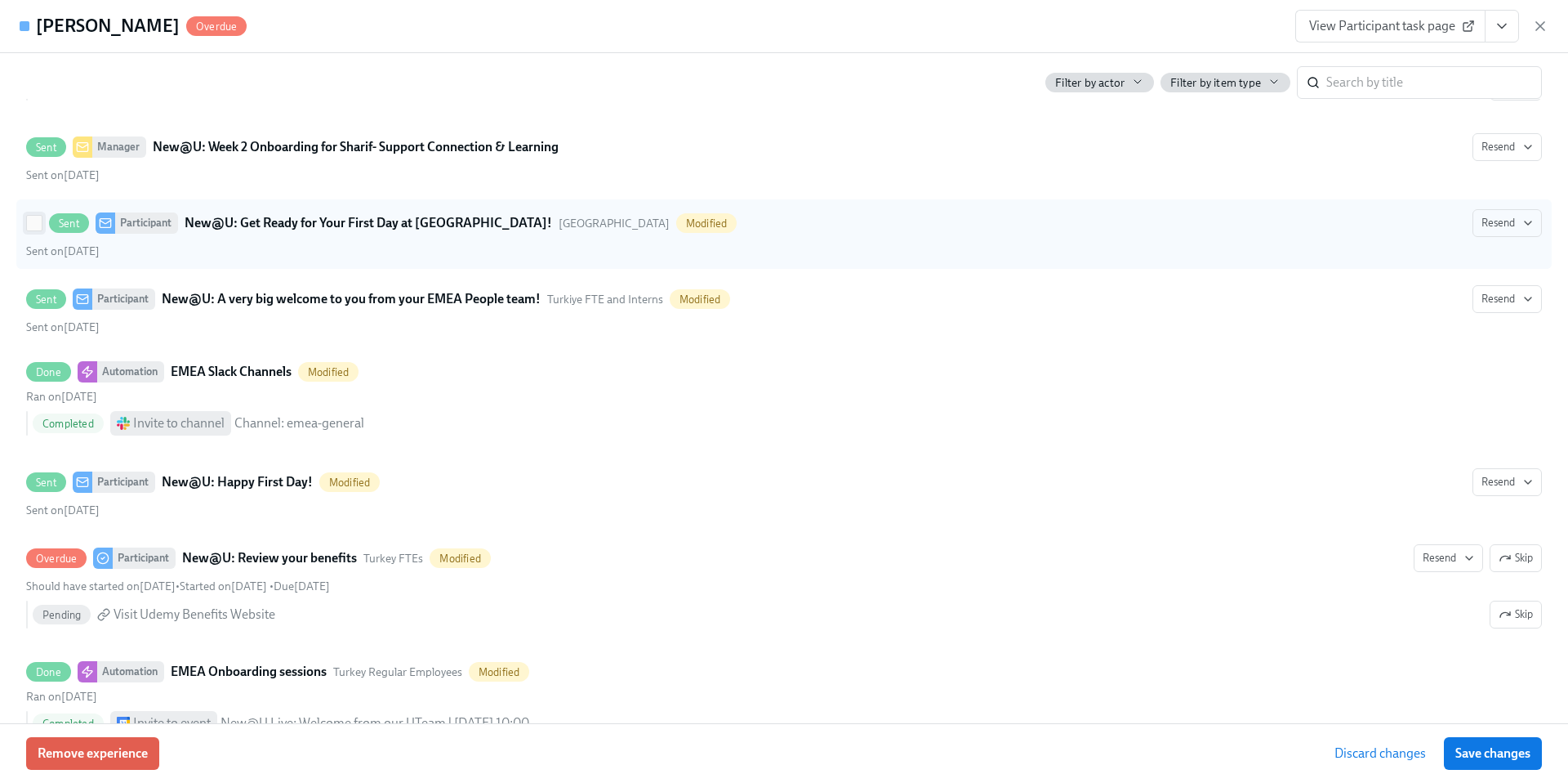
click at [32, 231] on input "Sent Participant New@U: Get Ready for Your First Day at [GEOGRAPHIC_DATA]! [GEO…" at bounding box center [35, 223] width 15 height 15
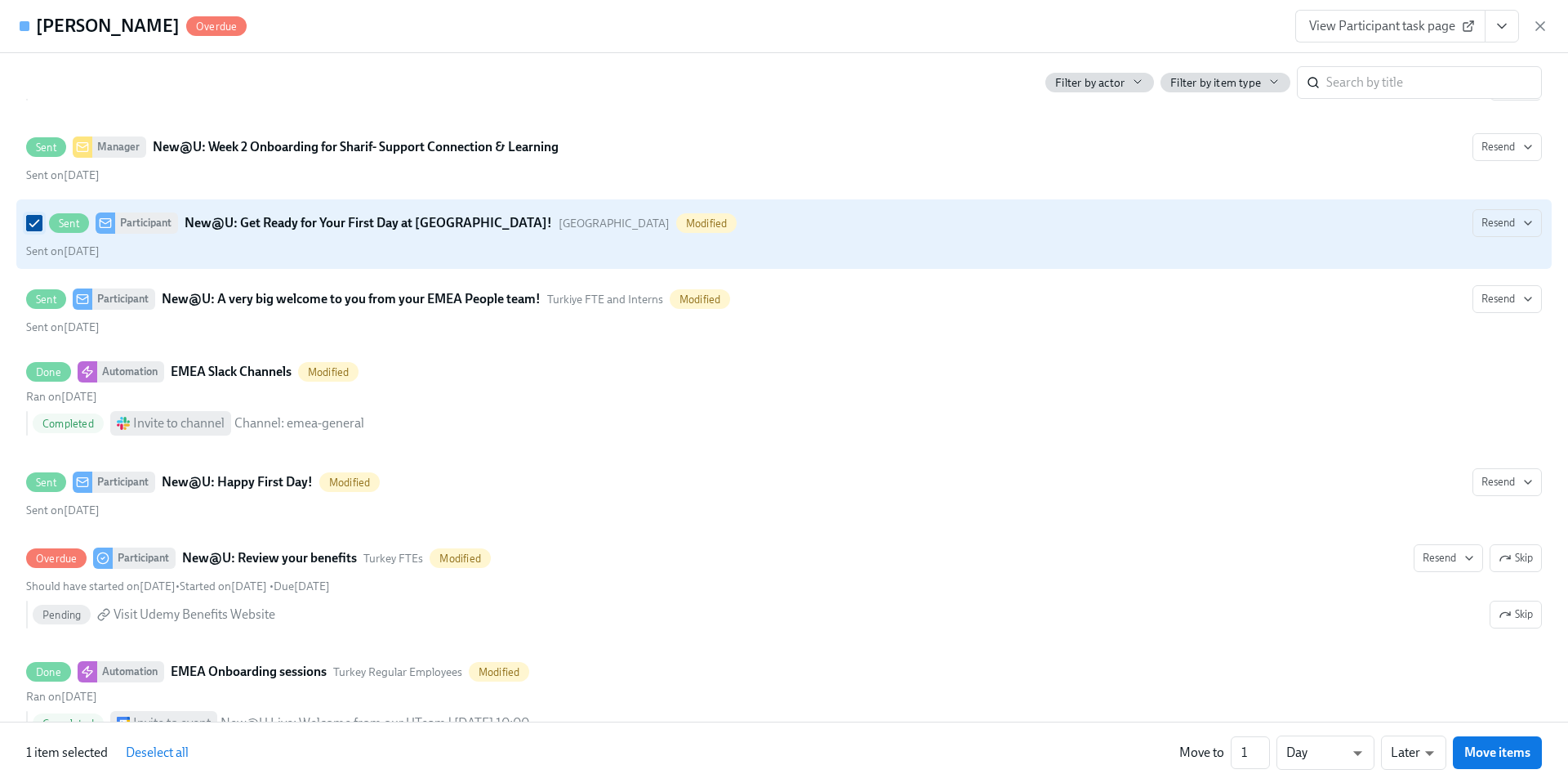
click at [32, 231] on input "Sent Participant New@U: Get Ready for Your First Day at [GEOGRAPHIC_DATA]! [GEO…" at bounding box center [35, 223] width 15 height 15
checkbox input "false"
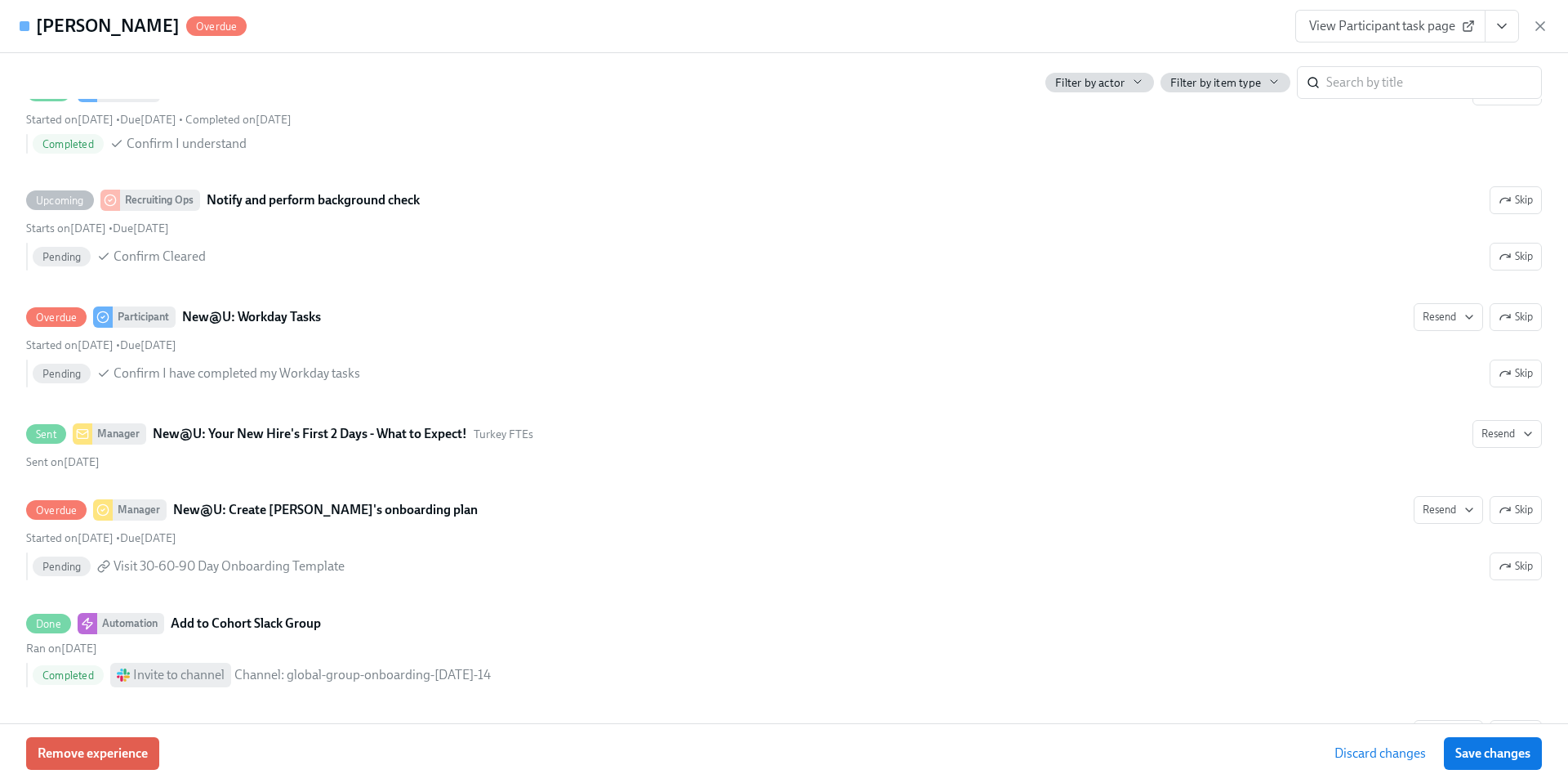
scroll to position [1216, 0]
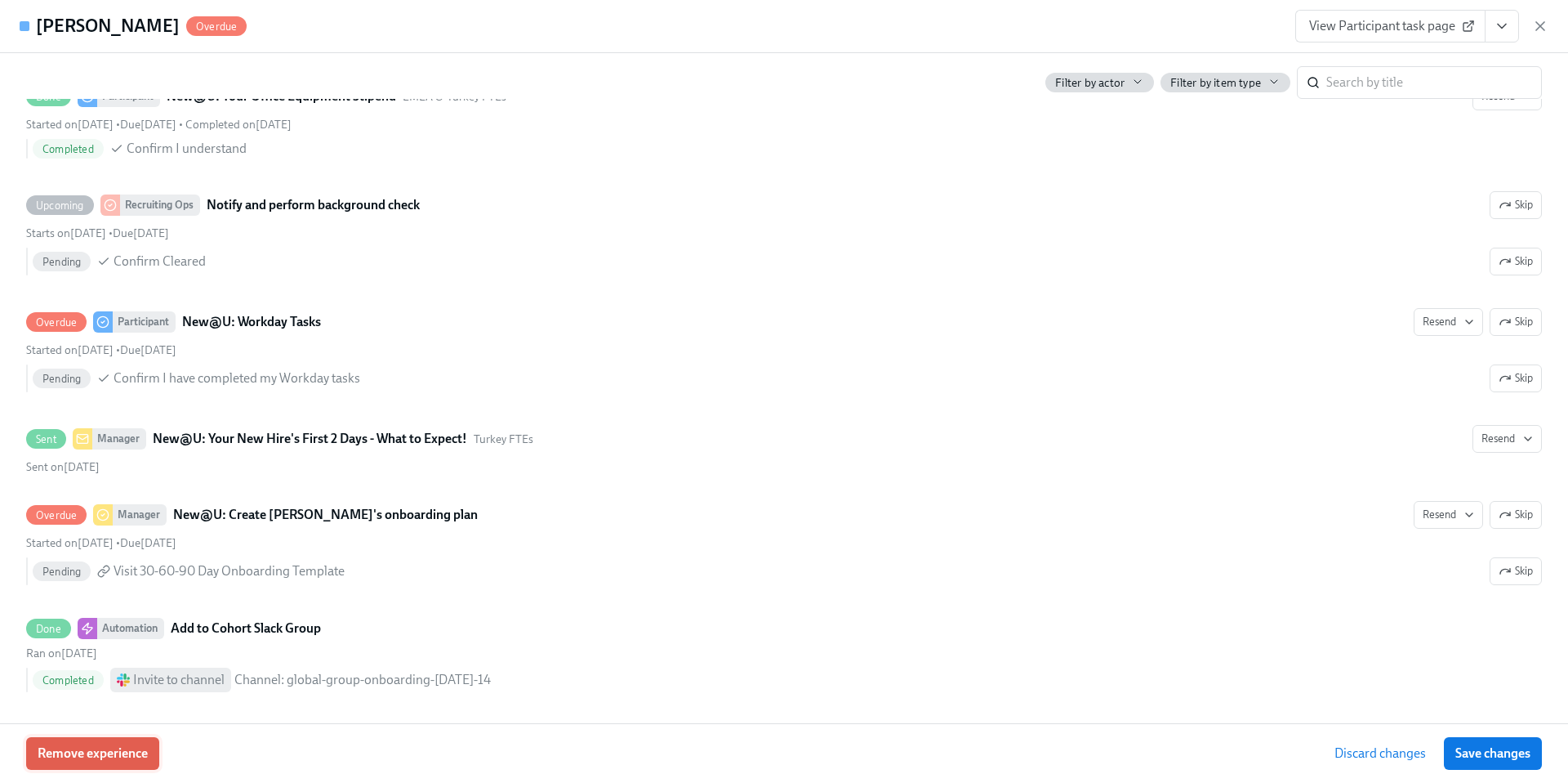
click at [115, 760] on span "Remove experience" at bounding box center [92, 753] width 110 height 16
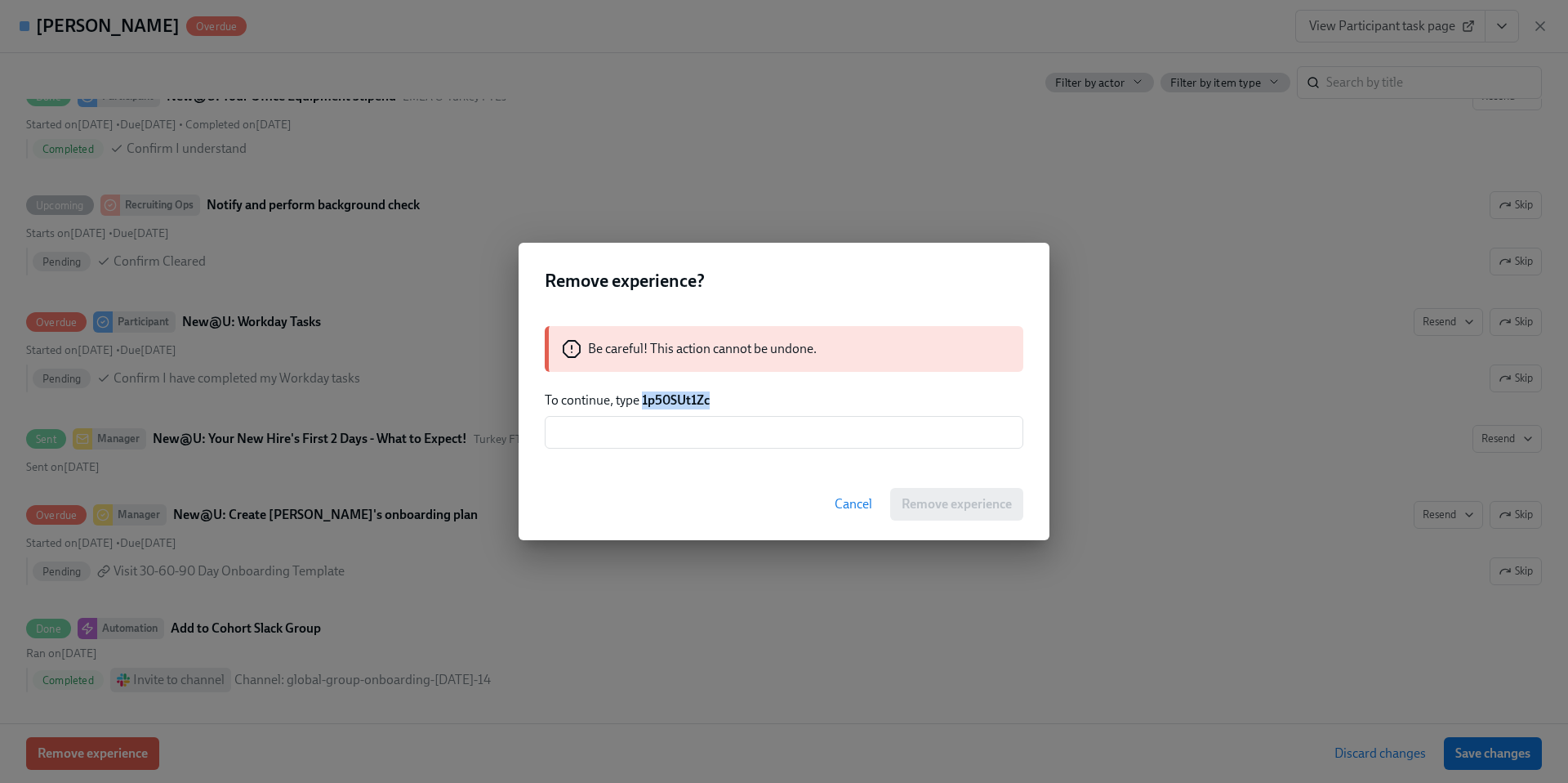
drag, startPoint x: 715, startPoint y: 402, endPoint x: 643, endPoint y: 401, distance: 72.0
click at [642, 401] on p "To continue, type 1p50SUt1Zc" at bounding box center [784, 400] width 478 height 18
copy strong "1p50SUt1Zc"
click at [685, 428] on input "text" at bounding box center [784, 432] width 478 height 33
paste input "1p50SUt1Zc"
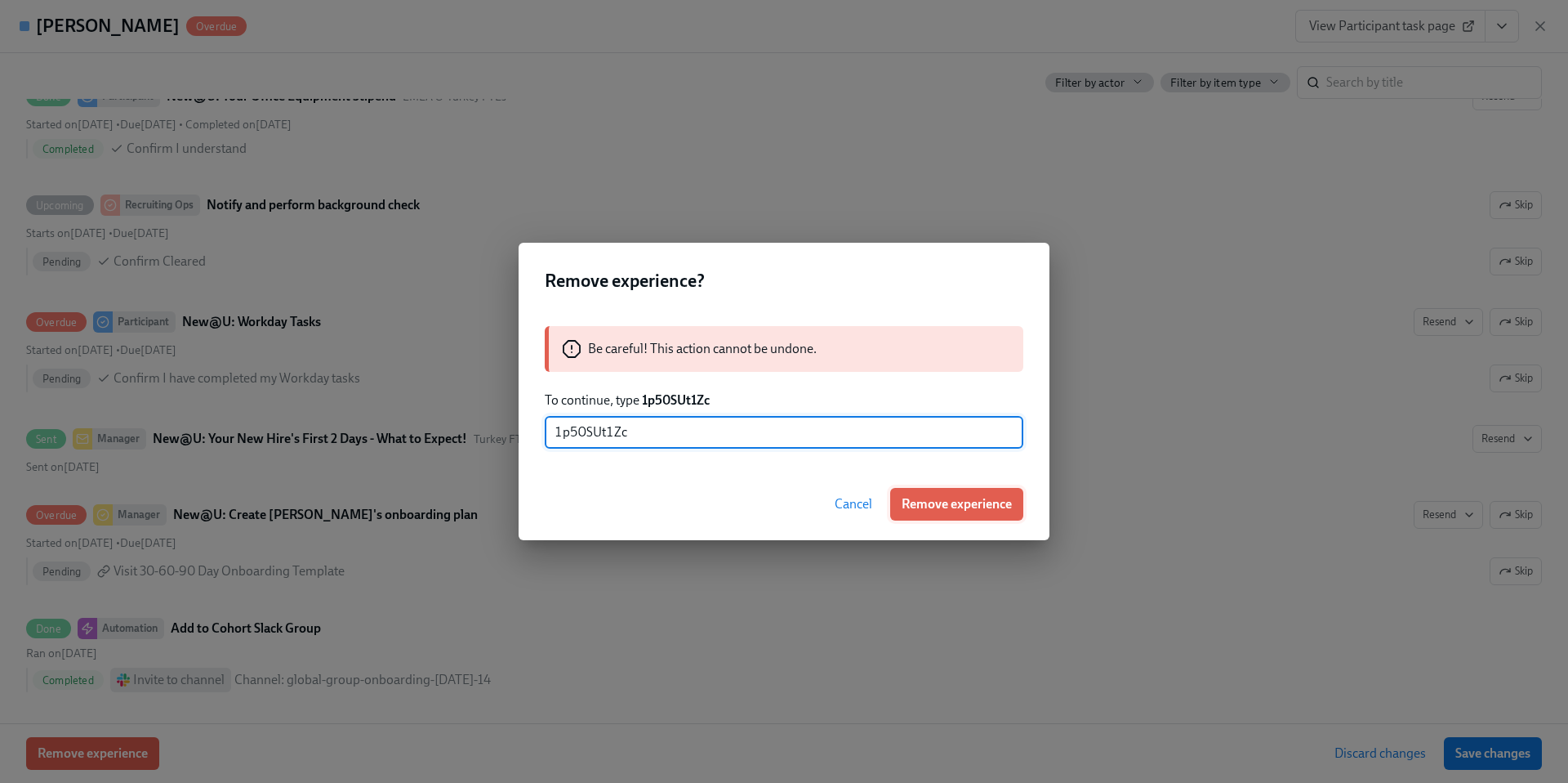
type input "1p50SUt1Zc"
click at [930, 514] on button "Remove experience" at bounding box center [956, 504] width 133 height 33
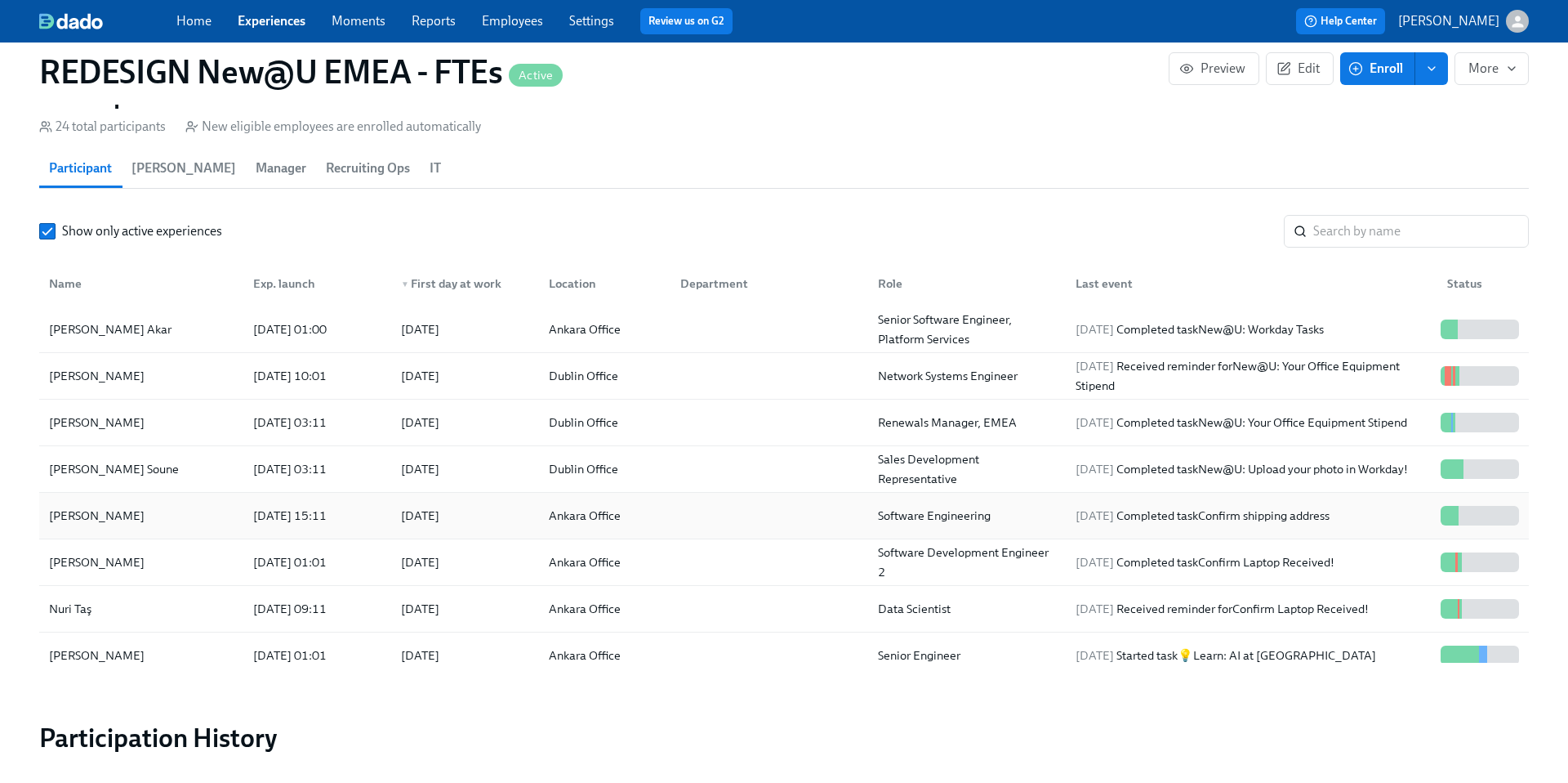
scroll to position [0, 15015]
click at [1373, 71] on span "Enroll" at bounding box center [1377, 68] width 52 height 16
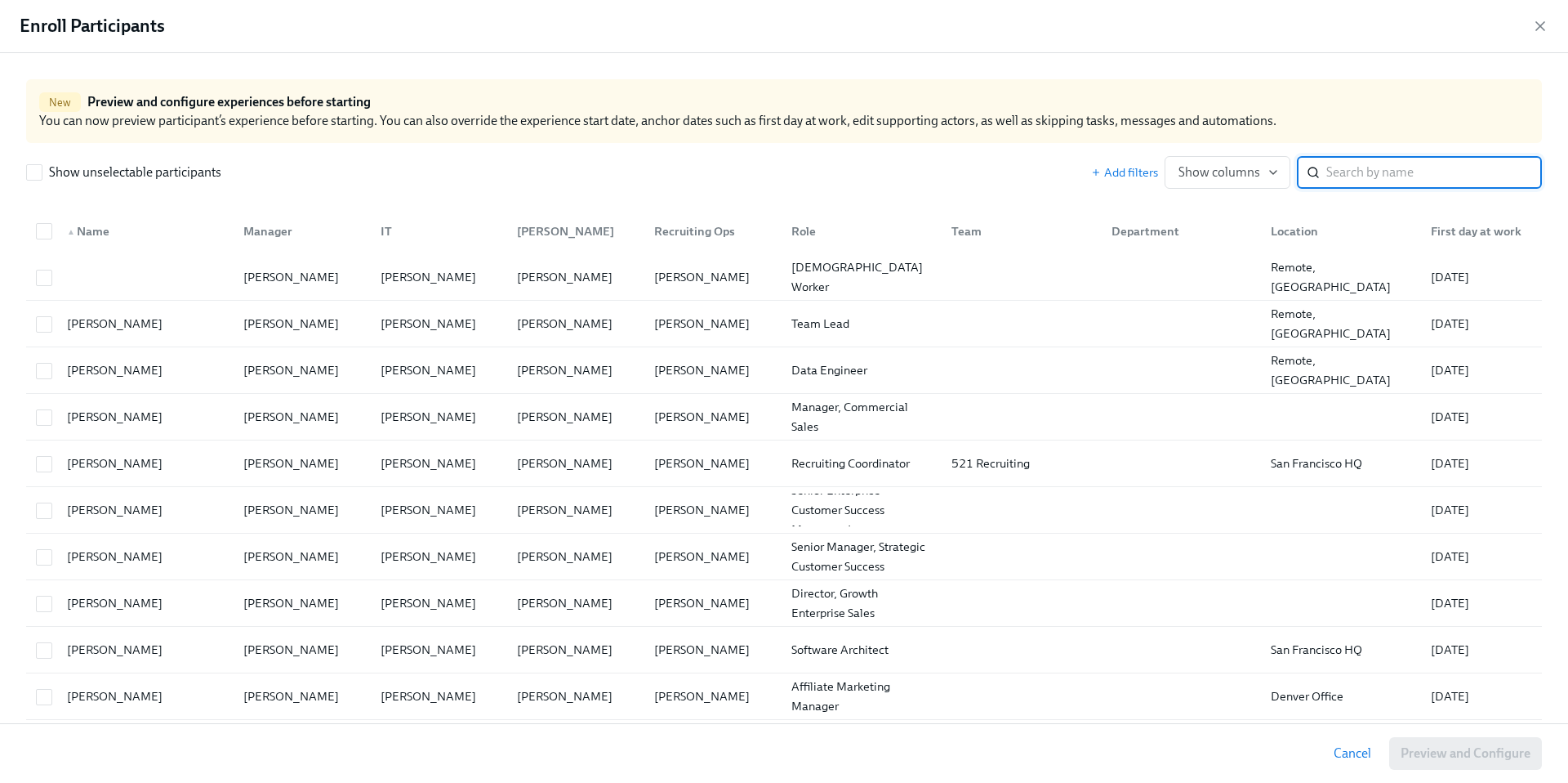
click at [1366, 178] on input "search" at bounding box center [1433, 172] width 216 height 33
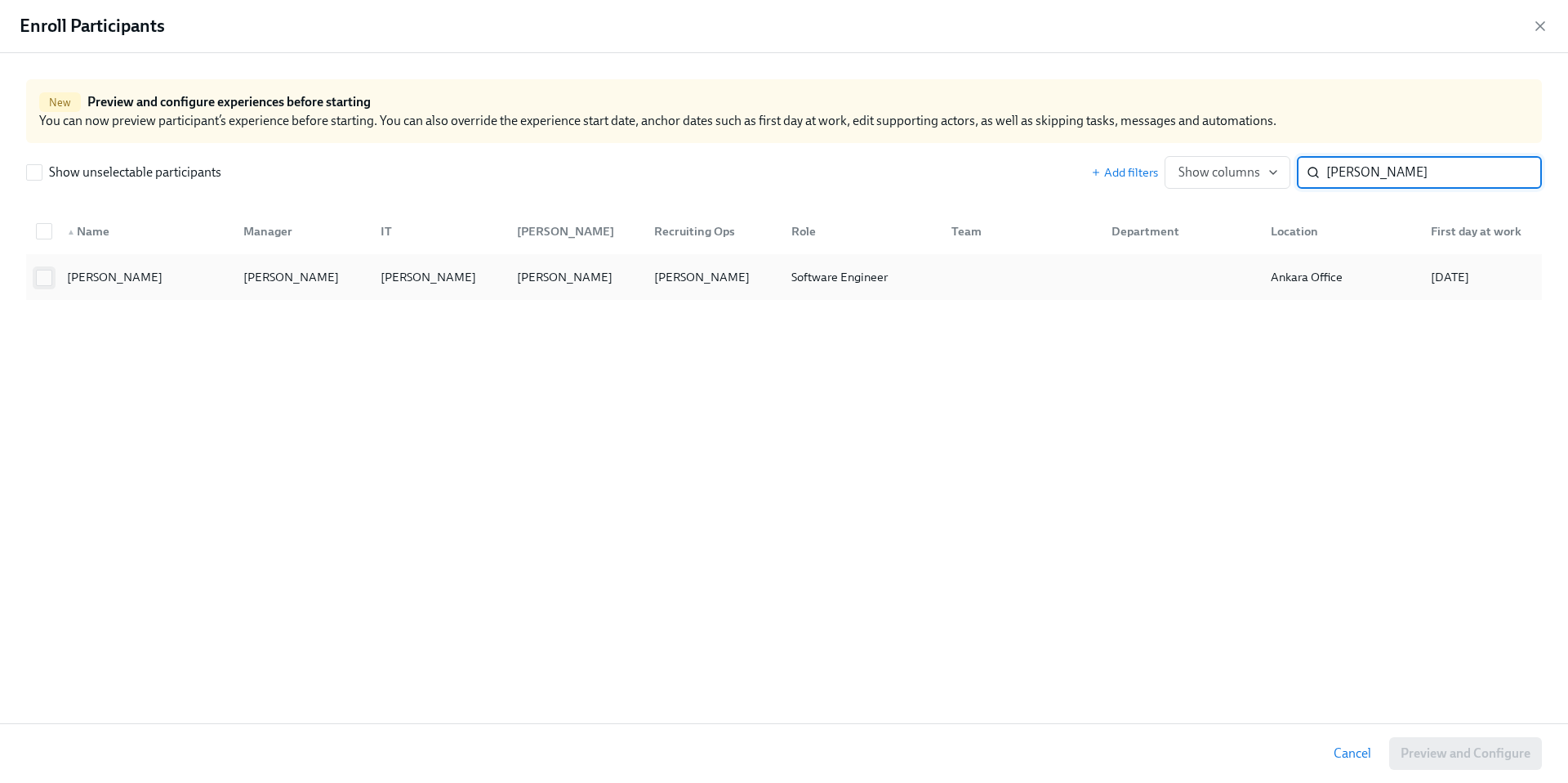
type input "[PERSON_NAME]"
click at [42, 278] on input "checkbox" at bounding box center [44, 278] width 15 height 15
checkbox input "true"
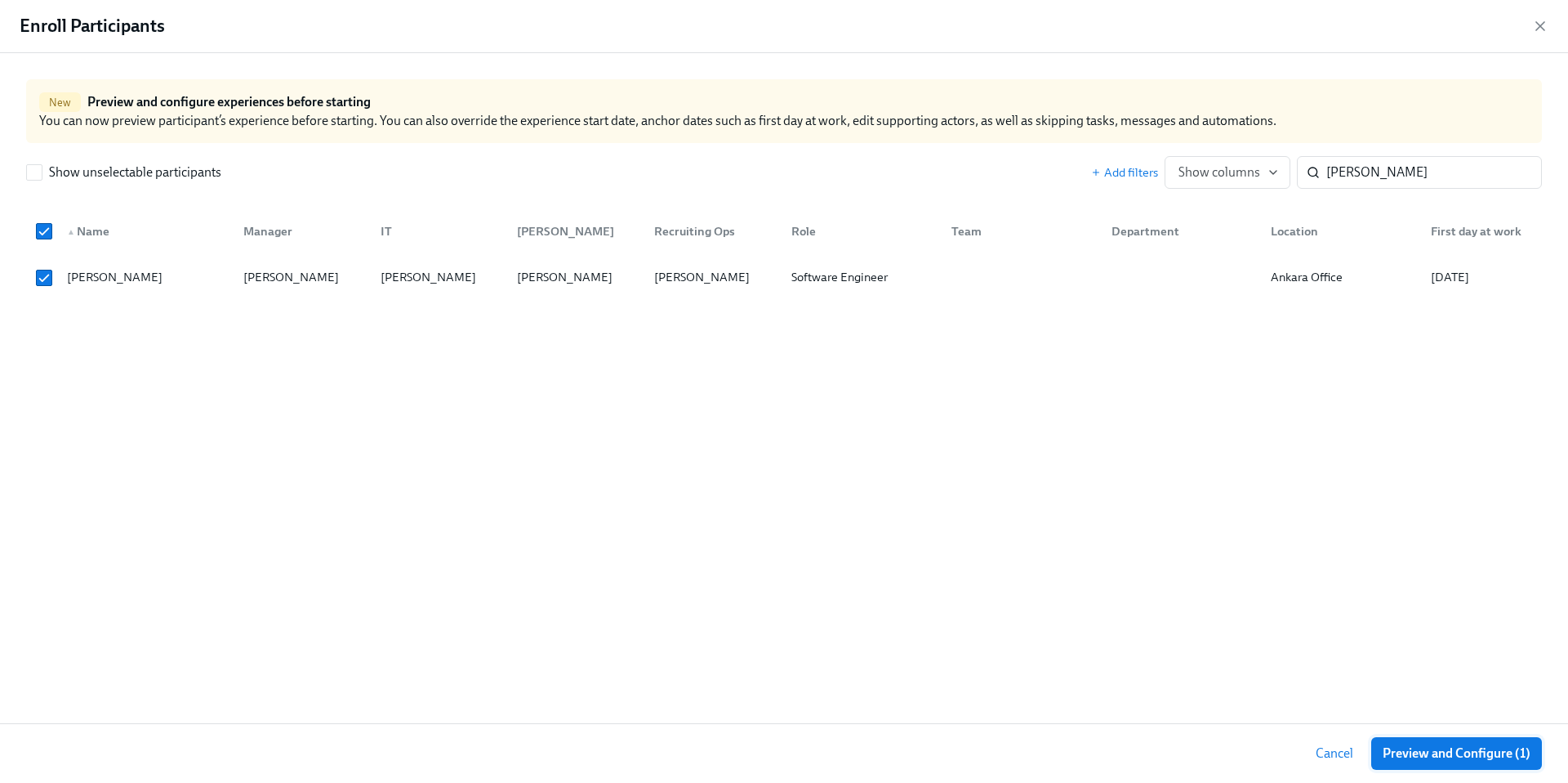
click at [1413, 759] on span "Preview and Configure (1)" at bounding box center [1456, 753] width 148 height 16
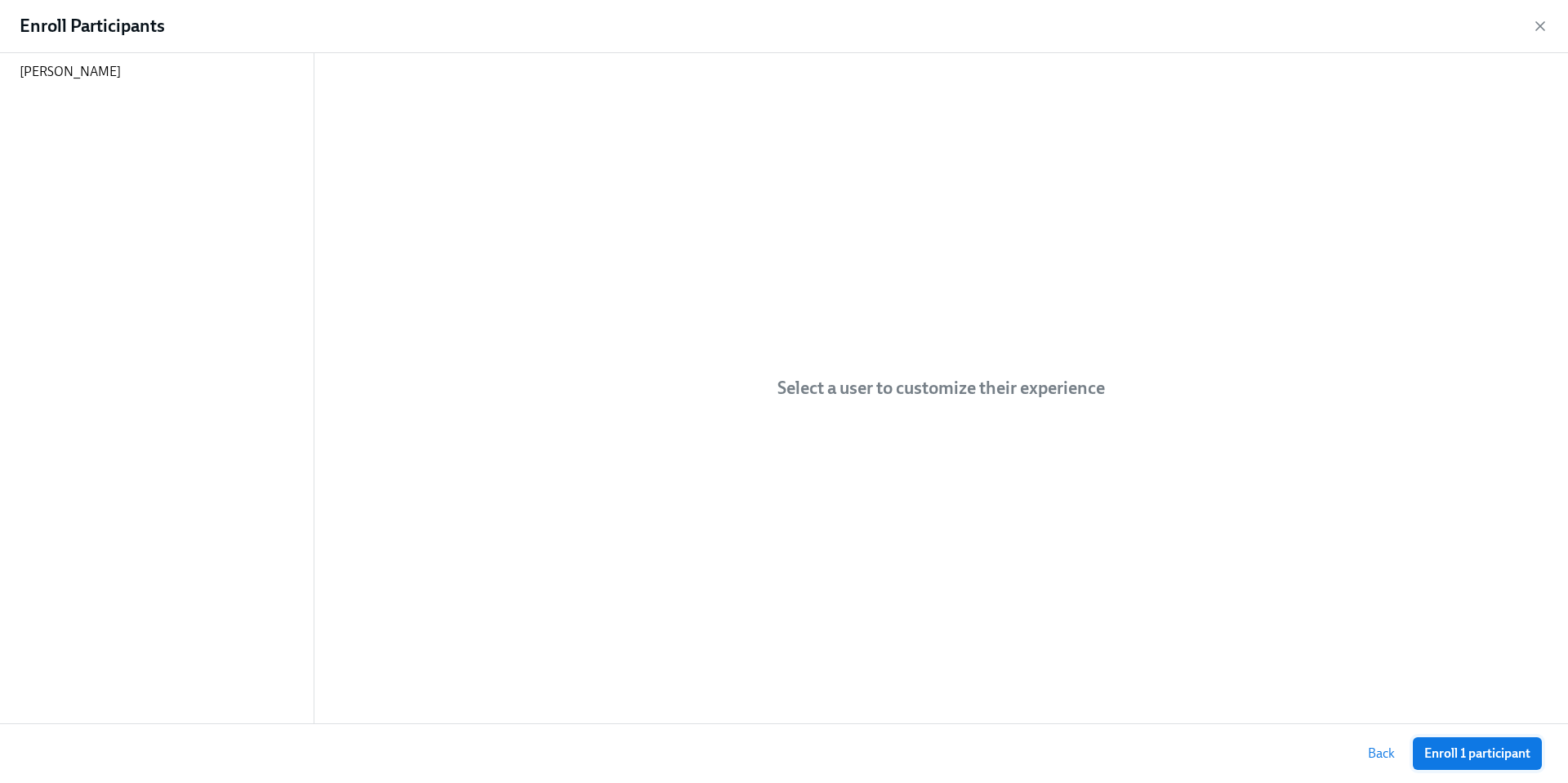
click at [1429, 748] on span "Enroll 1 participant" at bounding box center [1478, 753] width 106 height 16
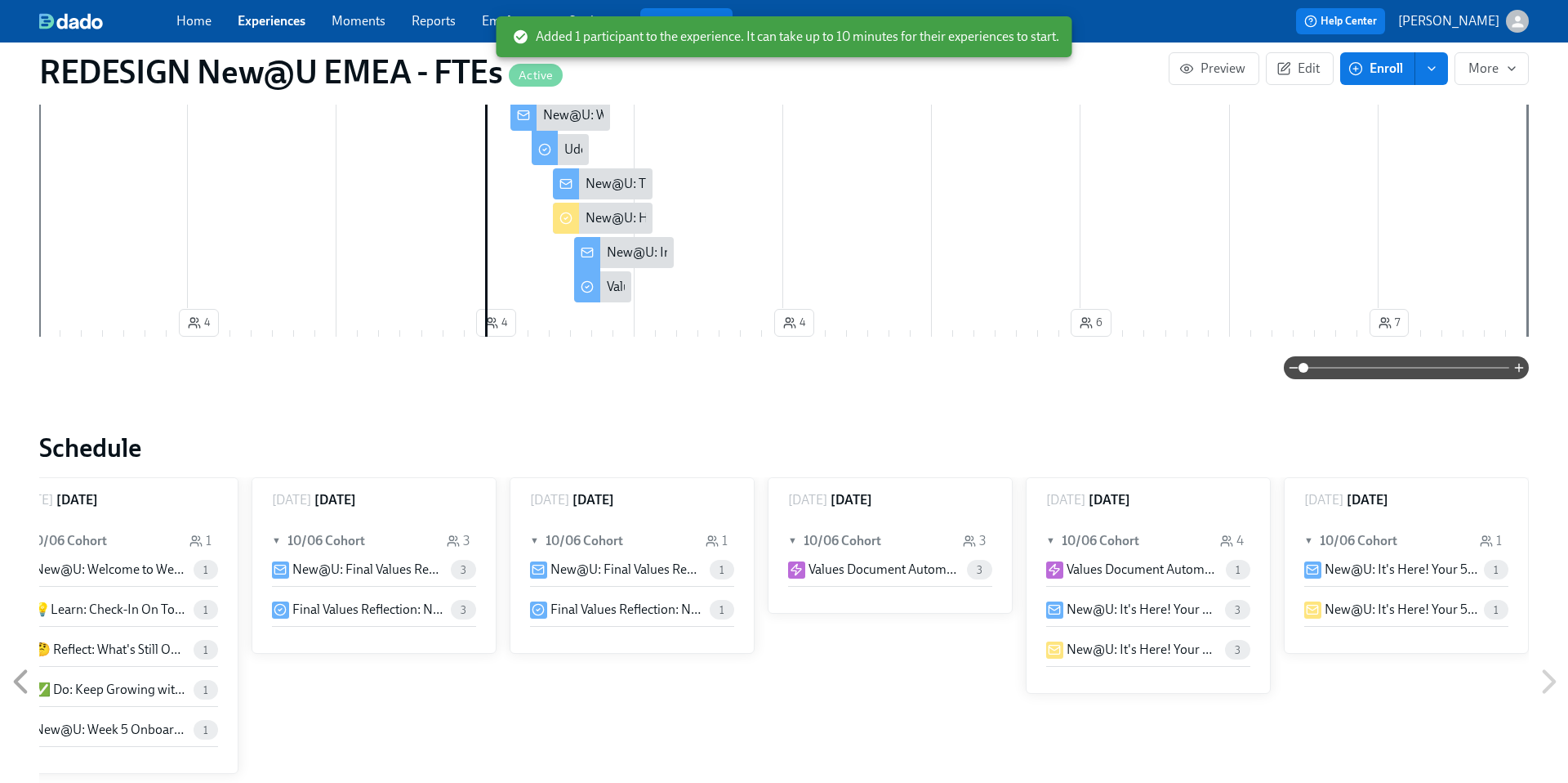
scroll to position [828, 0]
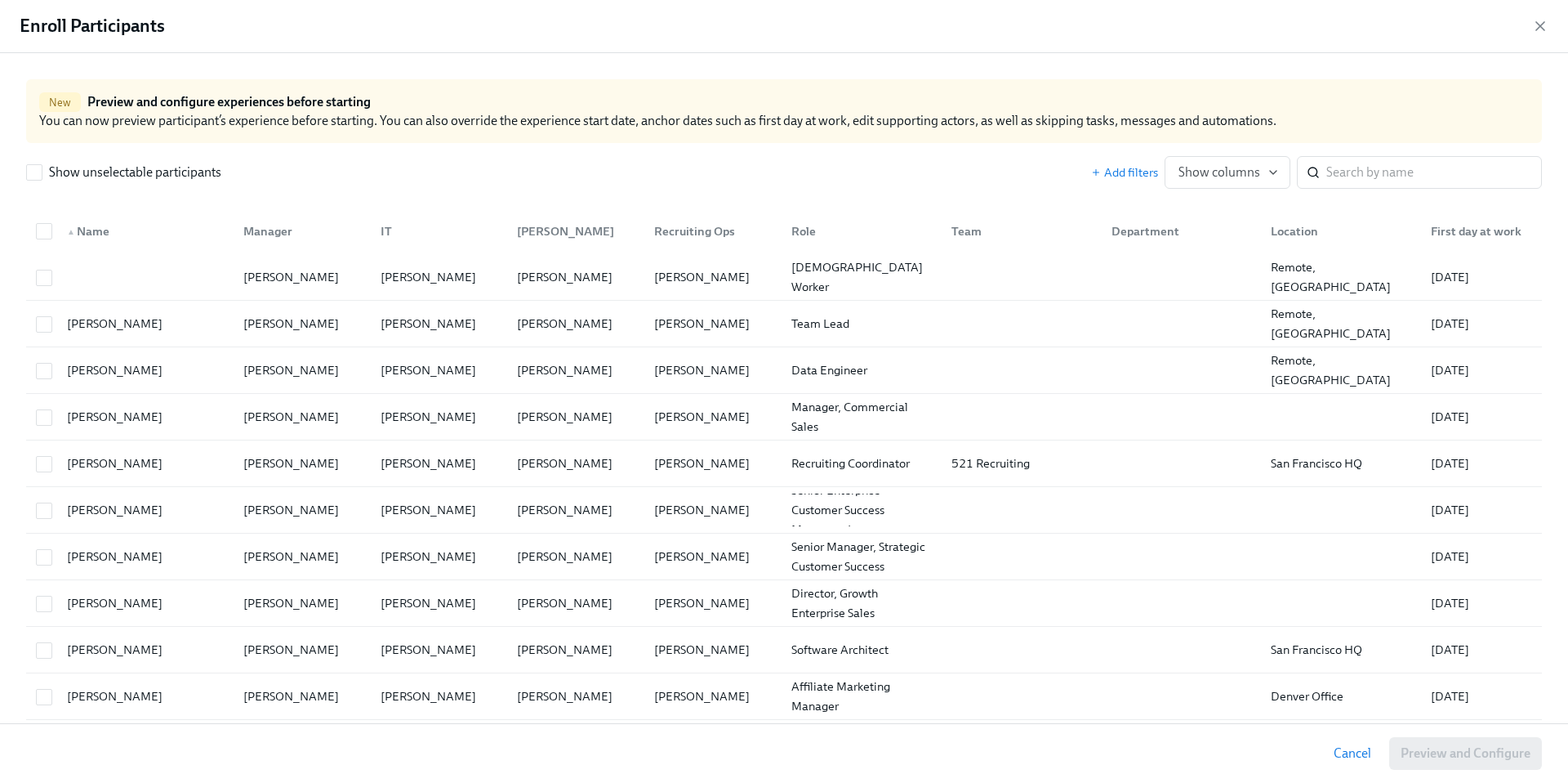
scroll to position [1704, 0]
click at [1361, 748] on span "Cancel" at bounding box center [1352, 753] width 38 height 16
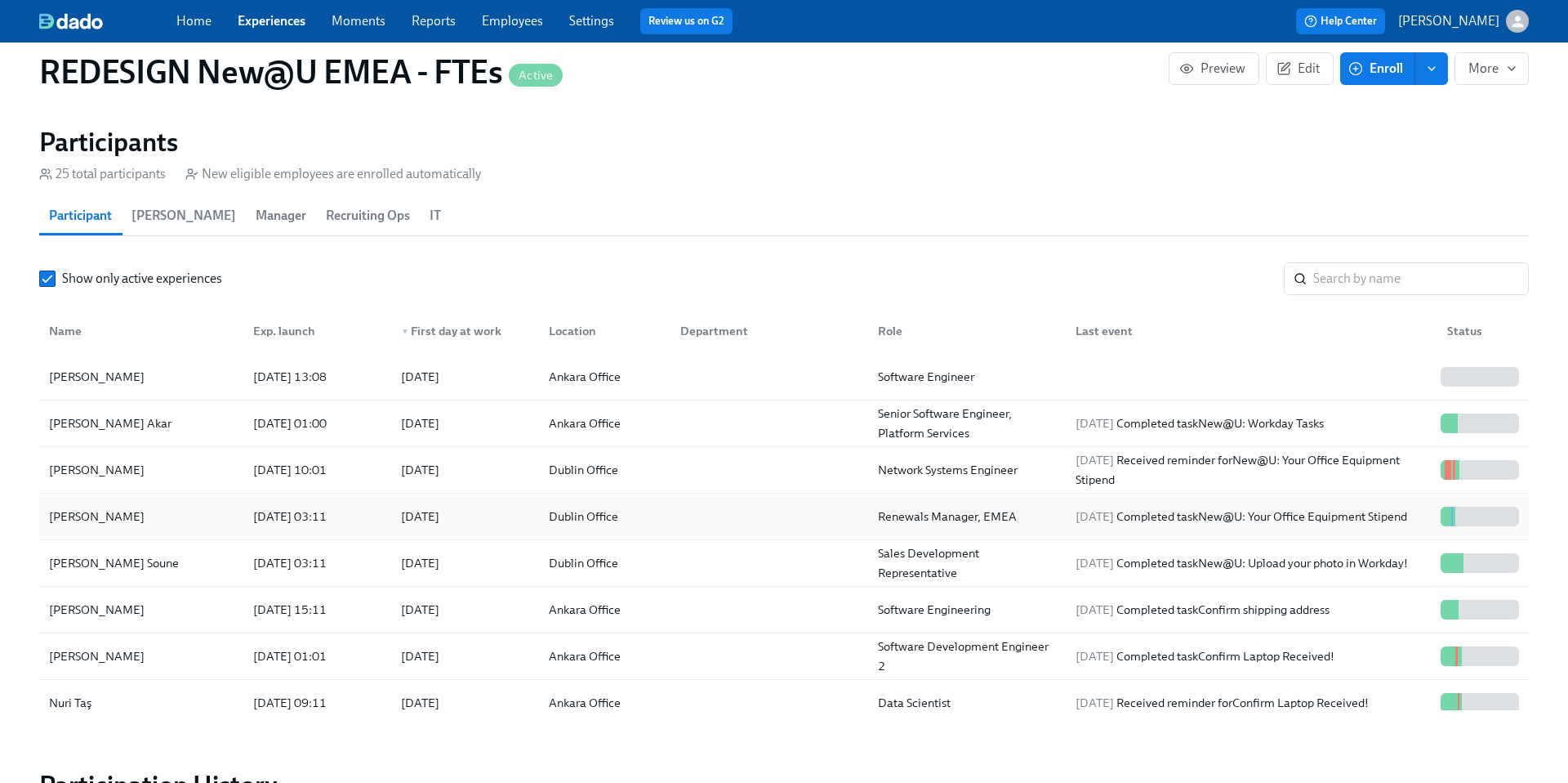
scroll to position [41, 0]
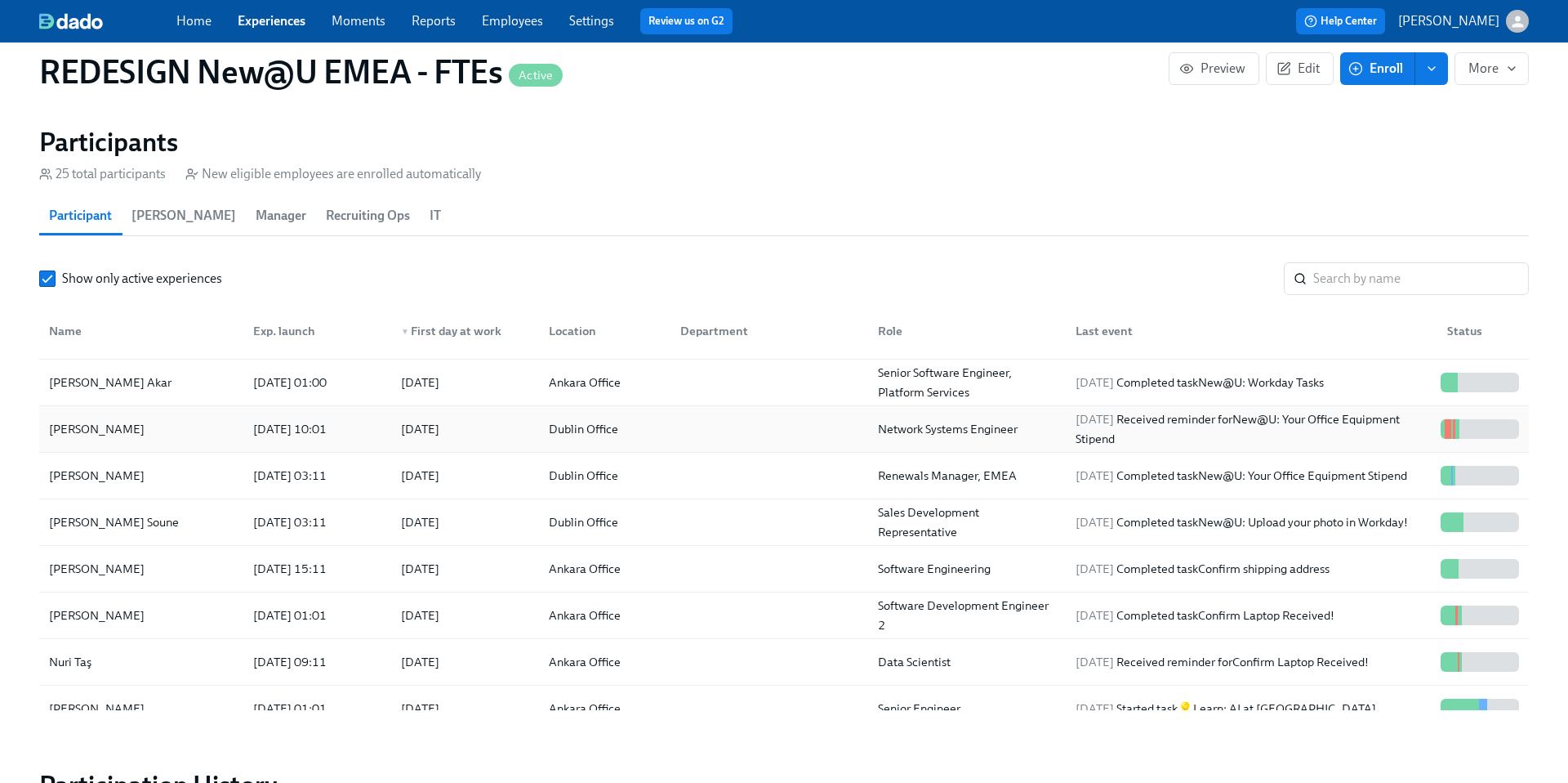
click at [116, 424] on div "[PERSON_NAME]" at bounding box center [96, 429] width 108 height 20
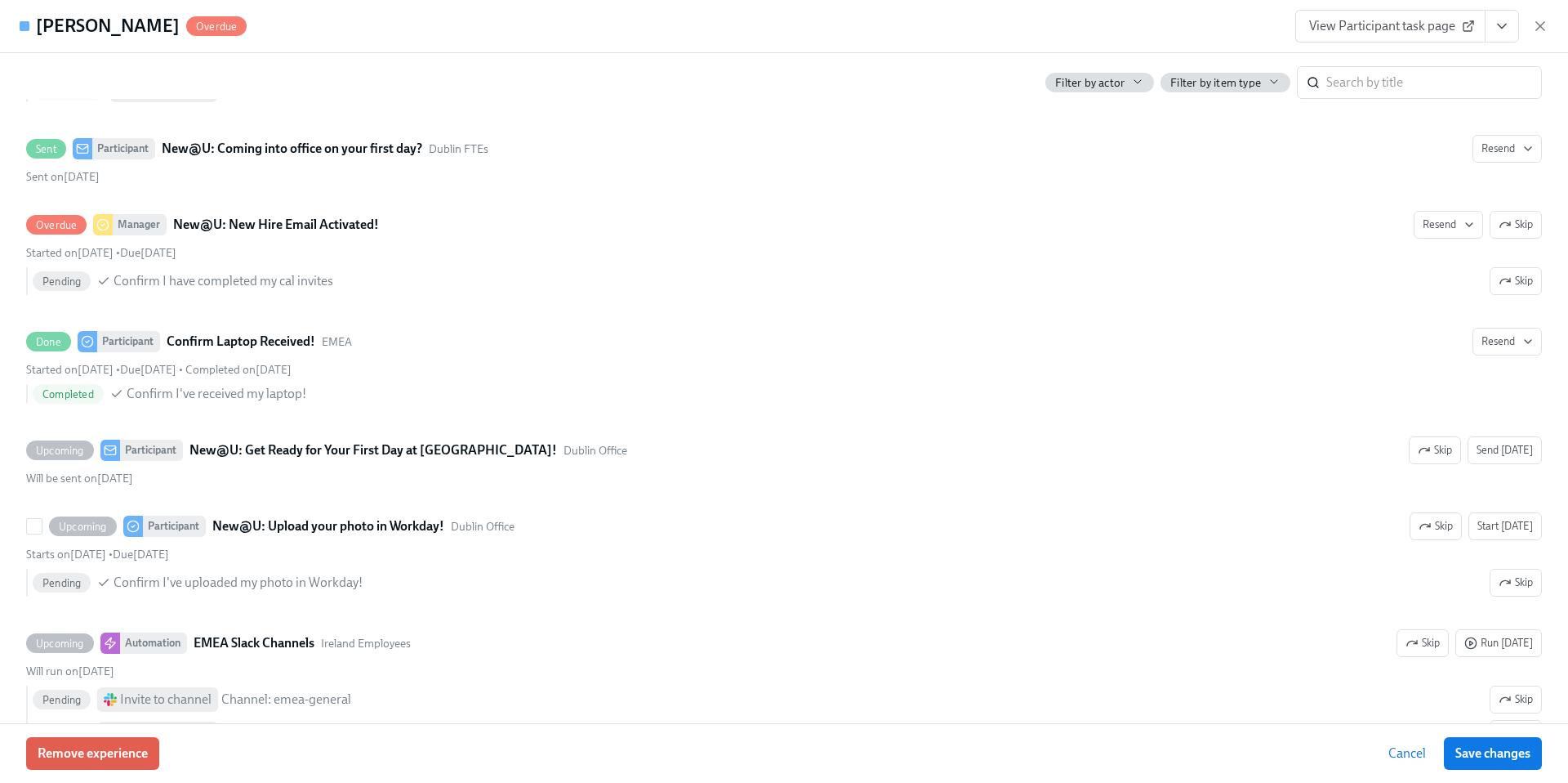
scroll to position [2281, 0]
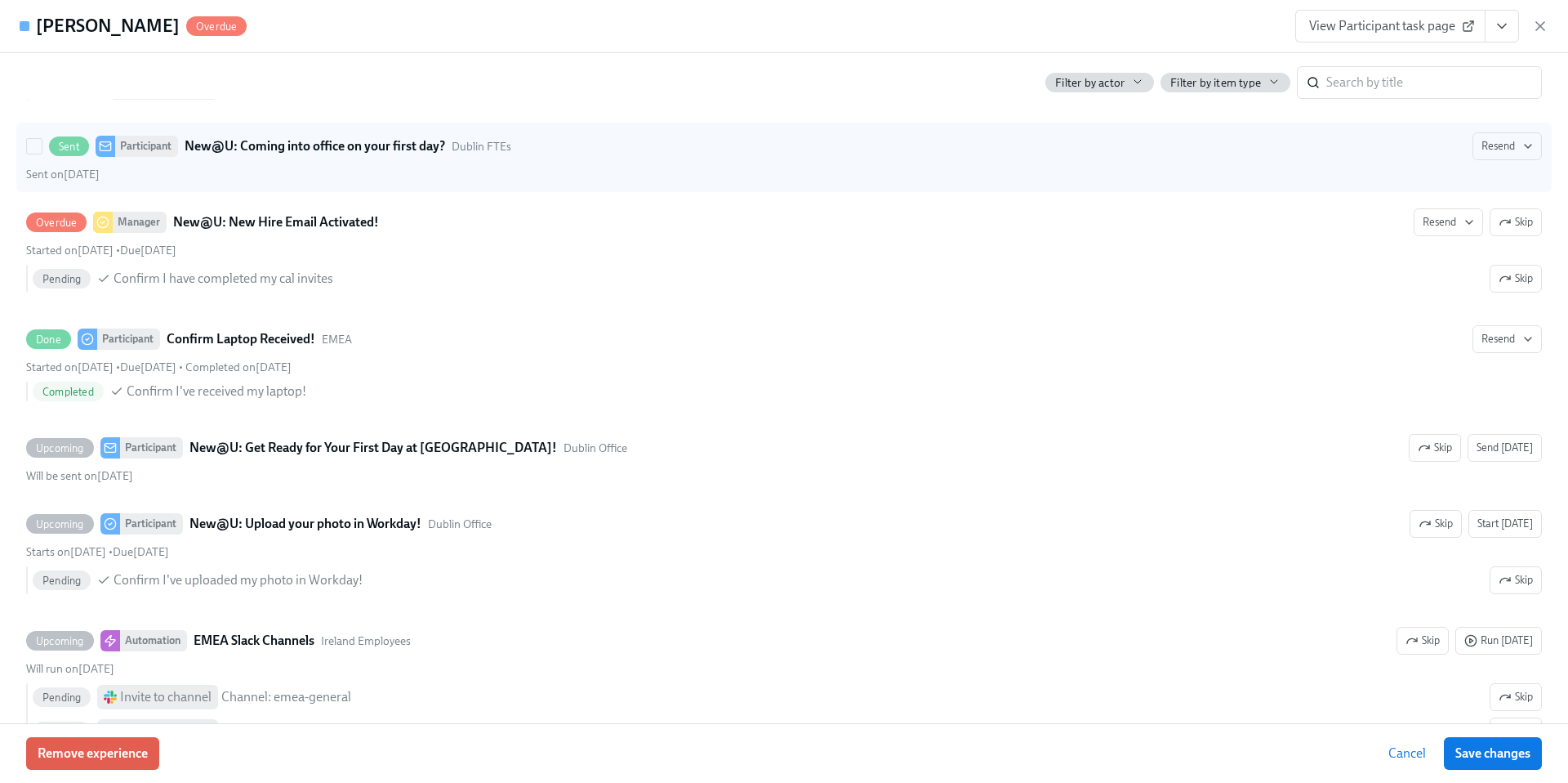
click at [412, 156] on strong "New@U: Coming into office on your first day?" at bounding box center [315, 146] width 261 height 20
click at [41, 154] on input "Sent Participant New@U: Coming into office on your first day? Dublin FTEs Resen…" at bounding box center [35, 146] width 15 height 15
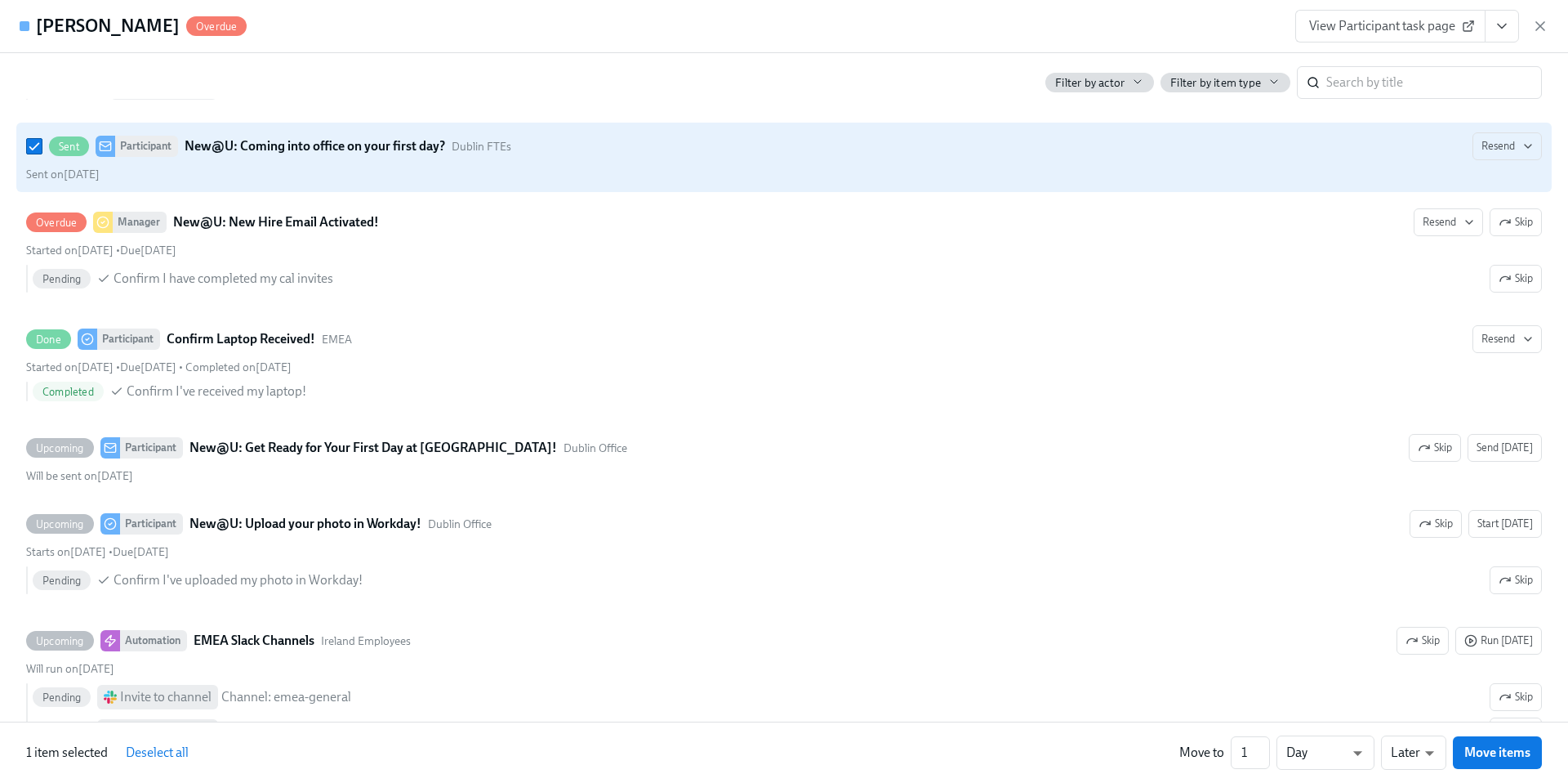
click at [412, 156] on strong "New@U: Coming into office on your first day?" at bounding box center [315, 146] width 261 height 20
click at [41, 154] on input "Sent Participant New@U: Coming into office on your first day? Dublin FTEs Resen…" at bounding box center [35, 146] width 15 height 15
checkbox input "false"
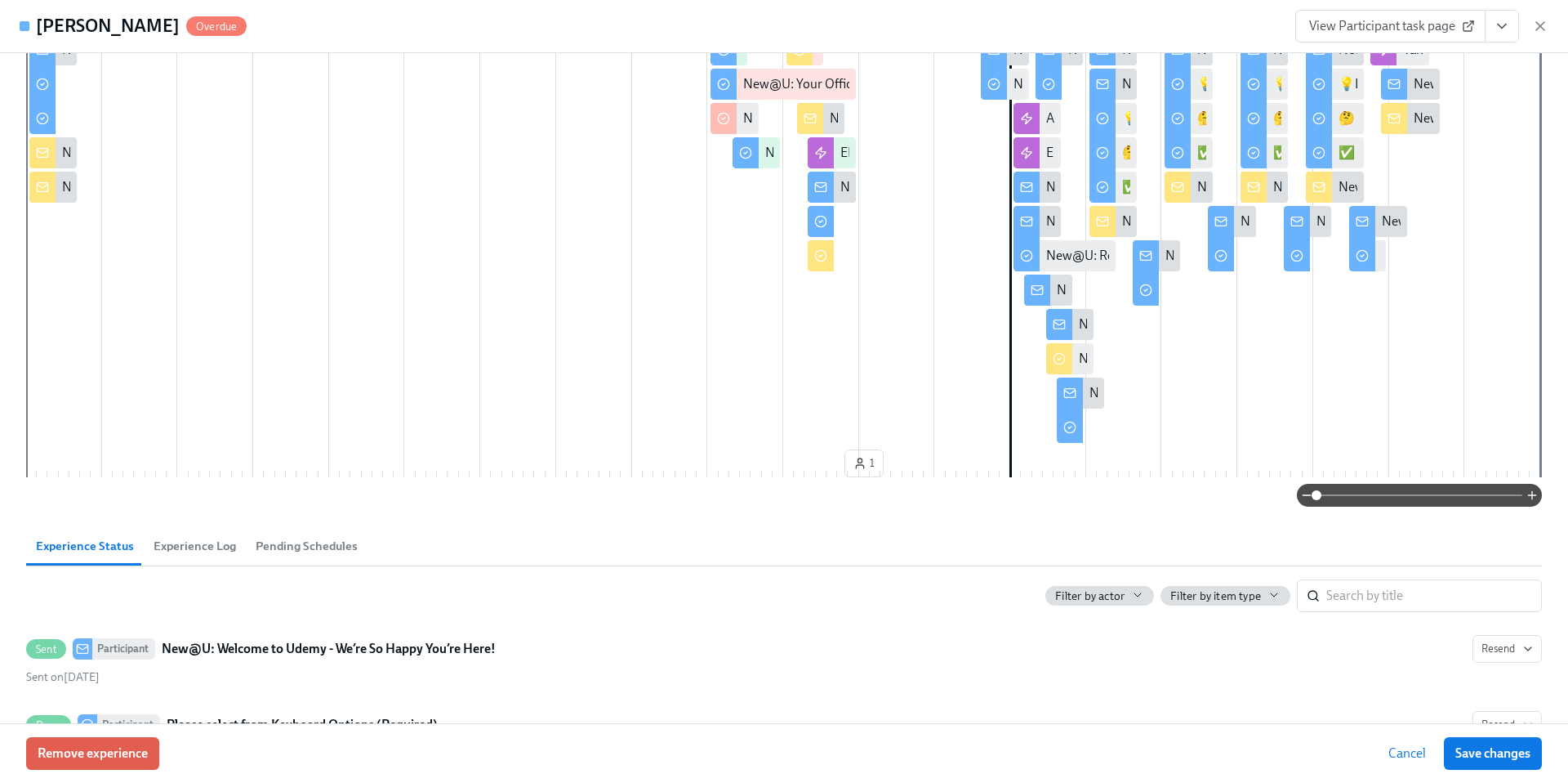
scroll to position [0, 0]
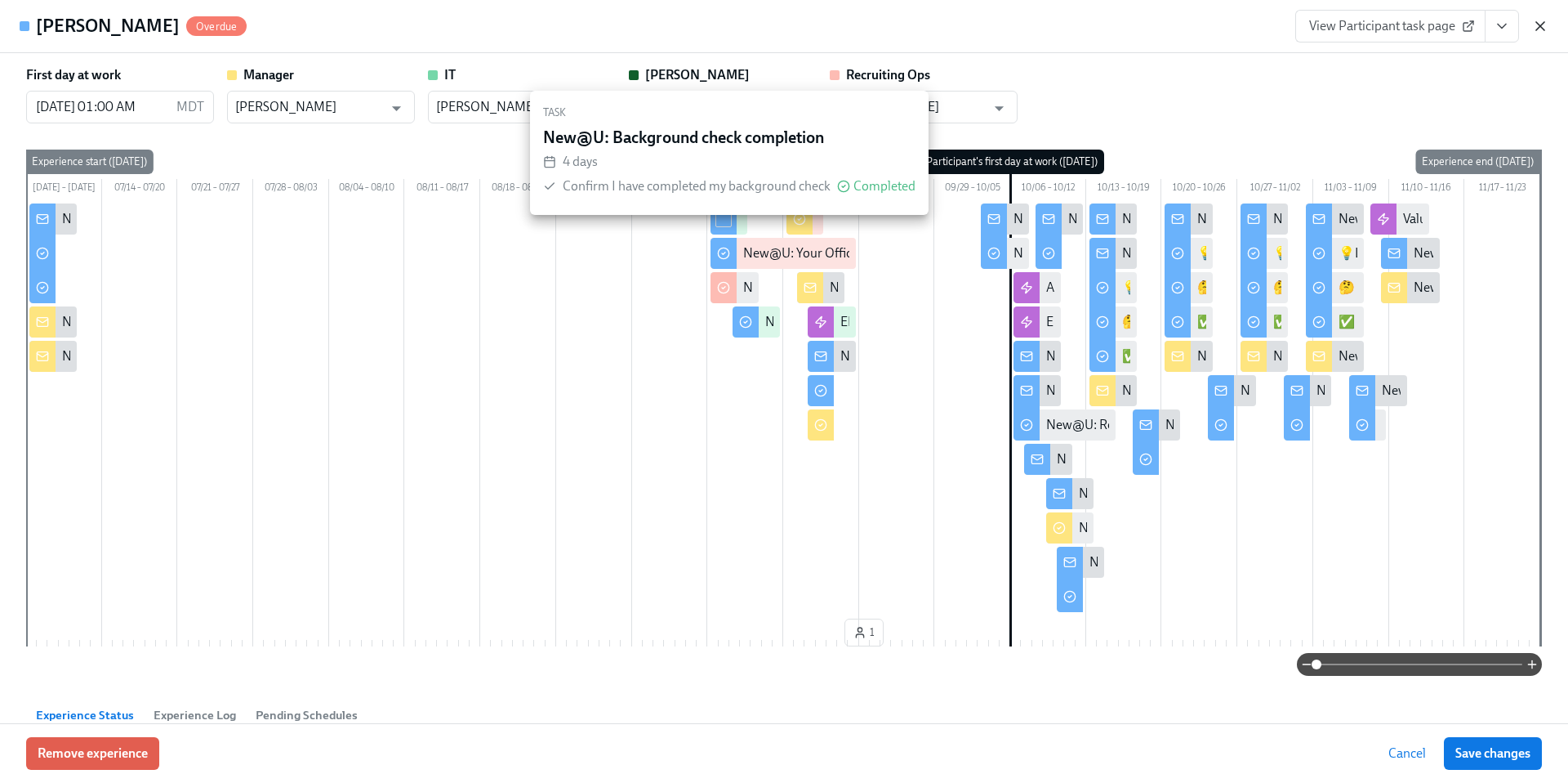
click at [1542, 26] on icon "button" at bounding box center [1540, 25] width 16 height 16
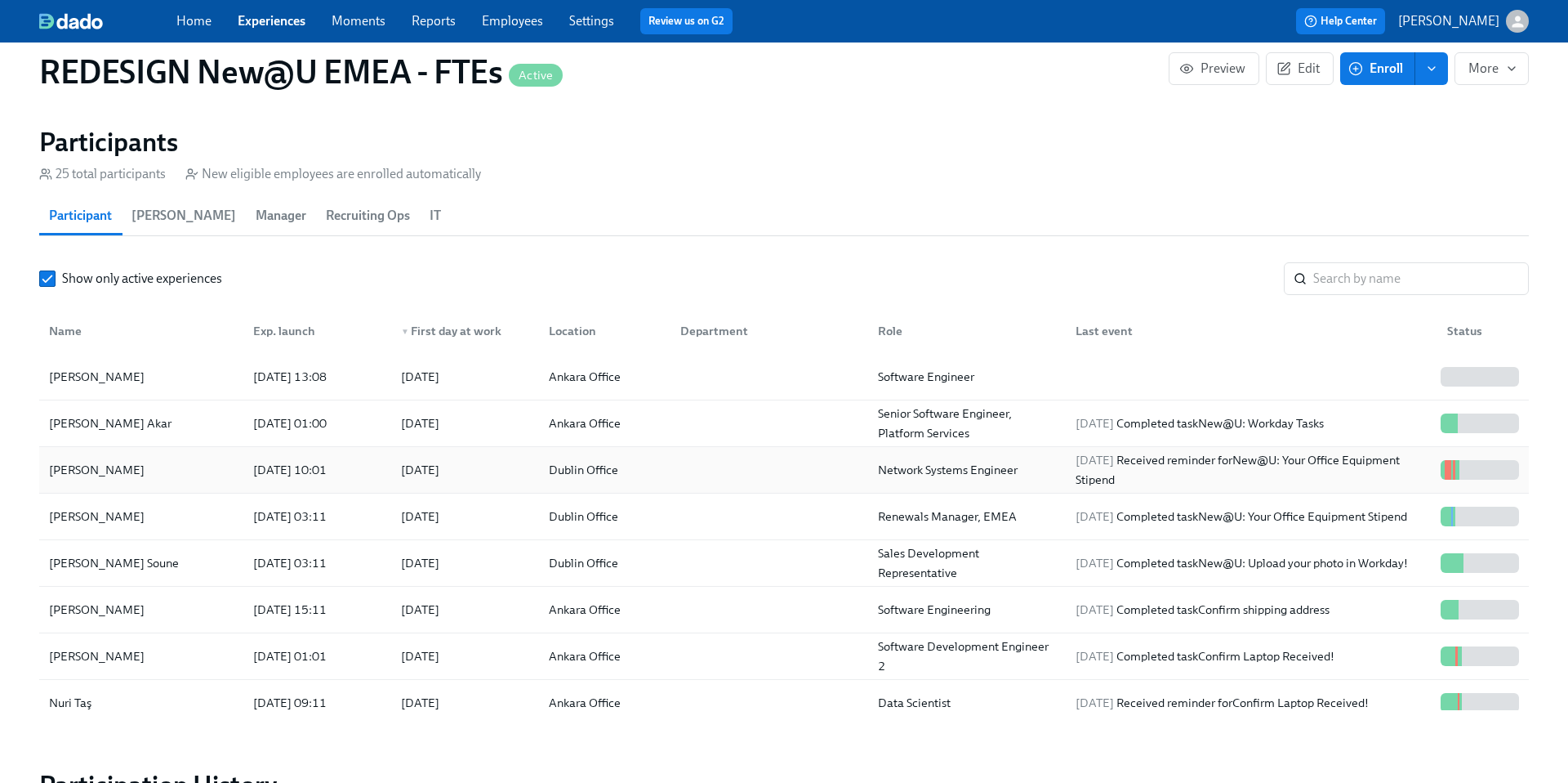
click at [103, 465] on div "[PERSON_NAME]" at bounding box center [96, 469] width 108 height 20
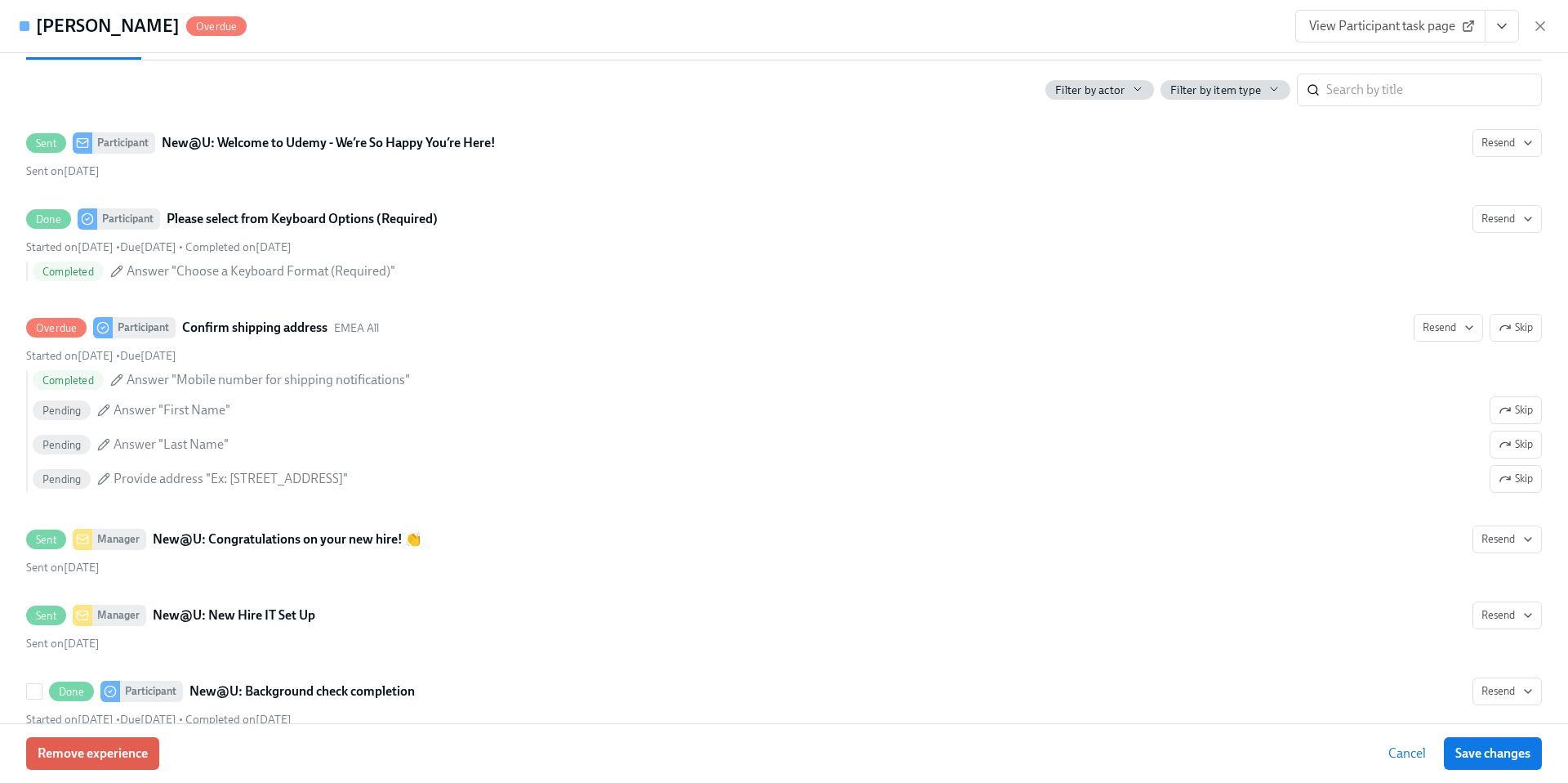
scroll to position [639, 0]
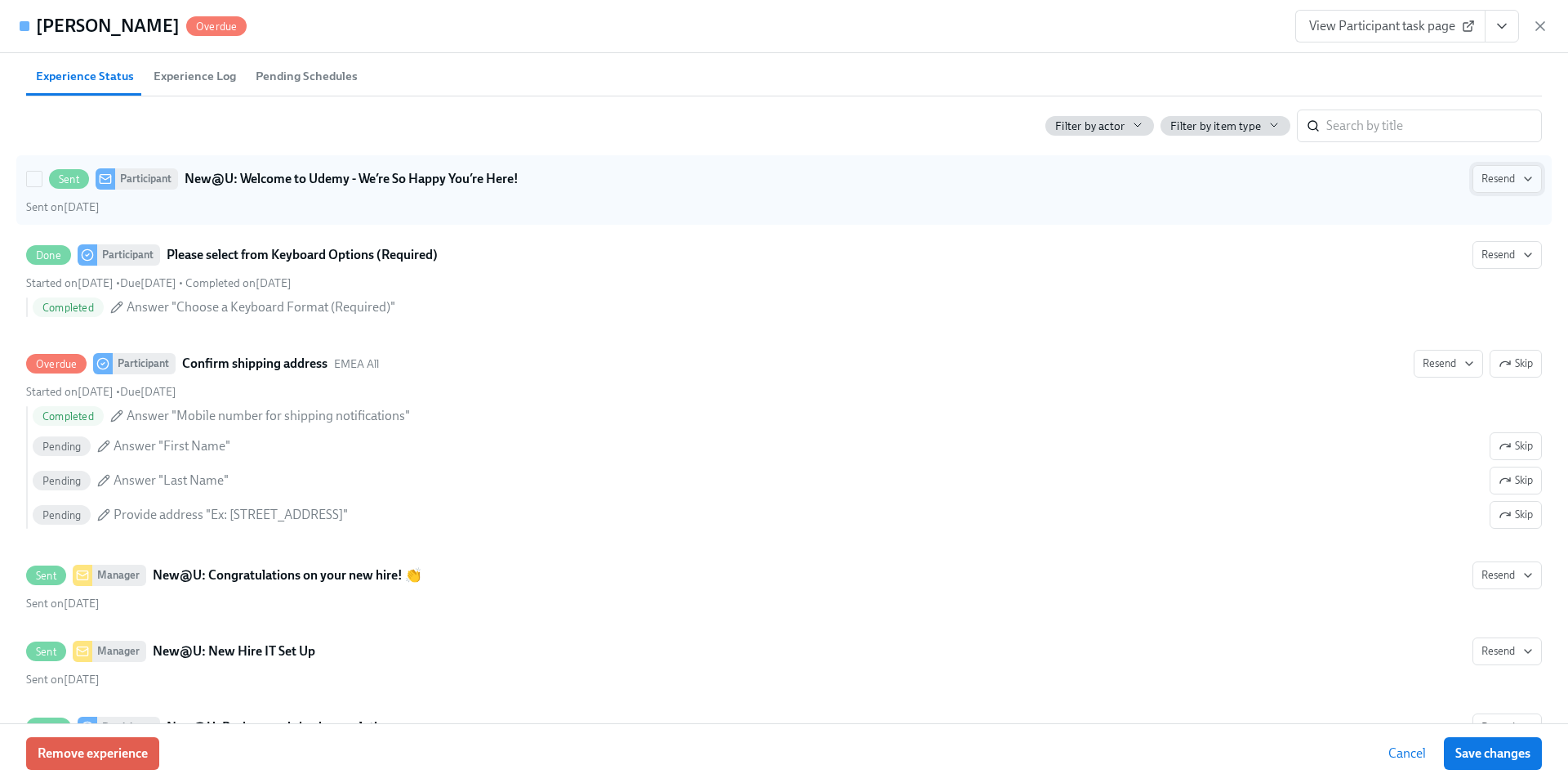
click at [1495, 188] on span "Resend" at bounding box center [1507, 178] width 52 height 16
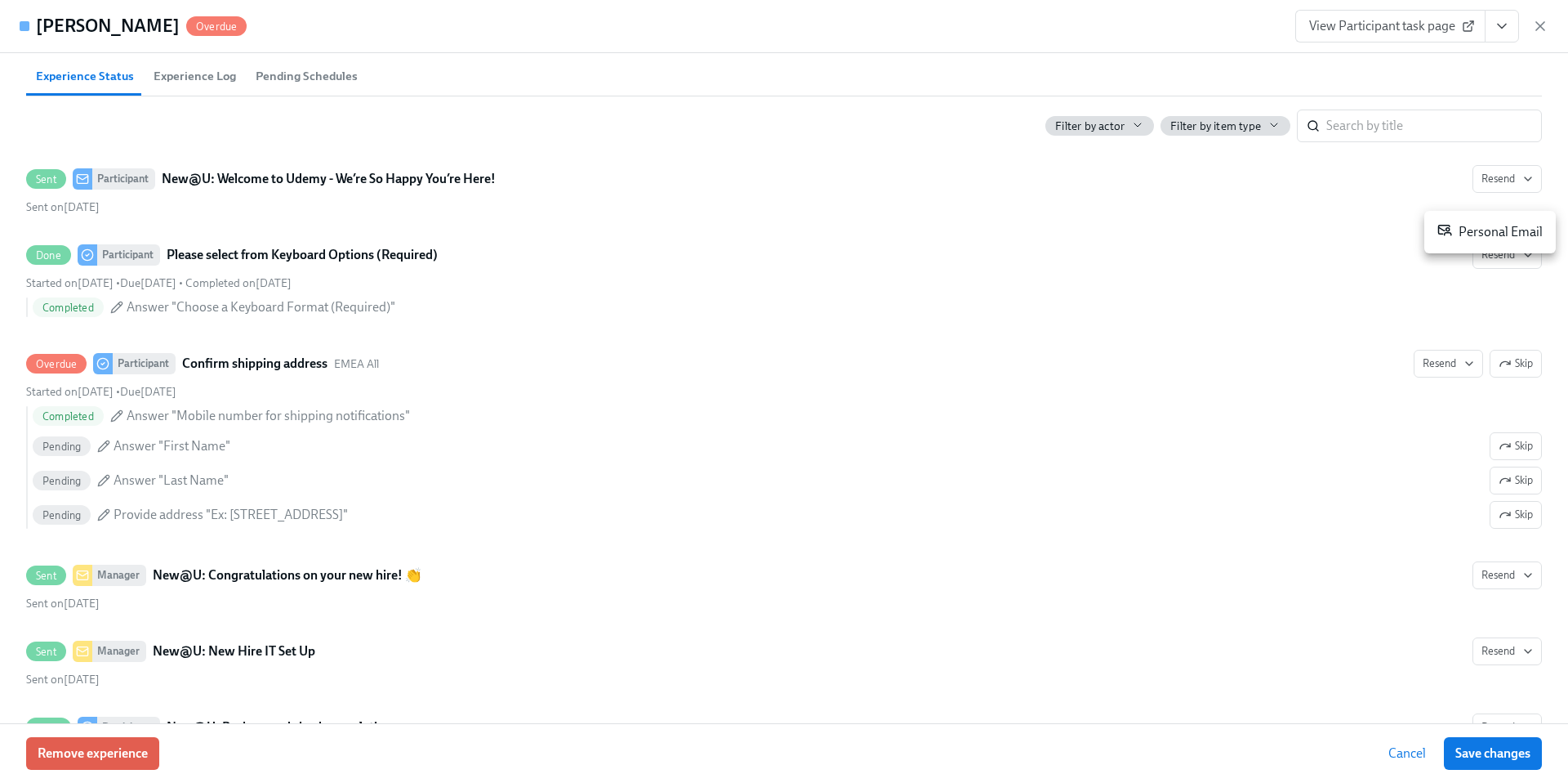
click at [1478, 226] on div "Personal Email" at bounding box center [1490, 232] width 105 height 20
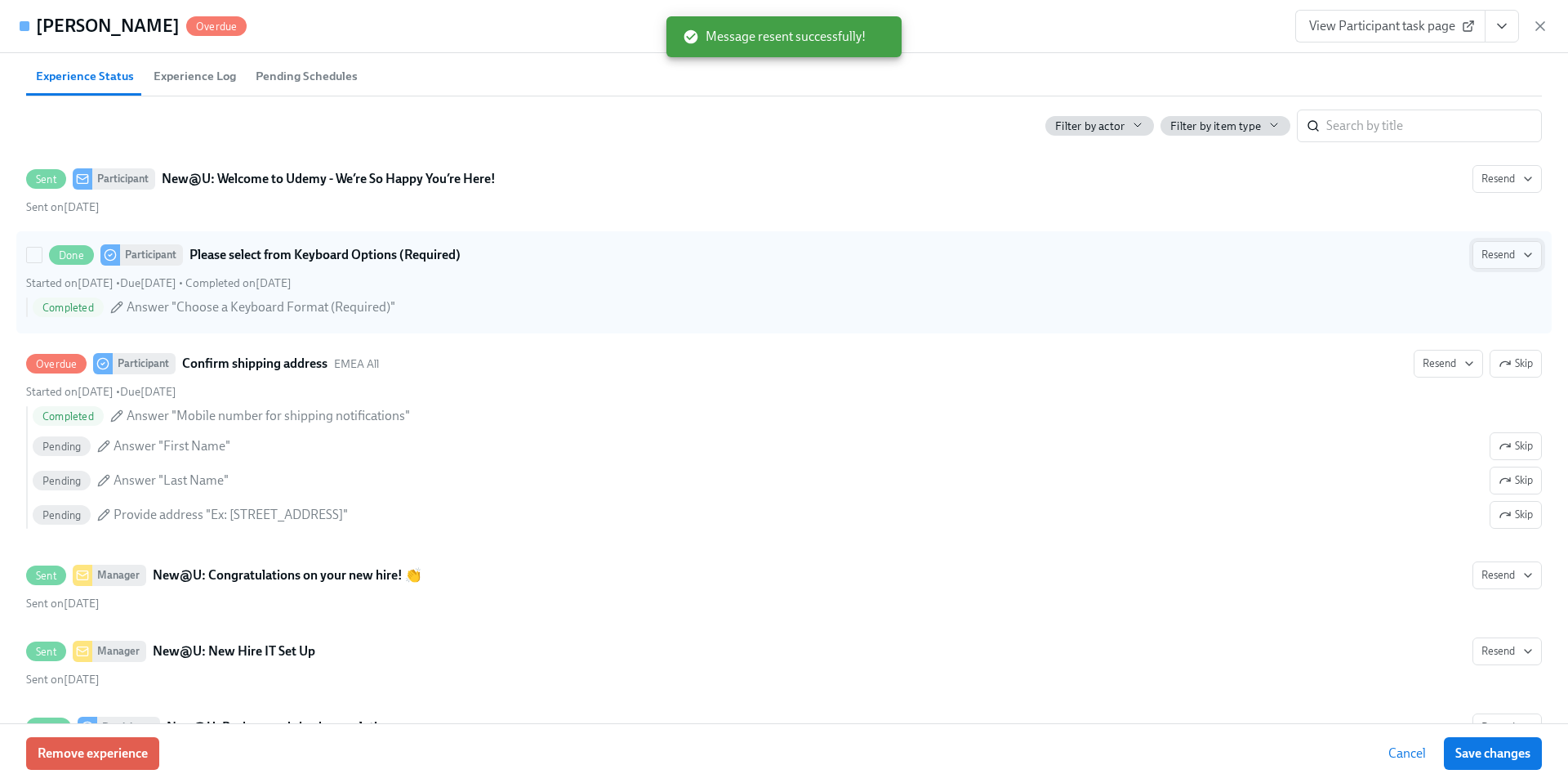
click at [1504, 263] on span "Resend" at bounding box center [1507, 254] width 52 height 16
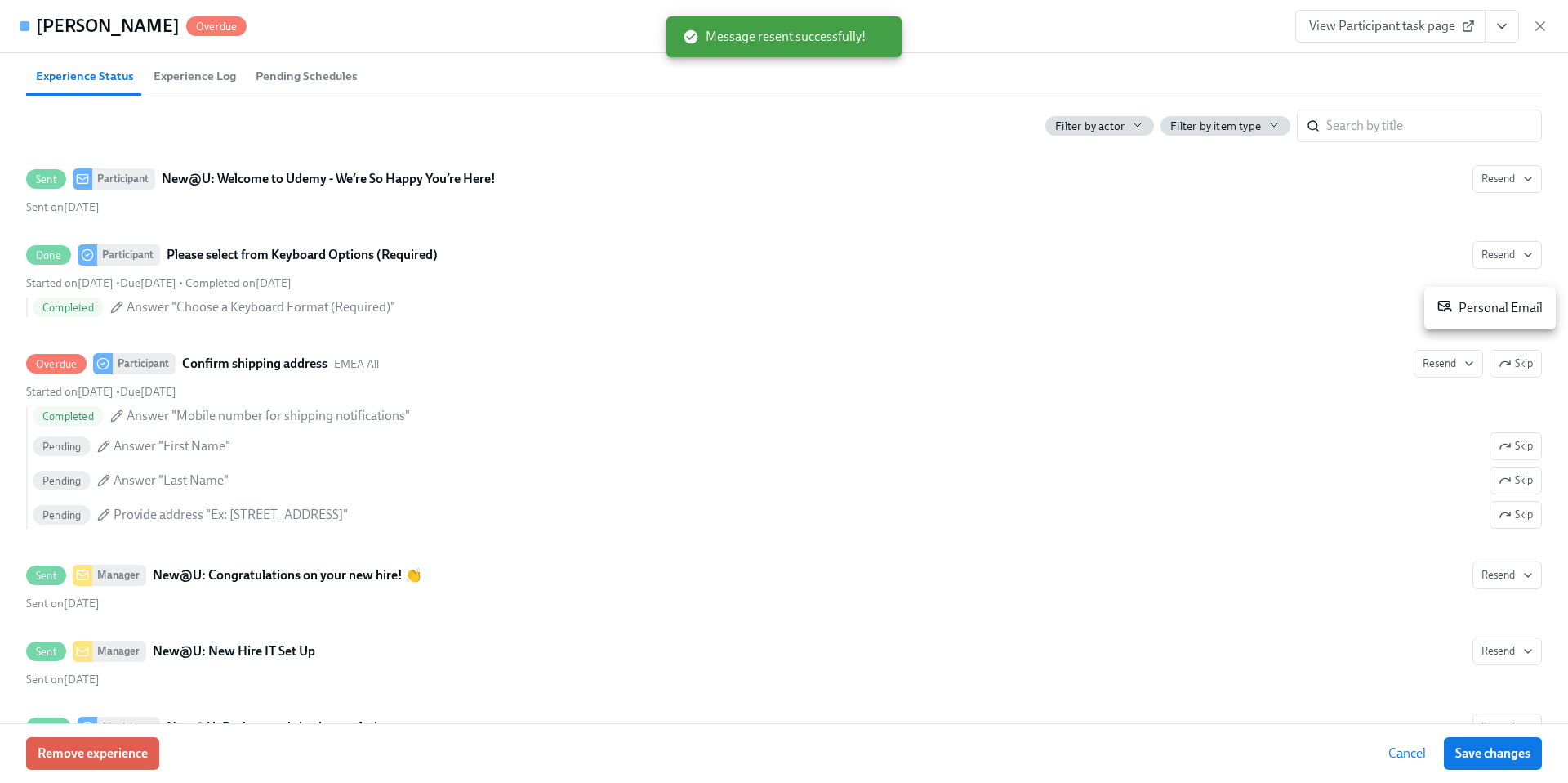
click at [1469, 312] on div "Personal Email" at bounding box center [1490, 308] width 105 height 20
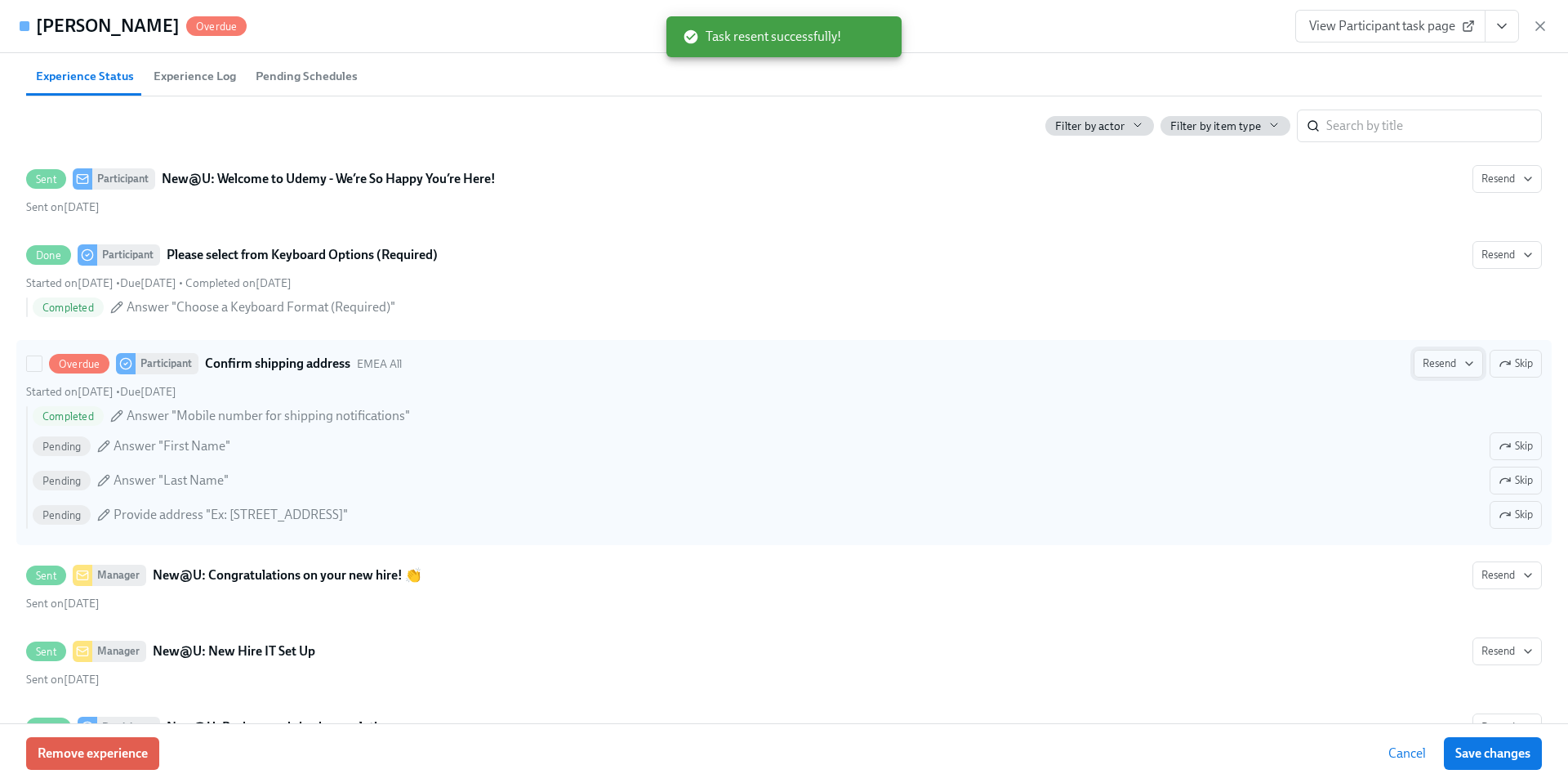
click at [1447, 372] on span "Resend" at bounding box center [1448, 363] width 52 height 16
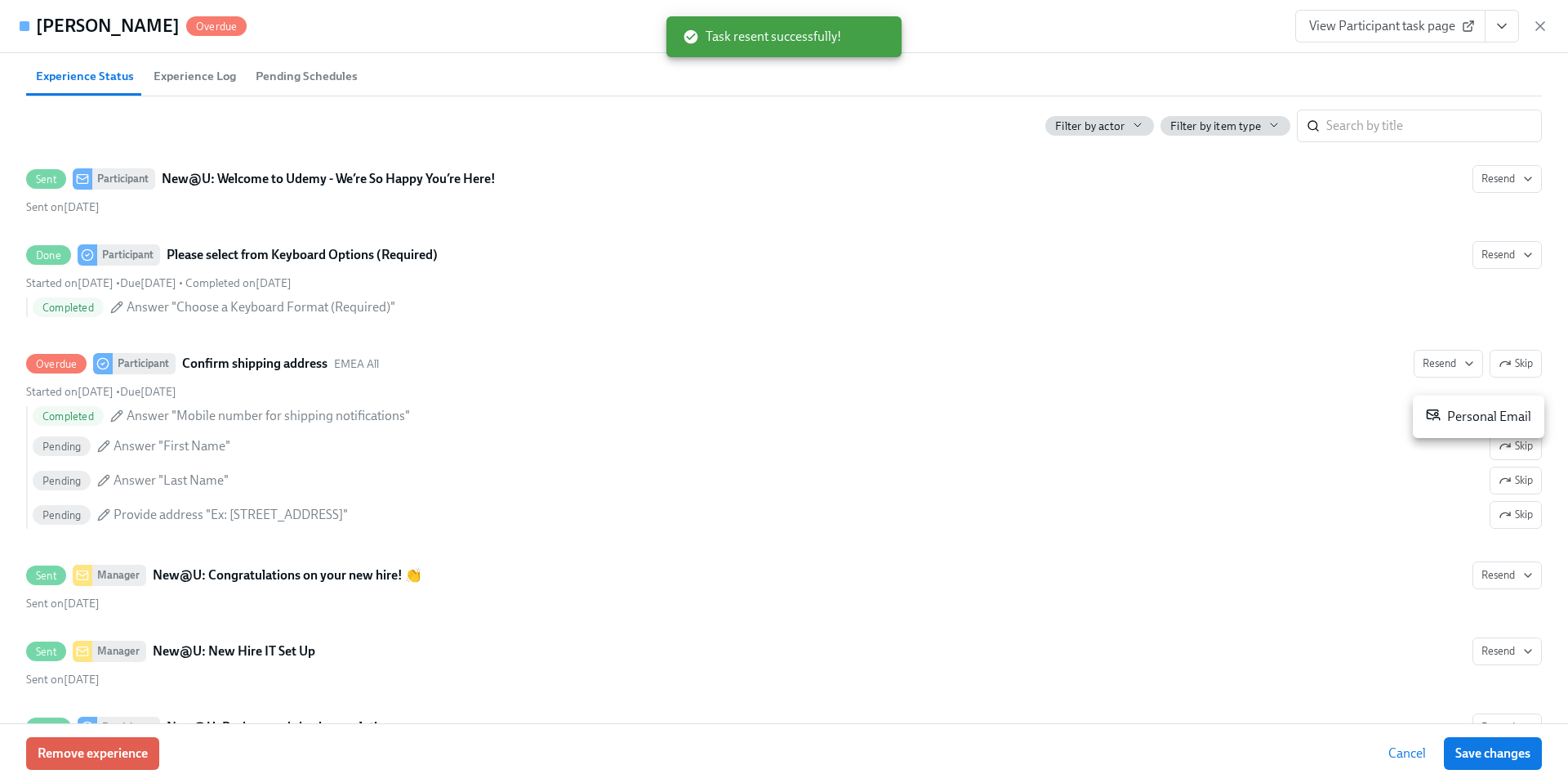
click at [1449, 416] on div "Personal Email" at bounding box center [1479, 416] width 105 height 20
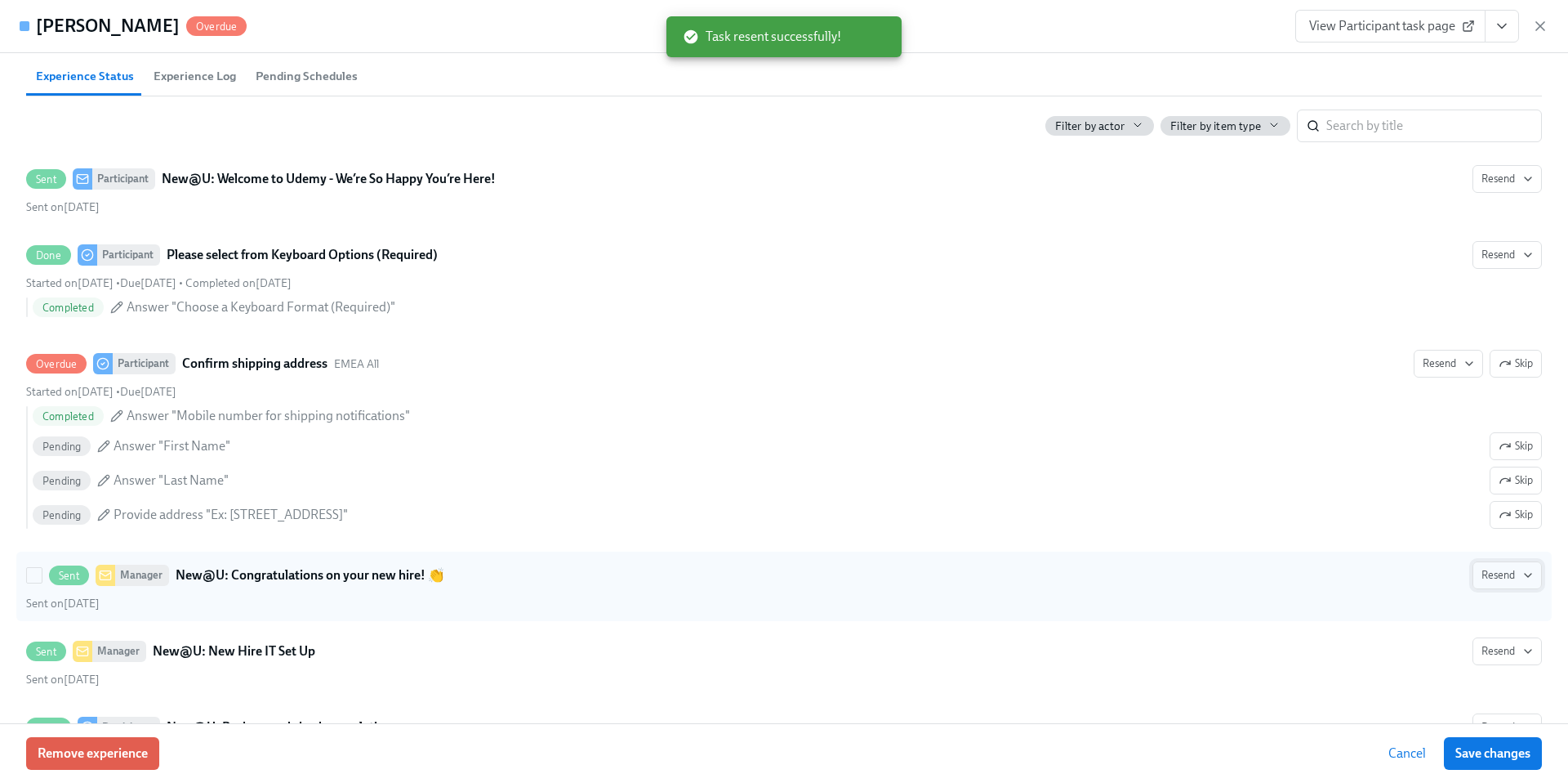
click at [1517, 567] on span "Resend" at bounding box center [1507, 575] width 52 height 16
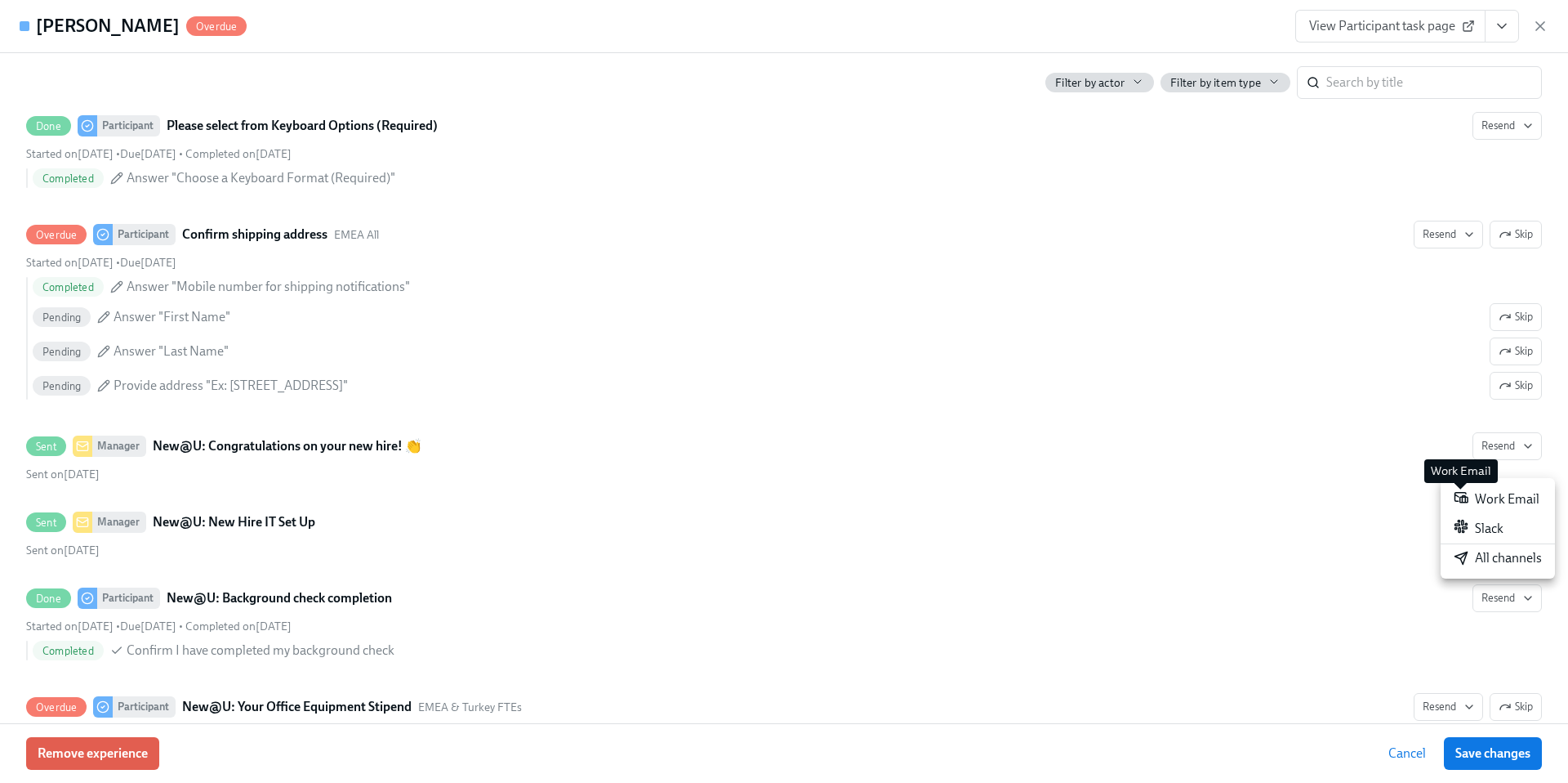
click at [1467, 498] on icon at bounding box center [1462, 498] width 13 height 9
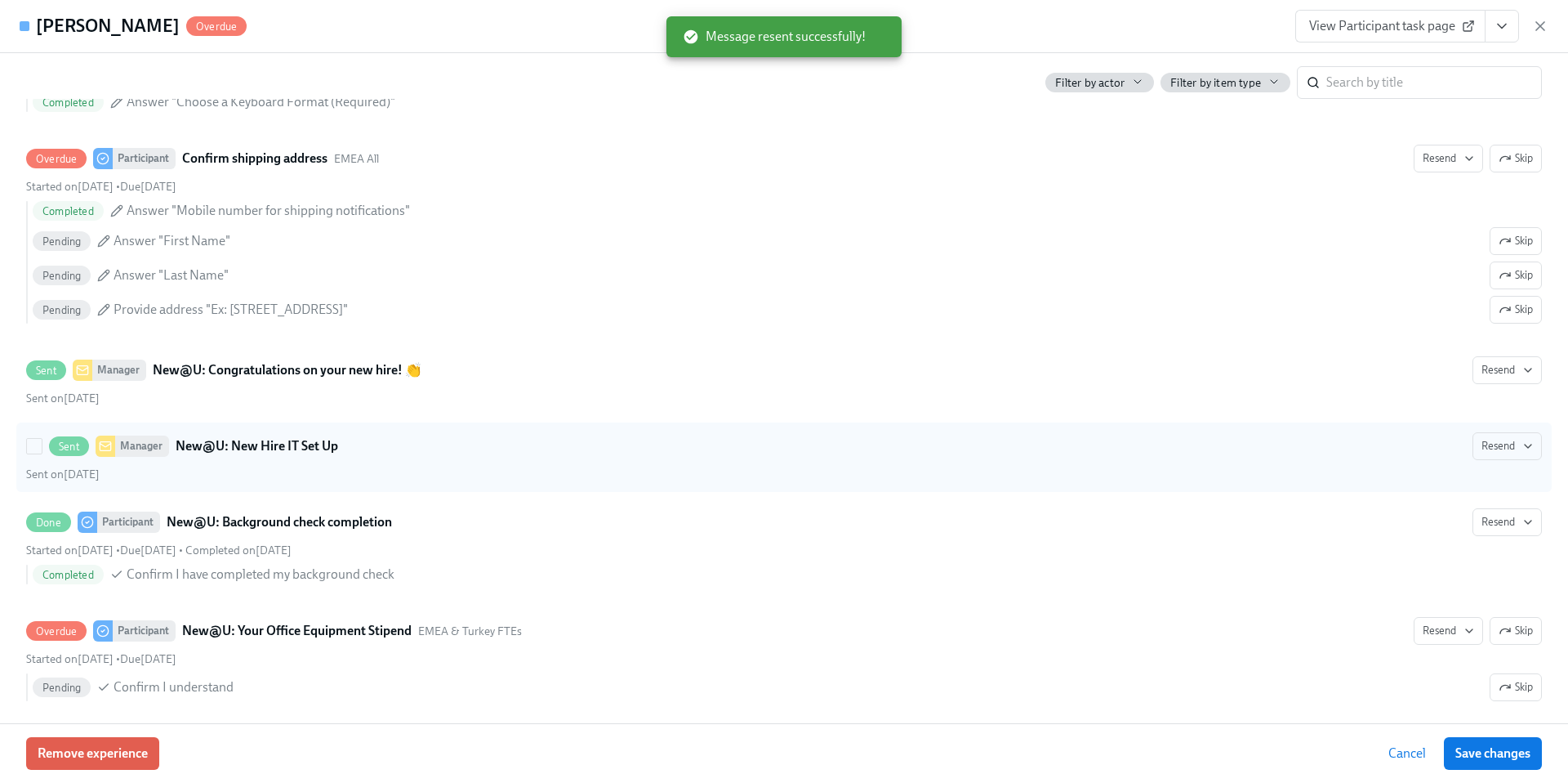
scroll to position [841, 0]
click at [1493, 457] on span "Resend" at bounding box center [1507, 448] width 52 height 16
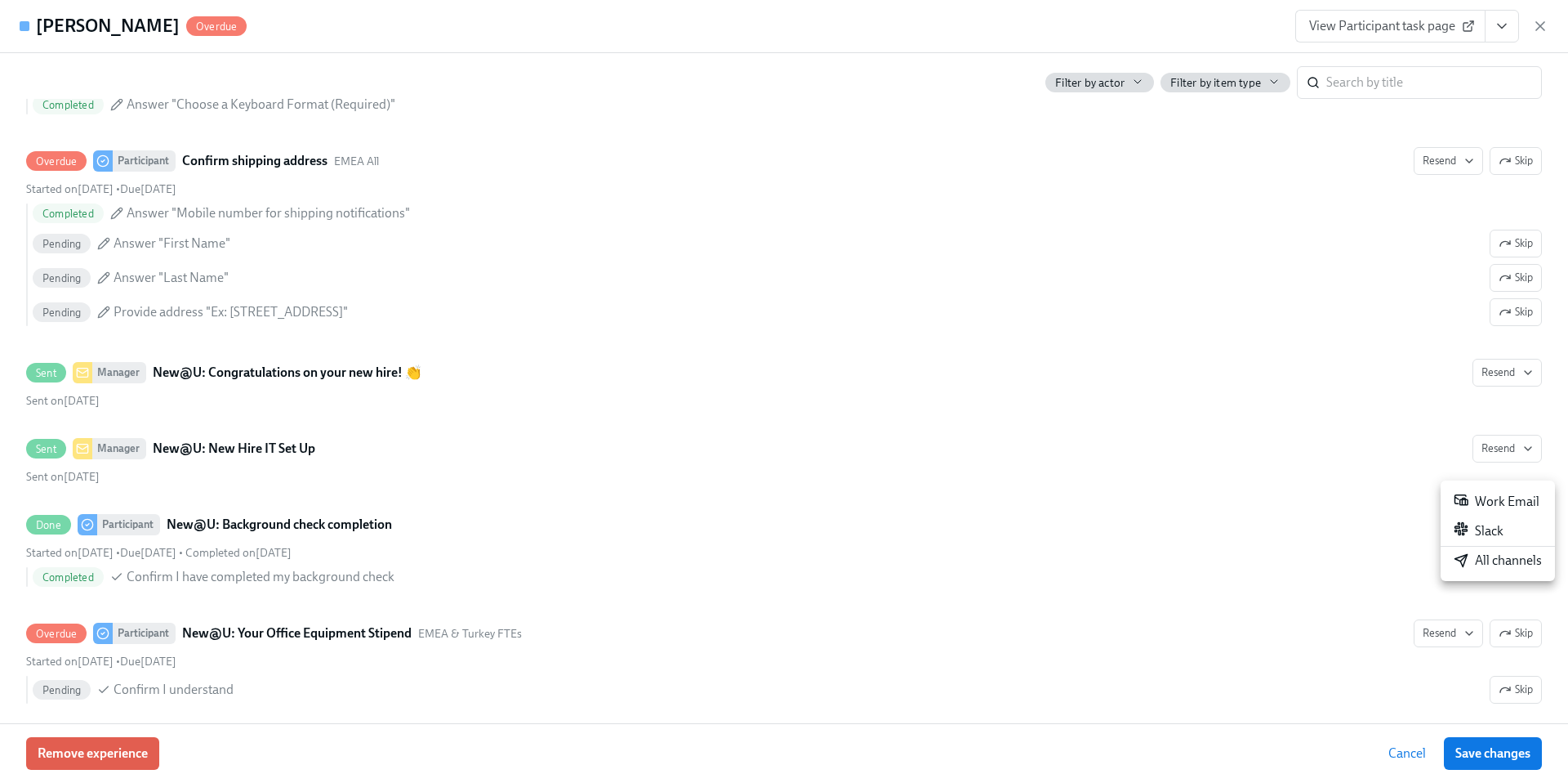
click at [1477, 501] on div "Work Email" at bounding box center [1496, 501] width 86 height 20
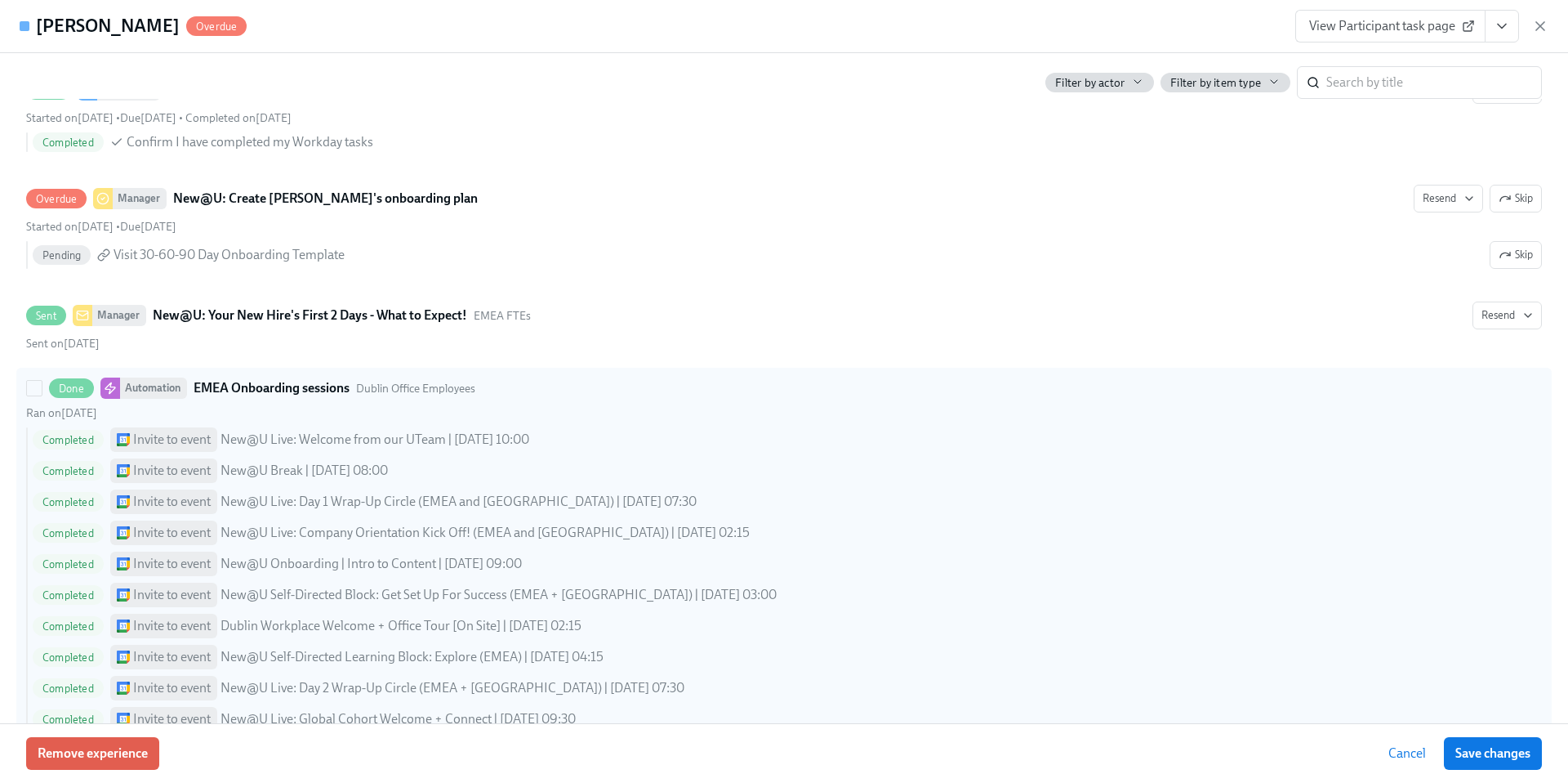
scroll to position [1618, 0]
click at [35, 397] on input "Done Automation EMEA Onboarding sessions Dublin Office Employees Ran on [DATE] …" at bounding box center [35, 389] width 15 height 15
checkbox input "true"
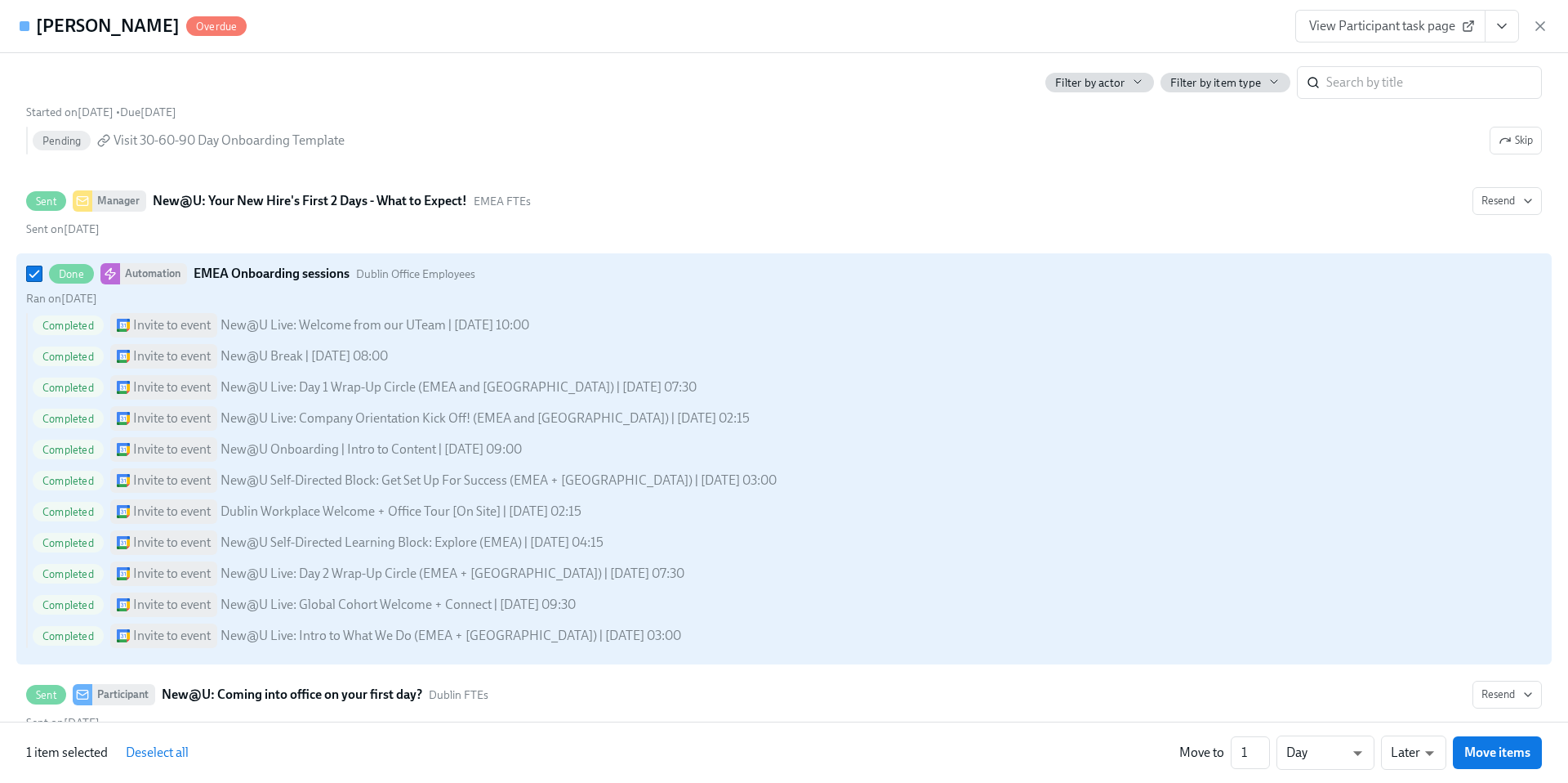
scroll to position [1732, 0]
click at [1305, 742] on li "Week" at bounding box center [1326, 749] width 98 height 27
type input "w"
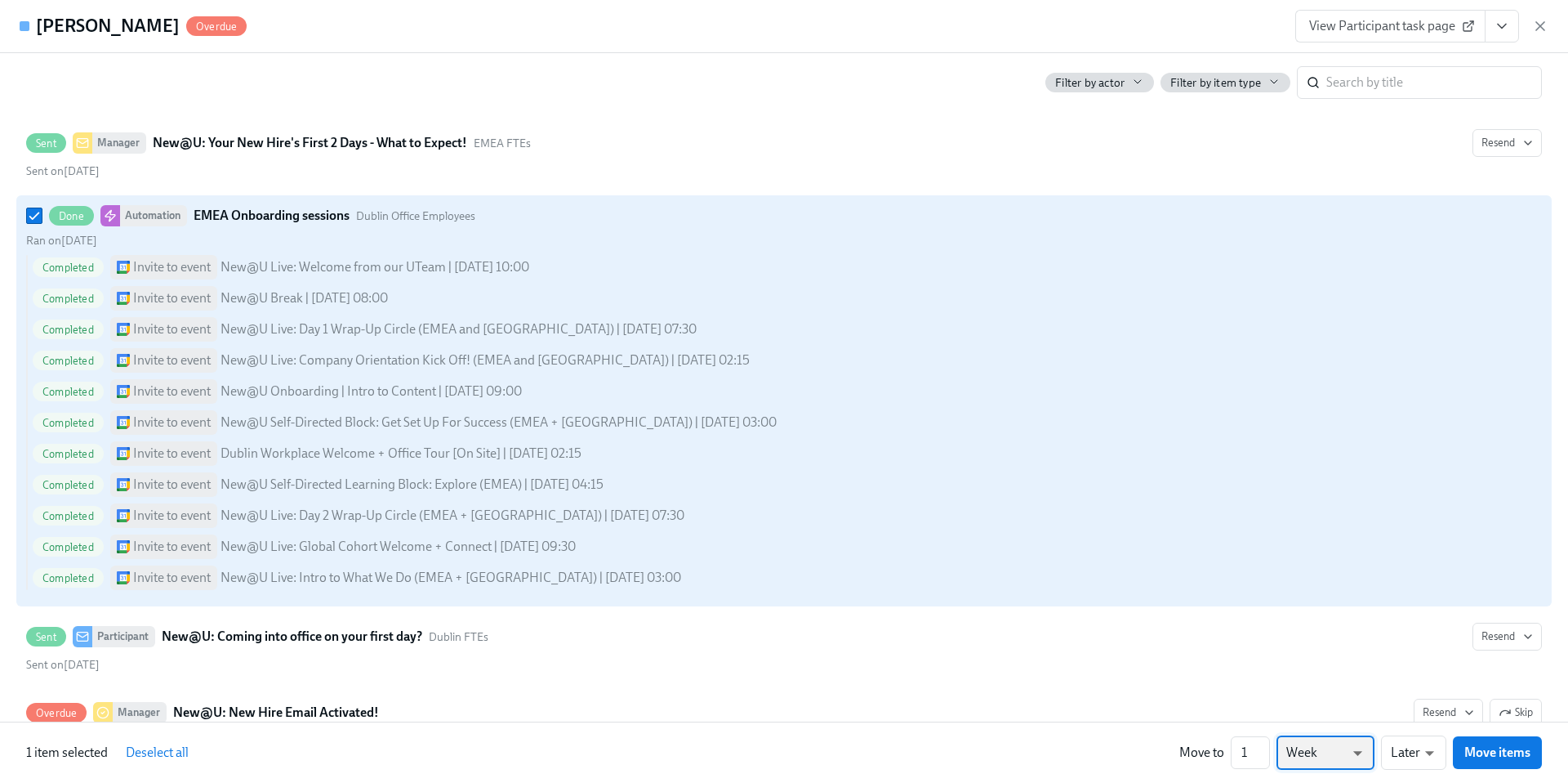
scroll to position [1795, 0]
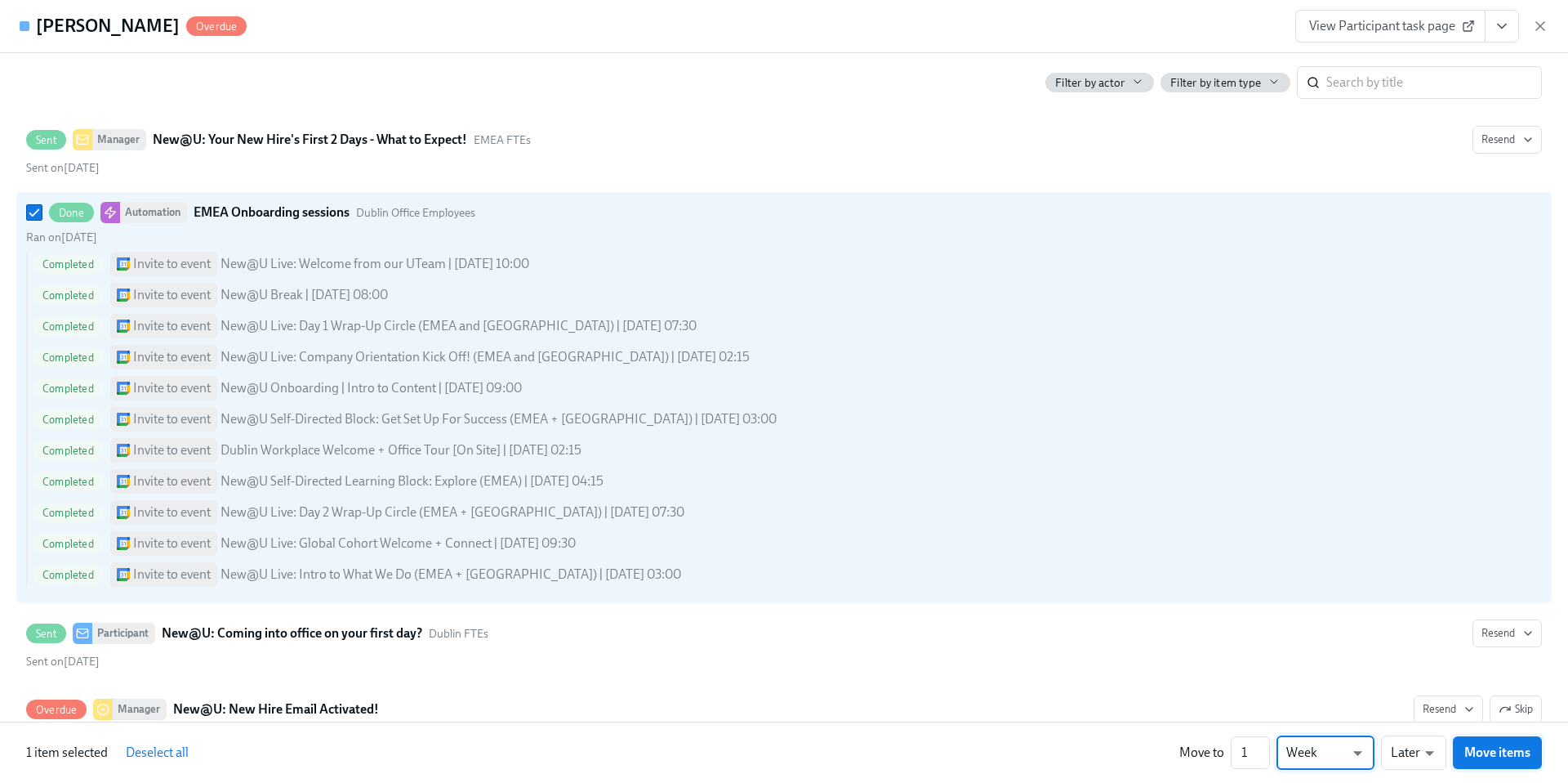
click at [1477, 752] on span "Move items" at bounding box center [1497, 752] width 66 height 16
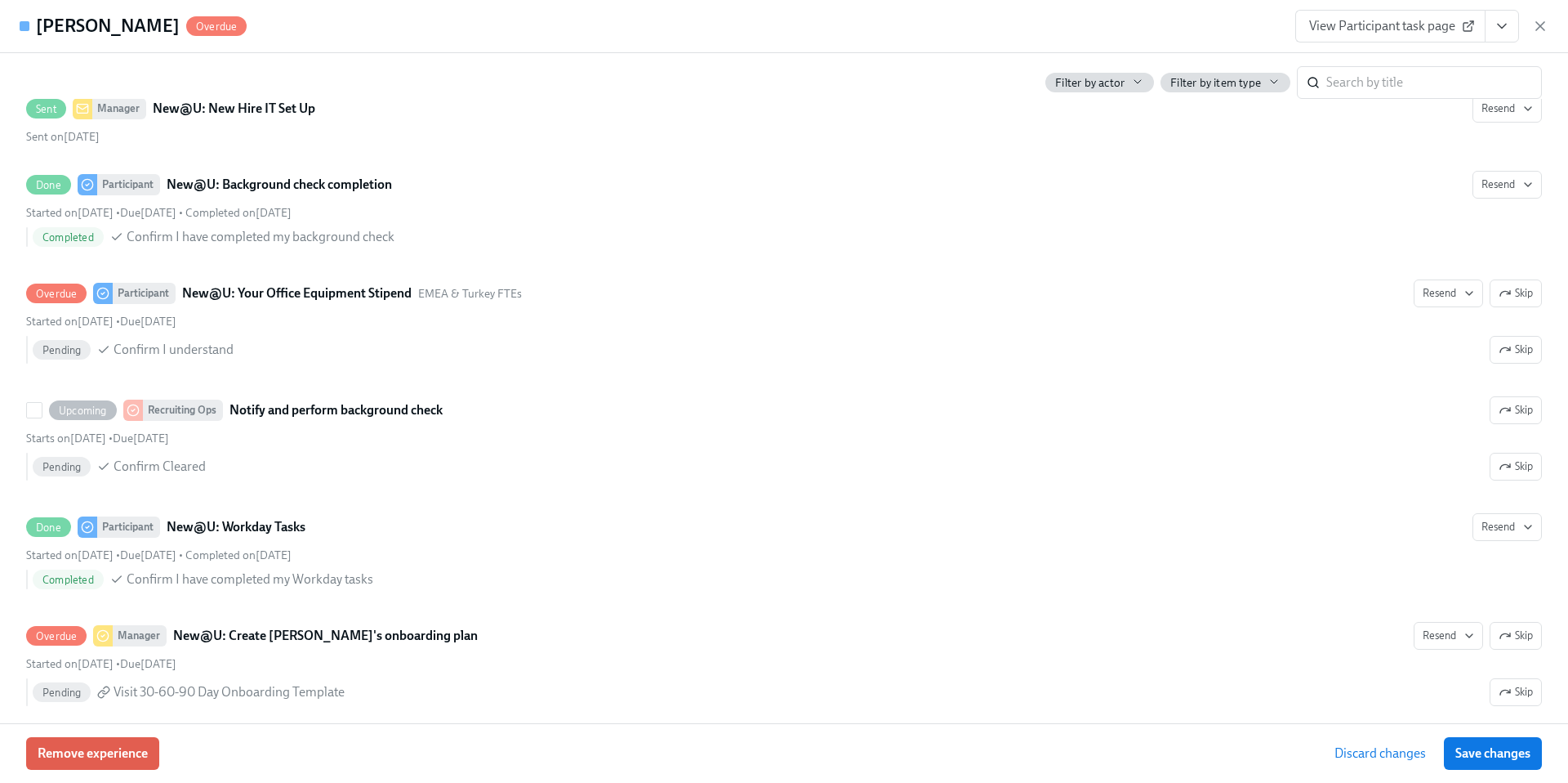
scroll to position [1009, 0]
